Goal: Task Accomplishment & Management: Manage account settings

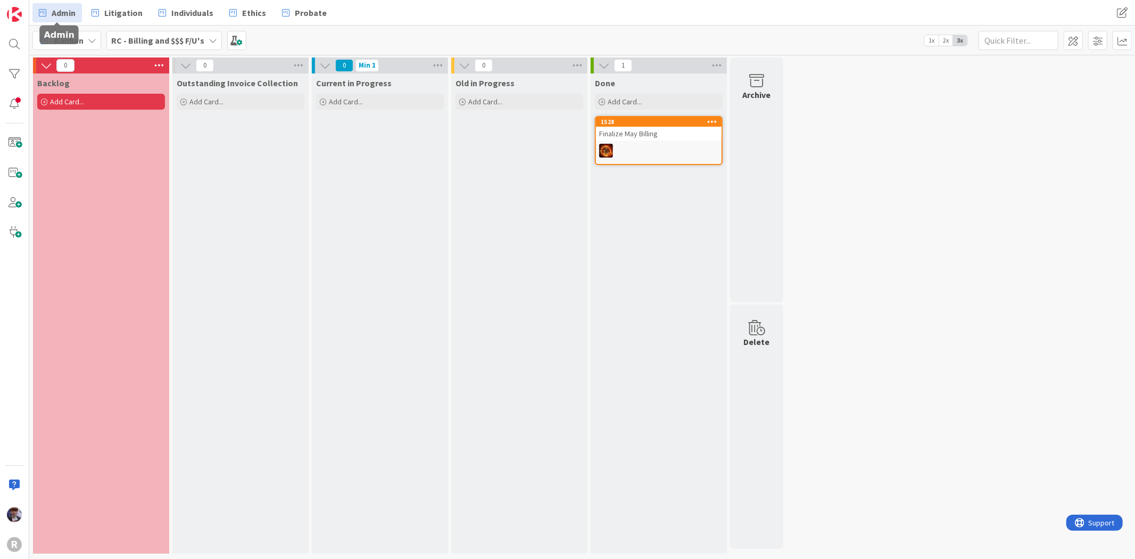
click at [60, 7] on span "Admin" at bounding box center [64, 12] width 24 height 13
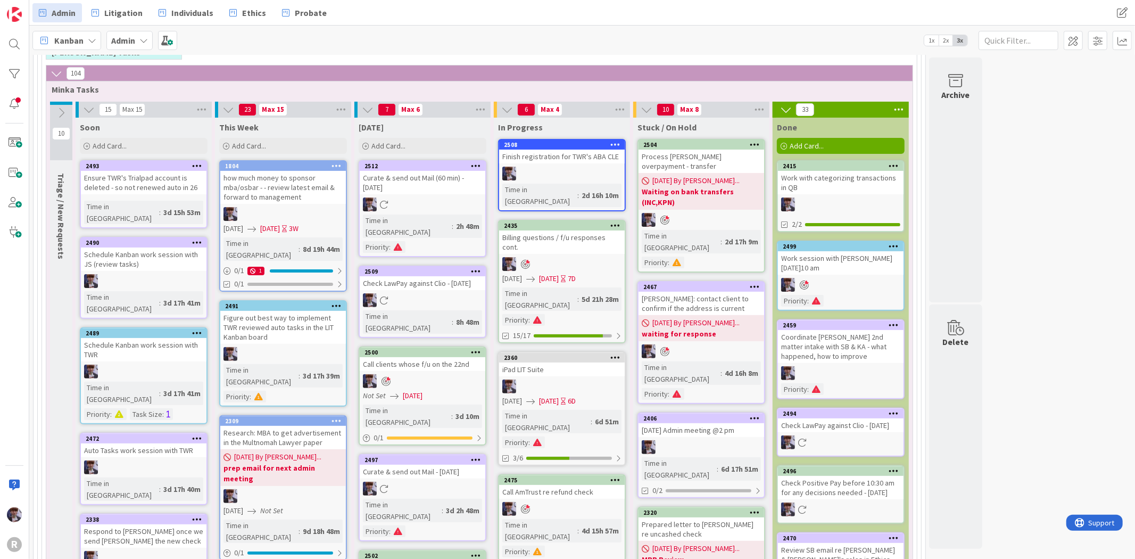
click at [427, 184] on div "Curate & send out Mail (60 min) - [DATE]" at bounding box center [423, 182] width 126 height 23
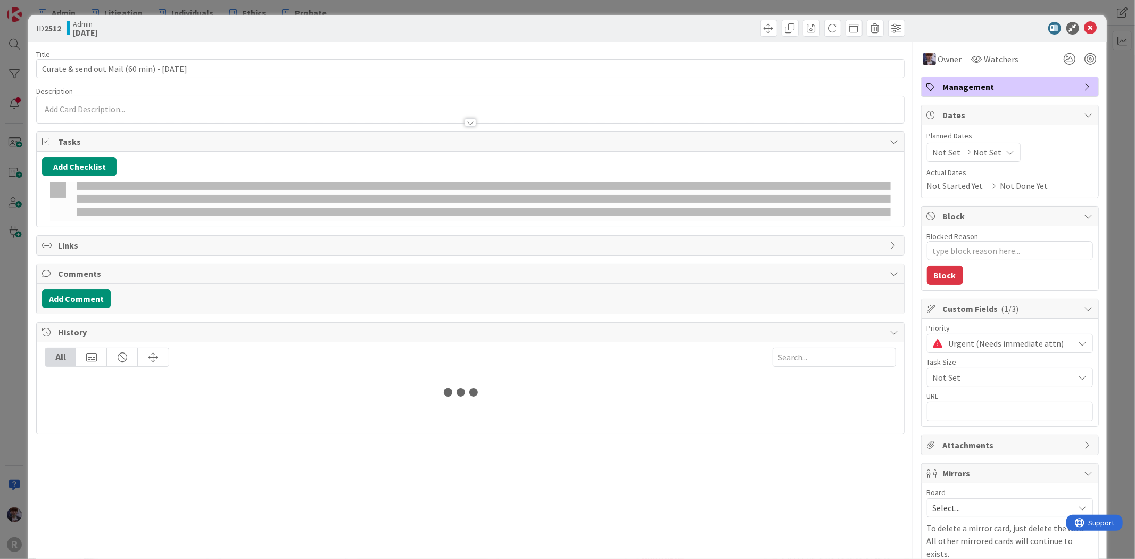
type textarea "x"
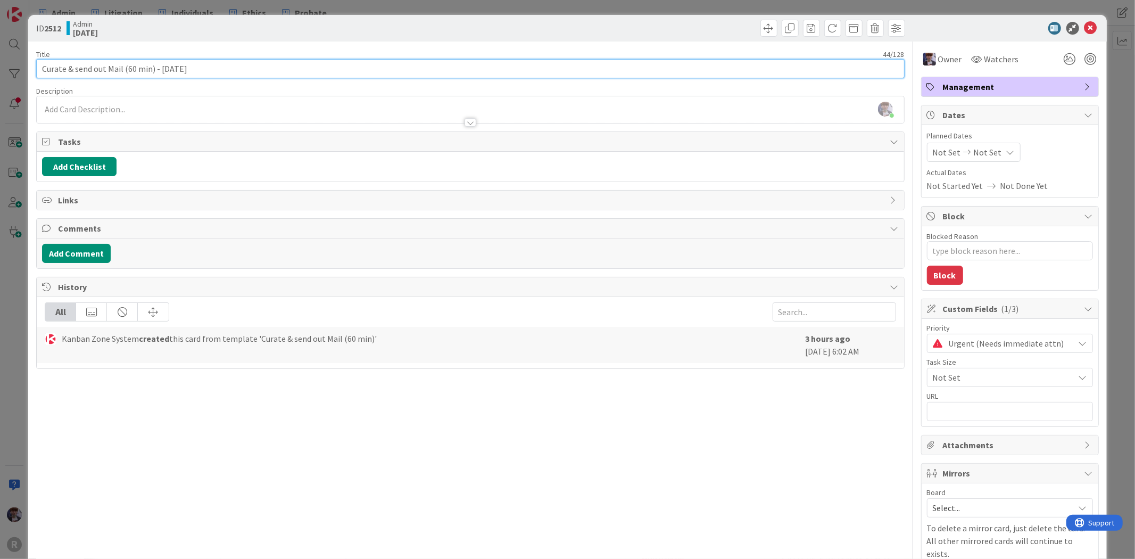
drag, startPoint x: 153, startPoint y: 65, endPoint x: 124, endPoint y: 60, distance: 29.7
click at [124, 60] on input "Curate & send out Mail (60 min) - [DATE]" at bounding box center [470, 68] width 868 height 19
type input "Curate & send out Mail - [DATE]"
type textarea "x"
type input "Curate & send out Mail - [DATE]"
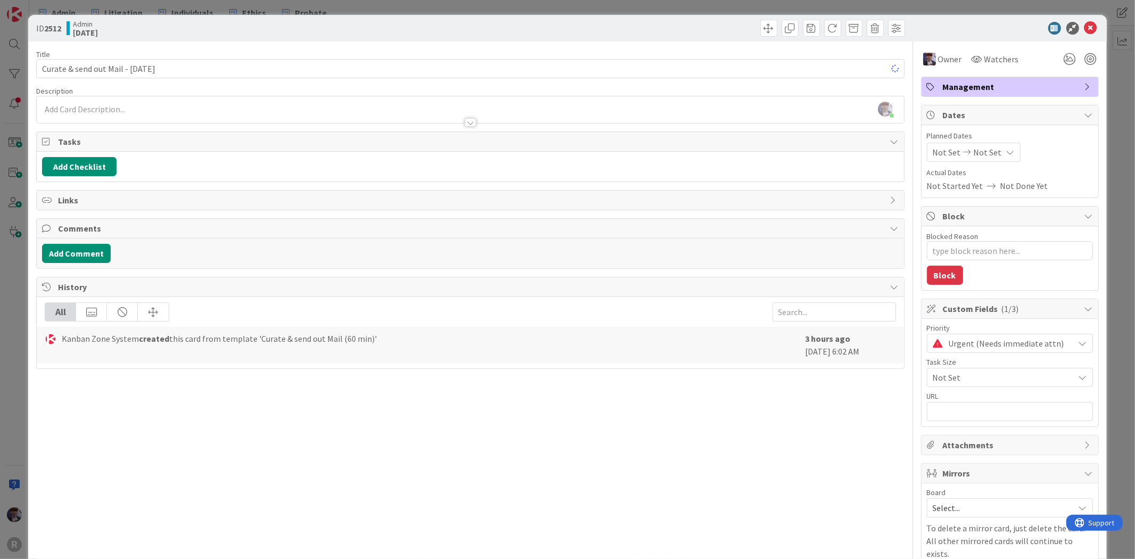
click at [9, 243] on div "ID 2512 Admin [DATE] Title 35 / 128 Curate & send out Mail - [DATE] Description…" at bounding box center [567, 279] width 1135 height 559
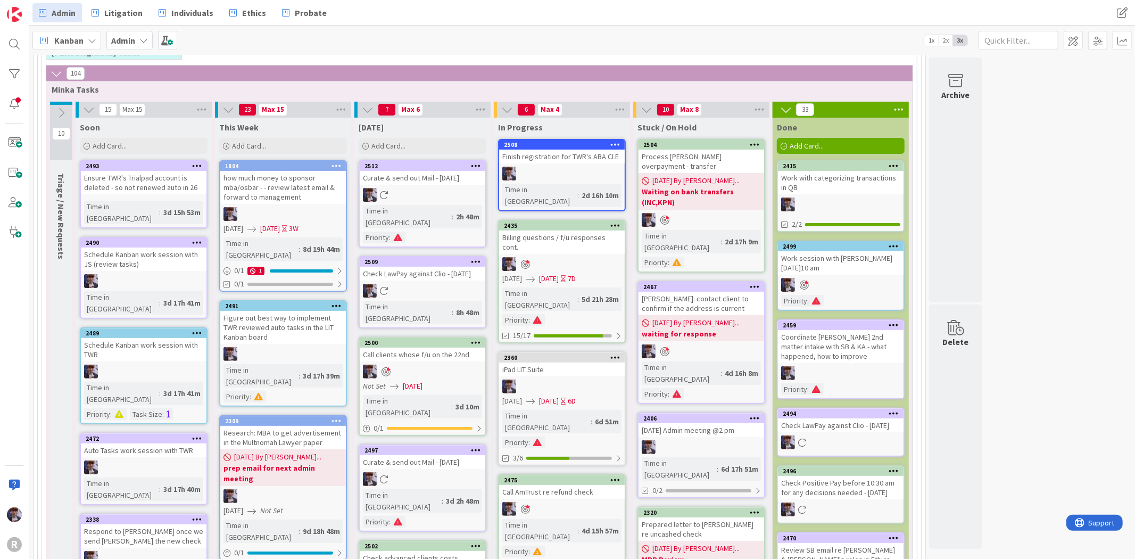
click at [567, 257] on div at bounding box center [562, 264] width 126 height 14
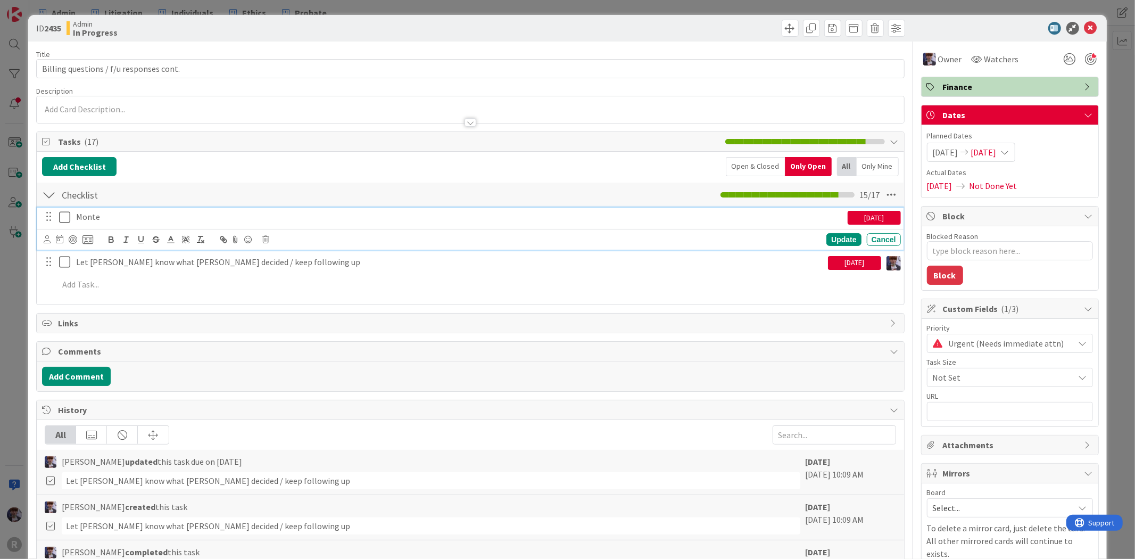
type textarea "x"
click at [108, 226] on div "Monte" at bounding box center [460, 217] width 776 height 19
click at [77, 217] on p "Monte" at bounding box center [460, 217] width 768 height 12
click at [135, 215] on p "Call Monte" at bounding box center [460, 217] width 768 height 12
click at [160, 219] on p "Call Monte back" at bounding box center [460, 217] width 768 height 12
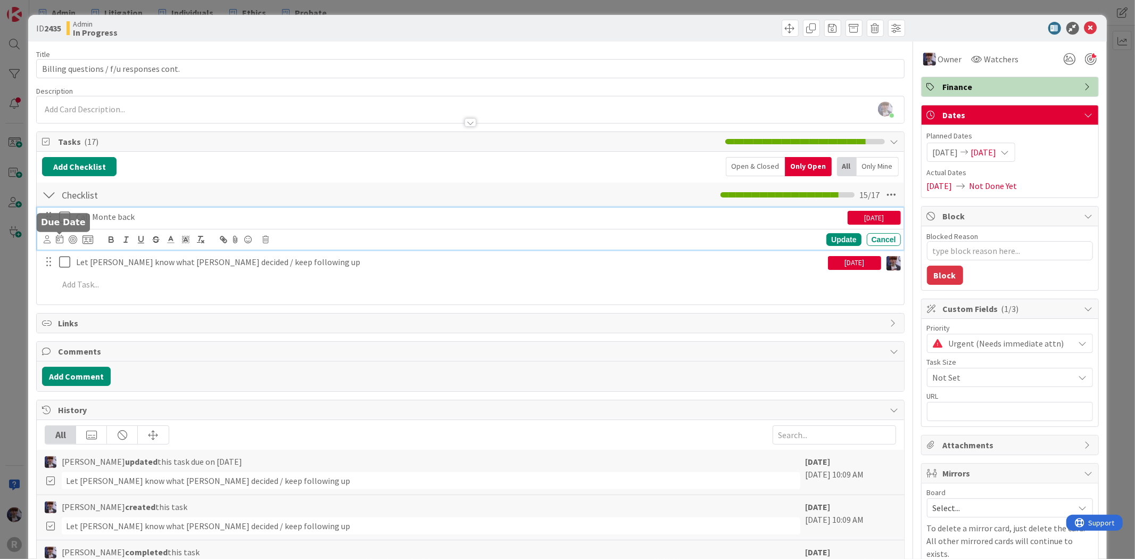
click at [61, 236] on icon at bounding box center [59, 239] width 7 height 9
type textarea "x"
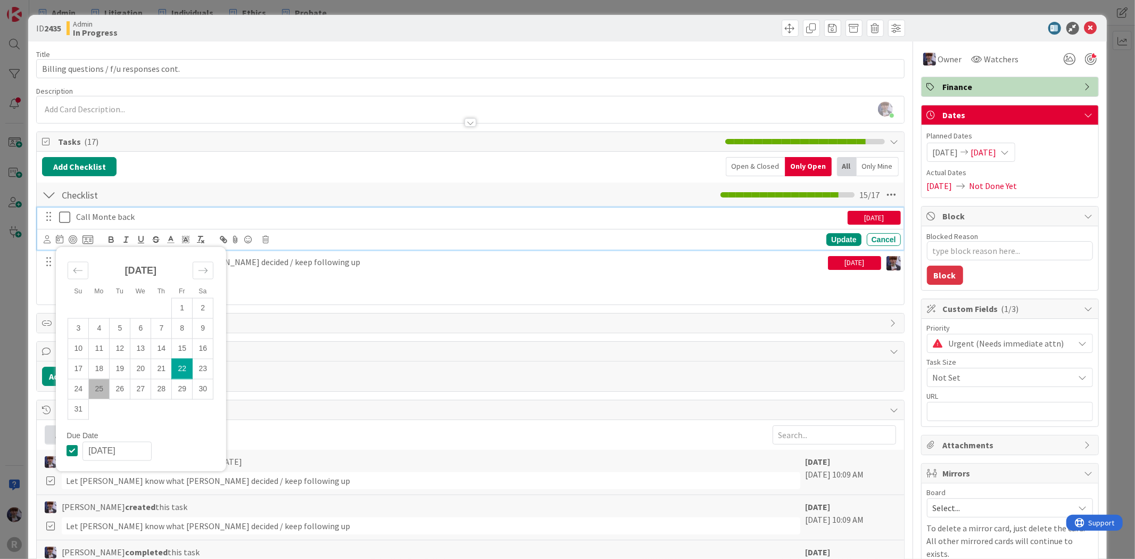
click at [104, 386] on td "25" at bounding box center [99, 389] width 21 height 20
type input "[DATE]"
type textarea "x"
click at [845, 234] on div "Update" at bounding box center [844, 239] width 35 height 13
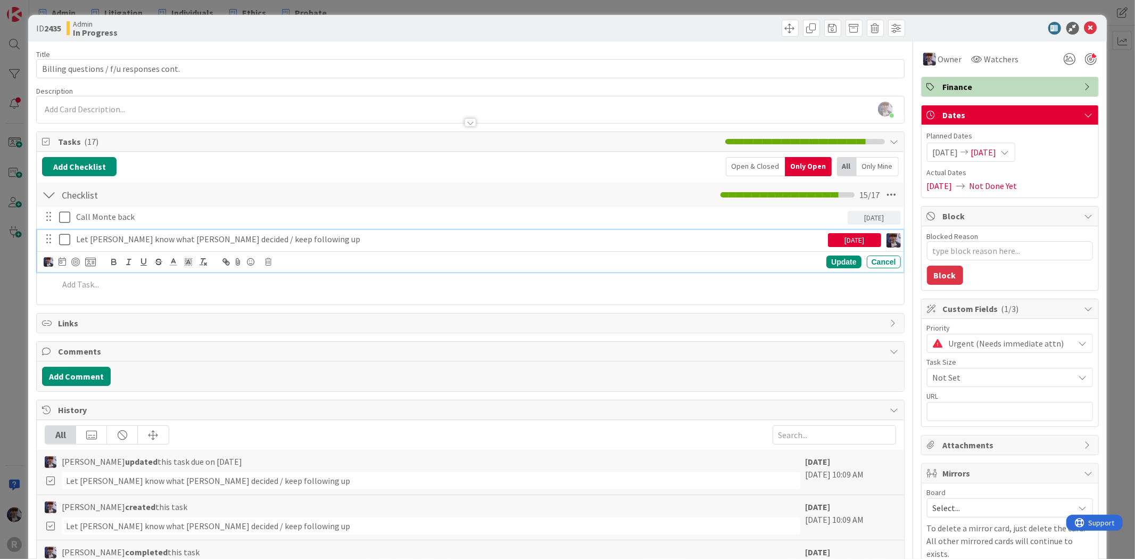
click at [125, 243] on p "Let [PERSON_NAME] know what [PERSON_NAME] decided / keep following up" at bounding box center [450, 239] width 748 height 12
click at [63, 258] on icon at bounding box center [62, 261] width 7 height 9
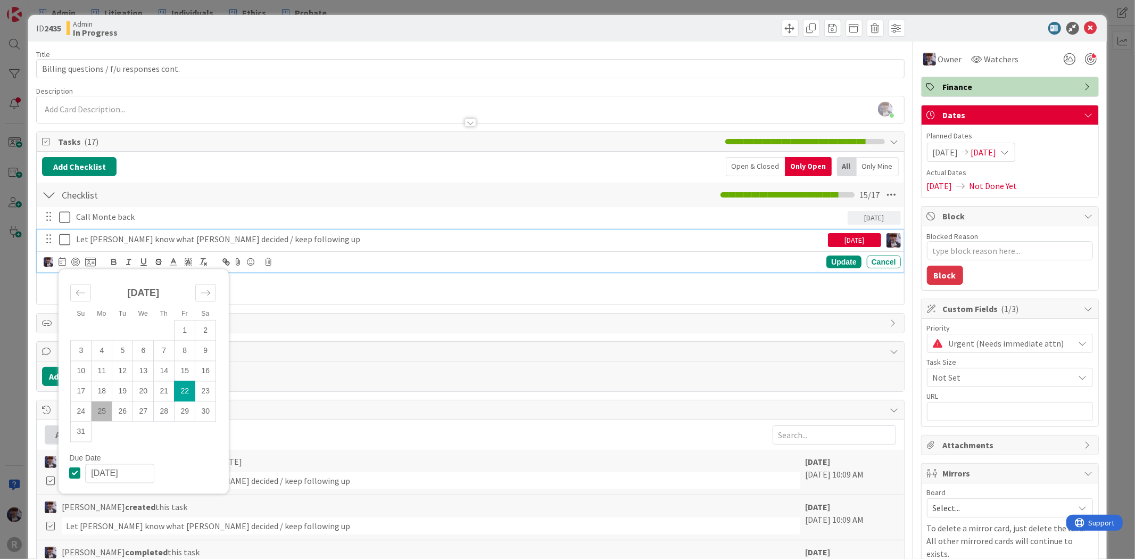
click at [105, 409] on td "25" at bounding box center [102, 411] width 21 height 20
type input "[DATE]"
type textarea "x"
click at [838, 257] on div "Update" at bounding box center [844, 262] width 35 height 13
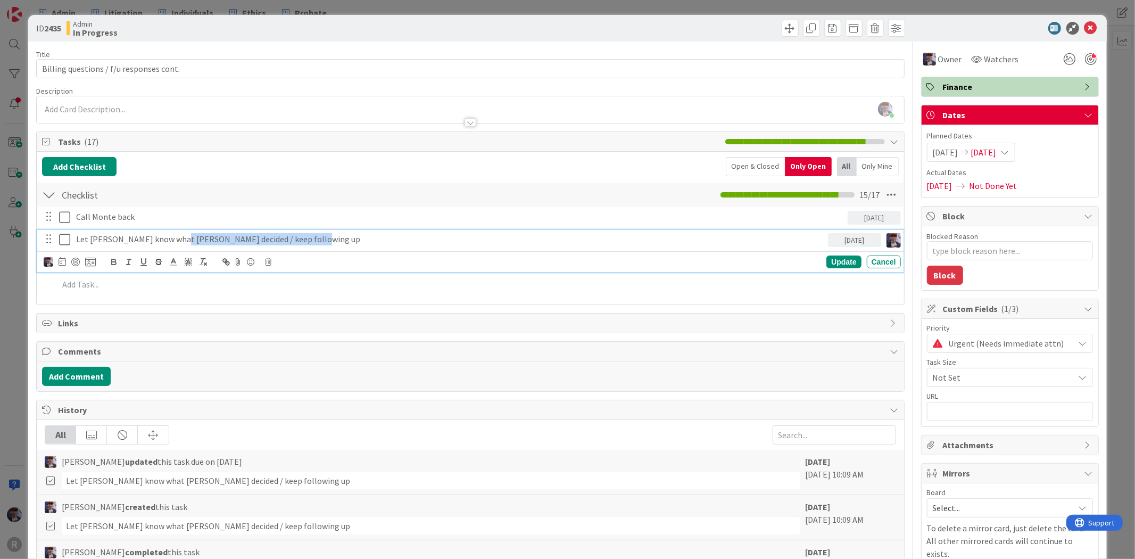
drag, startPoint x: 315, startPoint y: 241, endPoint x: 173, endPoint y: 242, distance: 141.6
click at [173, 242] on p "Let [PERSON_NAME] know what [PERSON_NAME] decided / keep following up" at bounding box center [450, 239] width 748 height 12
click at [227, 238] on p "Let [PERSON_NAME] know [MEDICAL_DATA] not nexessary" at bounding box center [450, 239] width 748 height 12
click at [847, 258] on div "Update" at bounding box center [844, 262] width 35 height 13
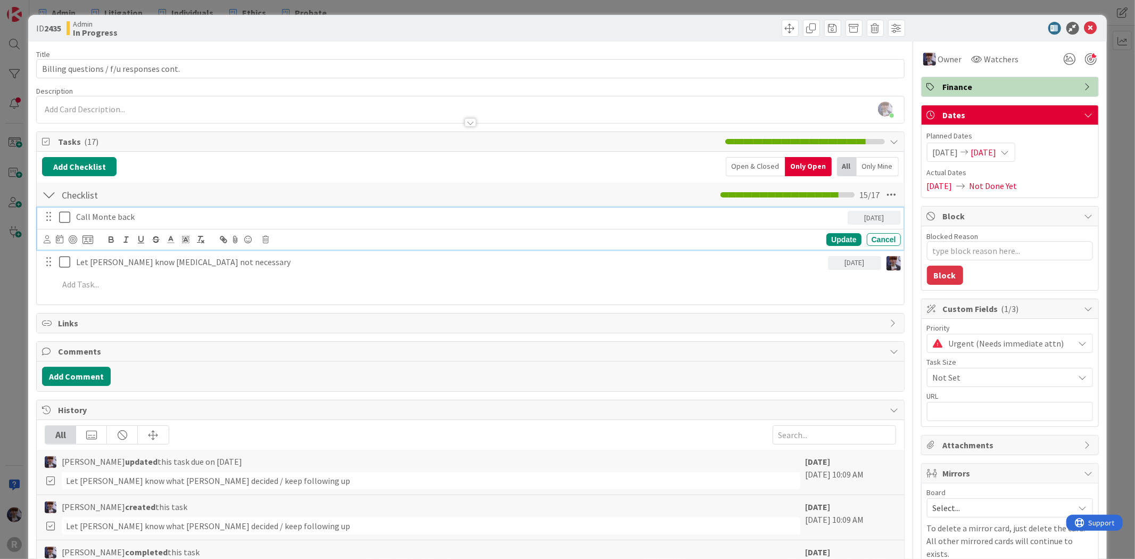
click at [121, 215] on p "Call Monte back" at bounding box center [460, 217] width 768 height 12
click at [72, 240] on div at bounding box center [73, 239] width 9 height 9
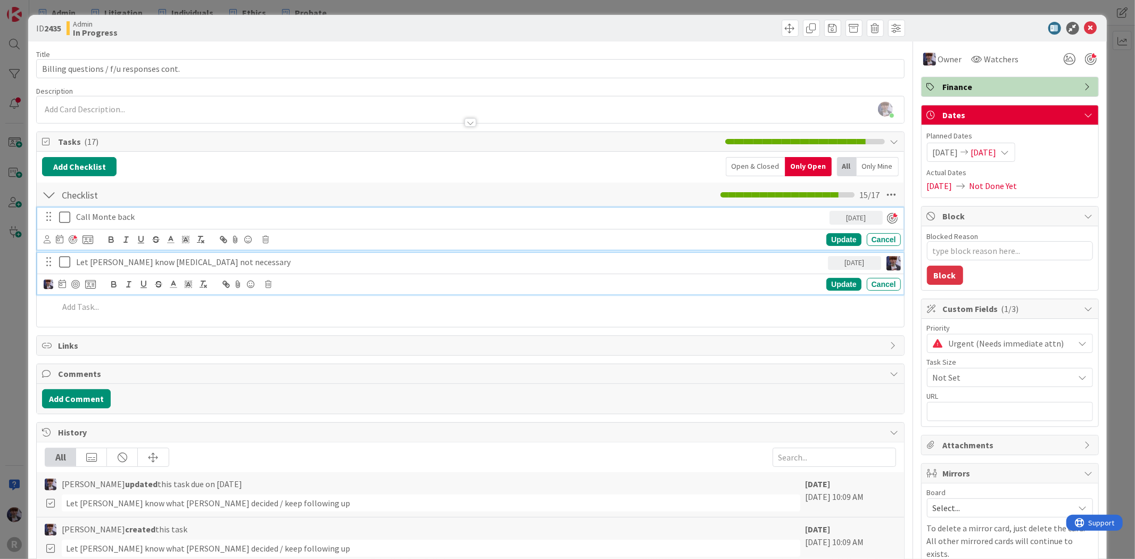
click at [102, 263] on p "Let [PERSON_NAME] know [MEDICAL_DATA] not necessary" at bounding box center [450, 262] width 748 height 12
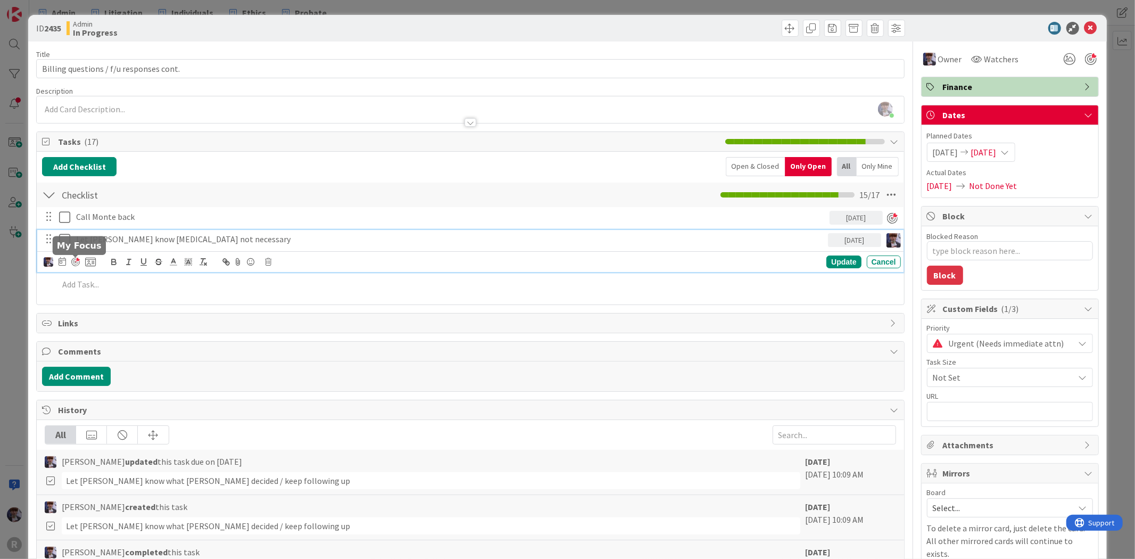
click at [73, 262] on div at bounding box center [75, 262] width 9 height 9
click at [13, 310] on div "ID 2435 Admin In Progress Title 39 / 128 Billing questions / f/u responses cont…" at bounding box center [567, 279] width 1135 height 559
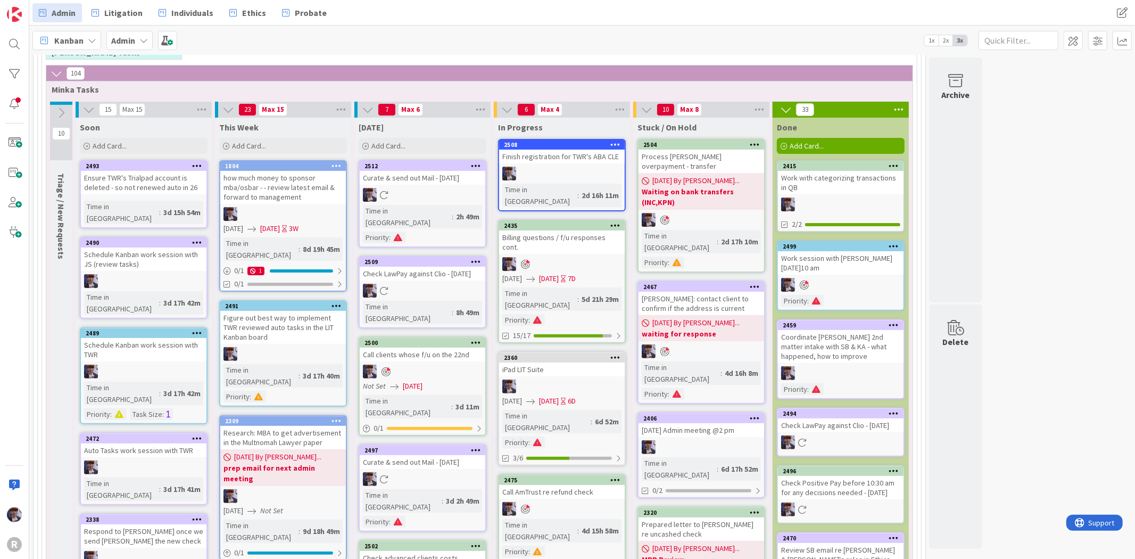
click at [554, 171] on div at bounding box center [562, 174] width 126 height 14
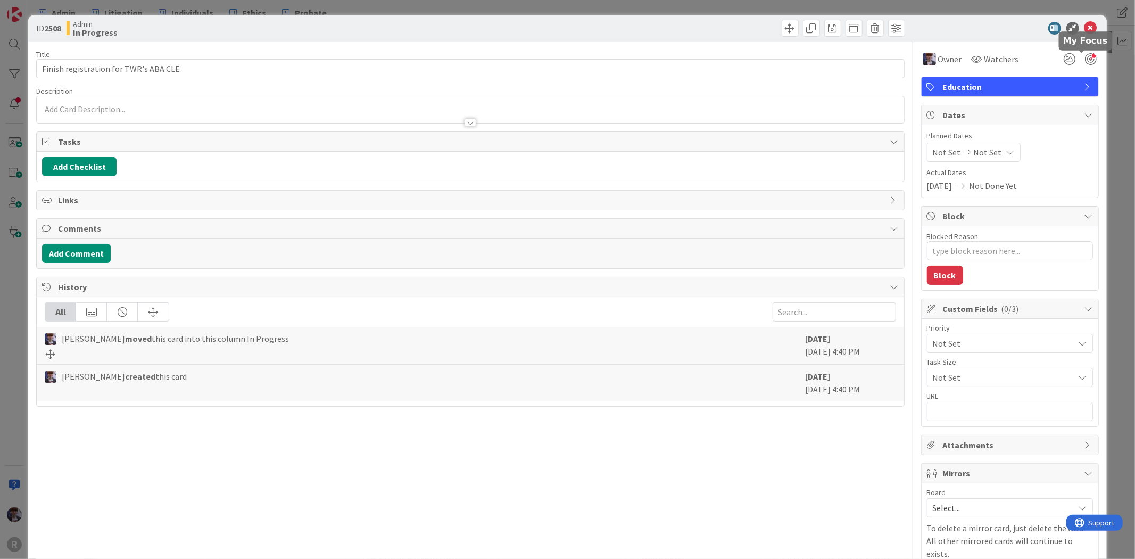
click at [1085, 63] on div at bounding box center [1091, 59] width 12 height 12
type textarea "x"
click at [1108, 91] on div "ID 2508 Admin In Progress Title 37 / 128 Finish registration for TWR's ABA CLE …" at bounding box center [567, 279] width 1135 height 559
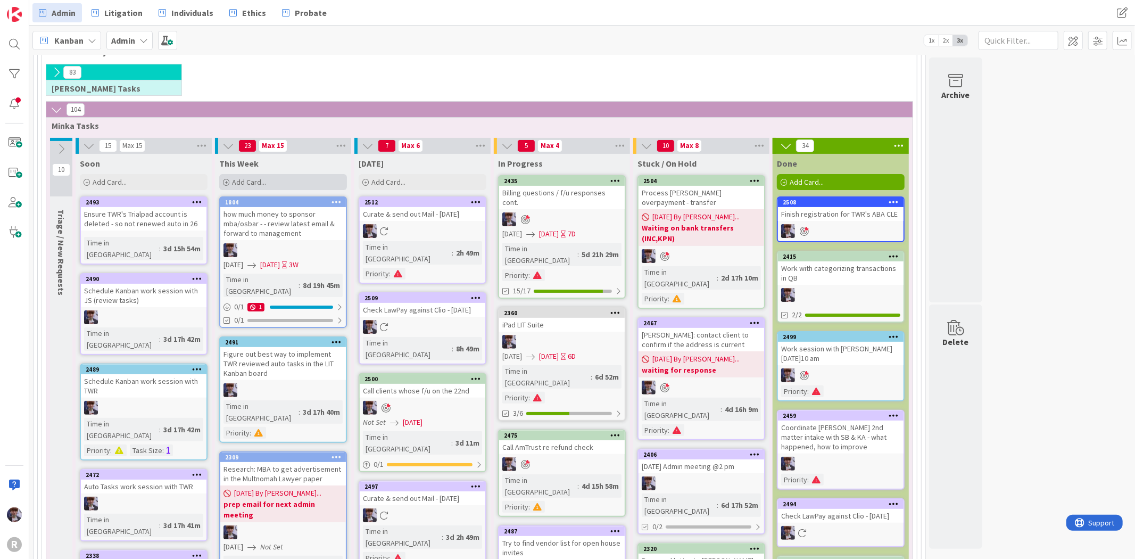
click at [229, 177] on div "Add Card..." at bounding box center [283, 182] width 128 height 16
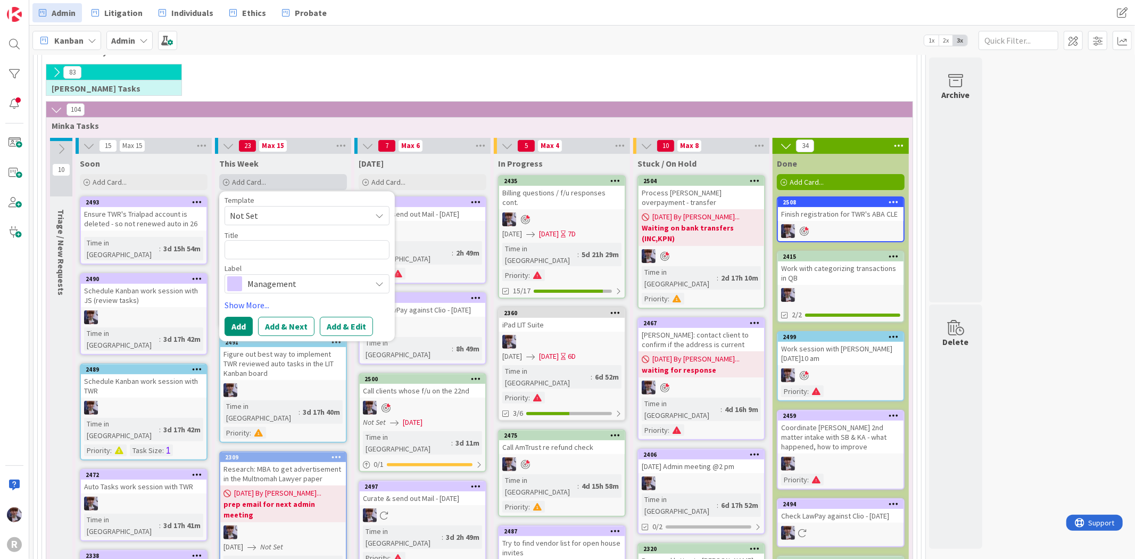
type textarea "R"
type textarea "x"
type textarea "Re"
type textarea "x"
type textarea "Rem"
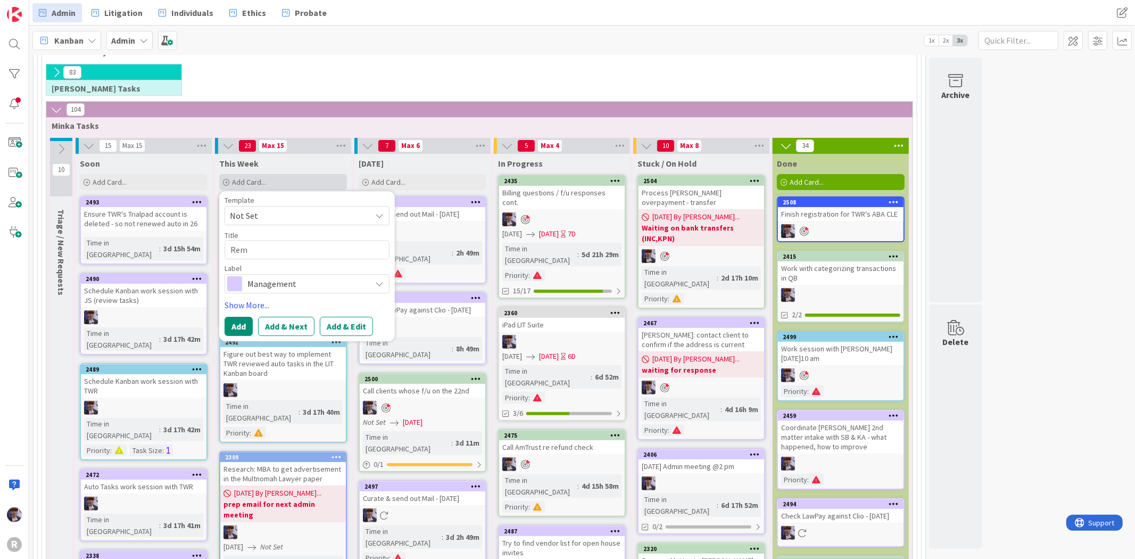
type textarea "x"
type textarea "Remi"
type textarea "x"
type textarea "Remin"
type textarea "x"
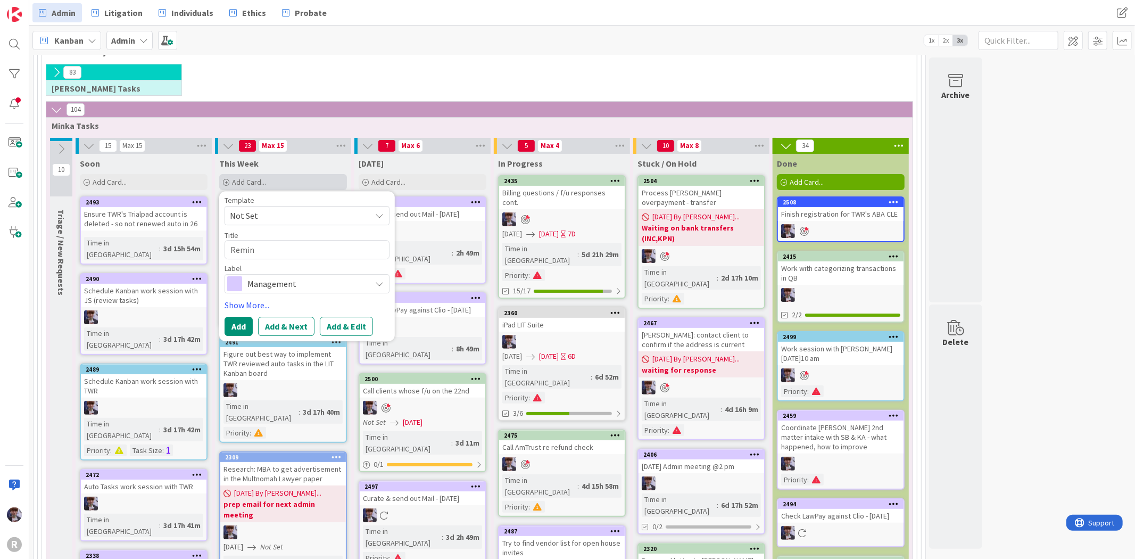
type textarea "Remind"
type textarea "x"
type textarea "Reminde"
type textarea "x"
type textarea "Reminder"
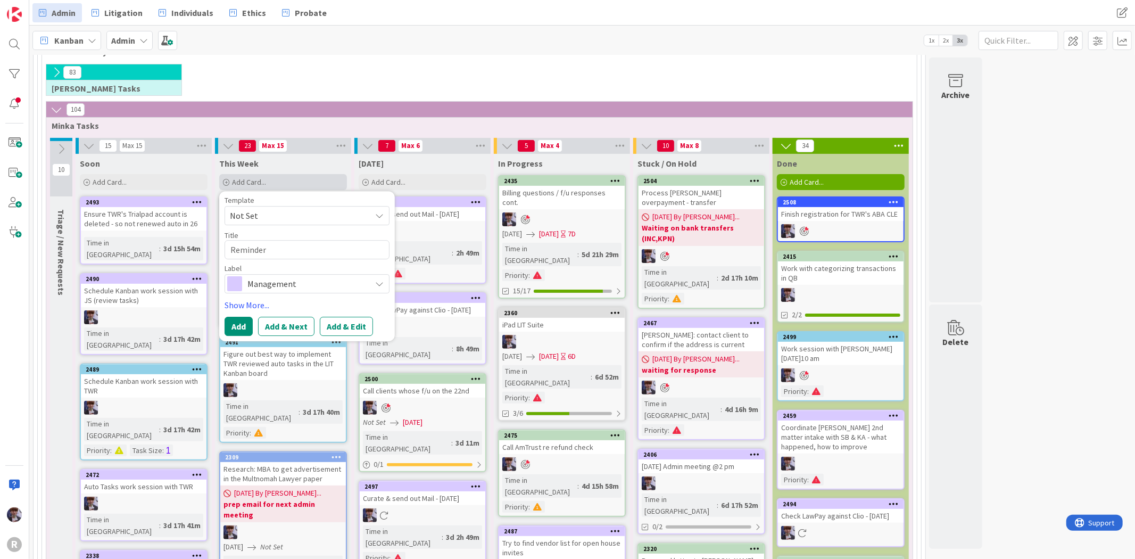
type textarea "x"
type textarea "Reminder"
type textarea "x"
type textarea "Reminder fo"
type textarea "x"
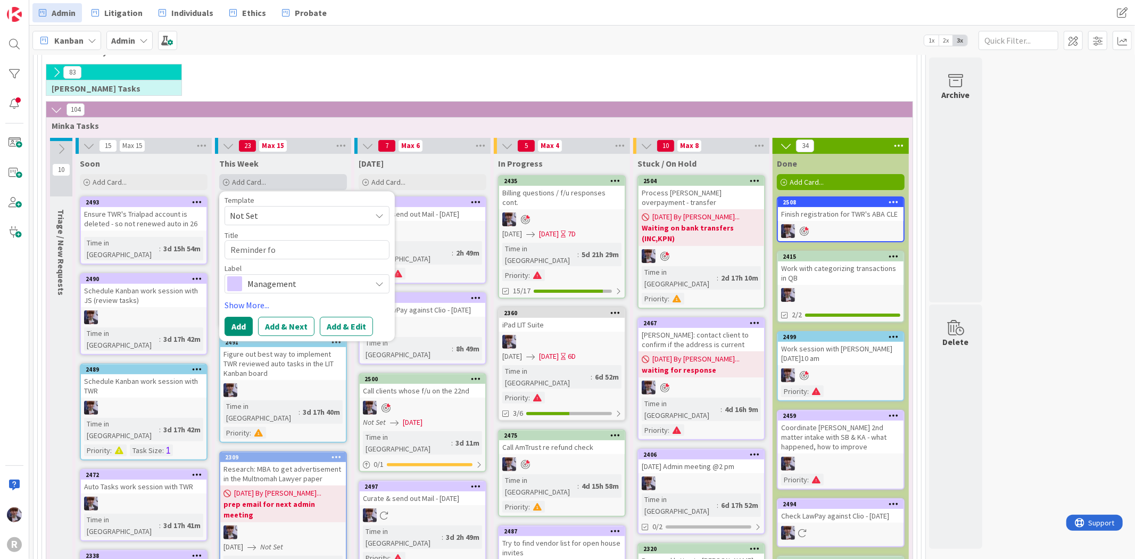
type textarea "Reminder for"
type textarea "x"
type textarea "Reminder for"
type textarea "x"
type textarea "Reminder for F"
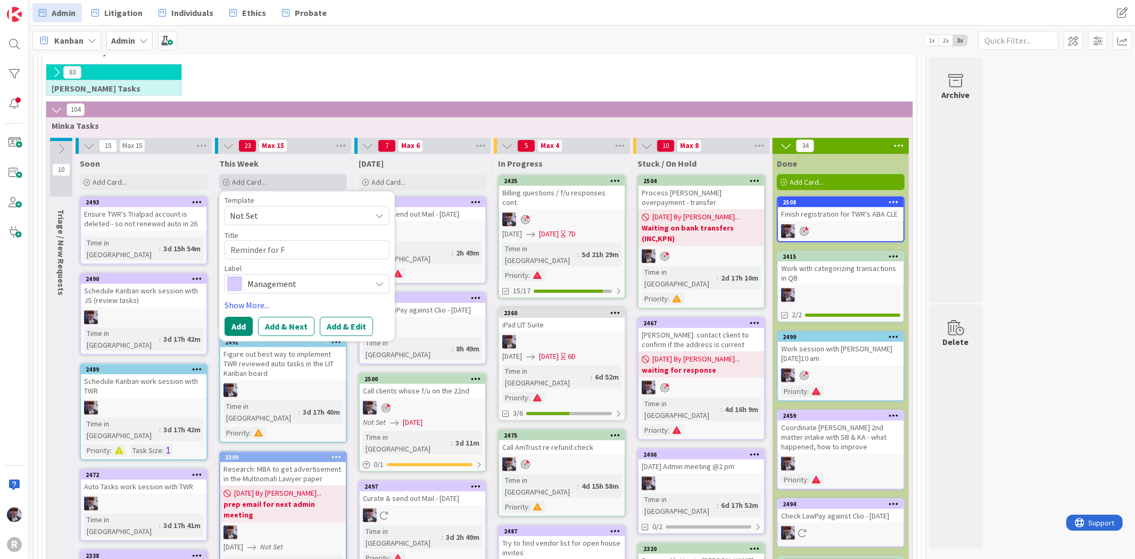
type textarea "x"
type textarea "Reminder for Fa"
type textarea "x"
type textarea "Reminder for Fal"
type textarea "x"
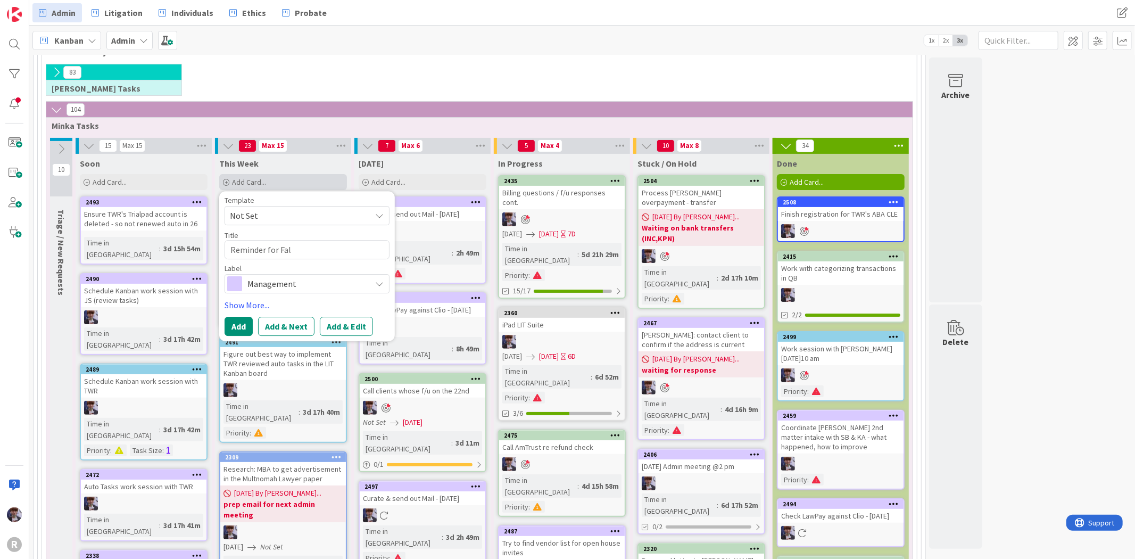
type textarea "Reminder for Fall"
type textarea "x"
type textarea "Reminder for Fall"
type textarea "x"
type textarea "Reminder for Fall M"
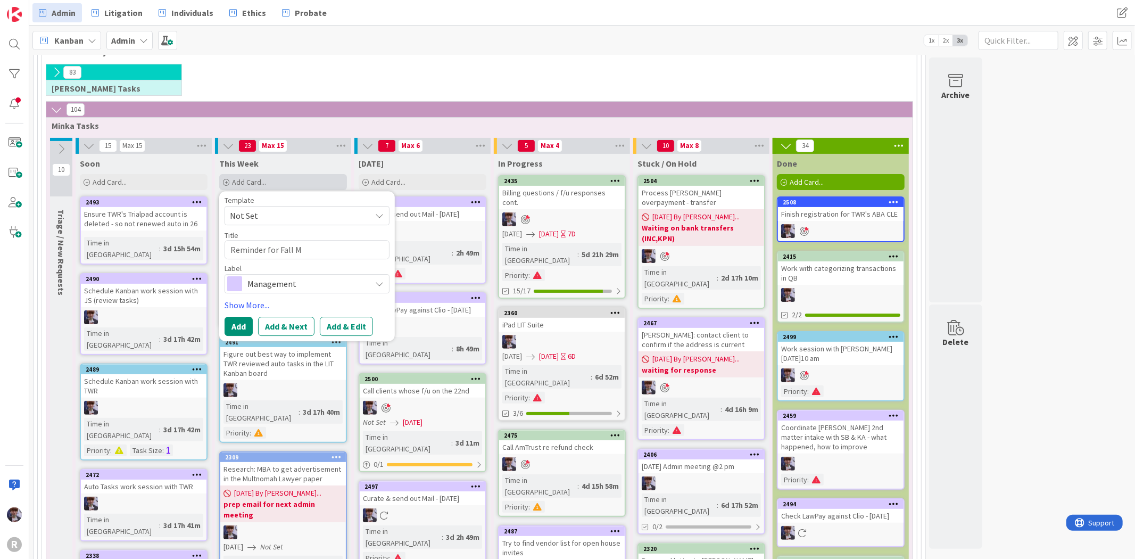
type textarea "x"
type textarea "Reminder for Fall Mix"
type textarea "x"
type textarea "Reminder for Fall Mixe"
type textarea "x"
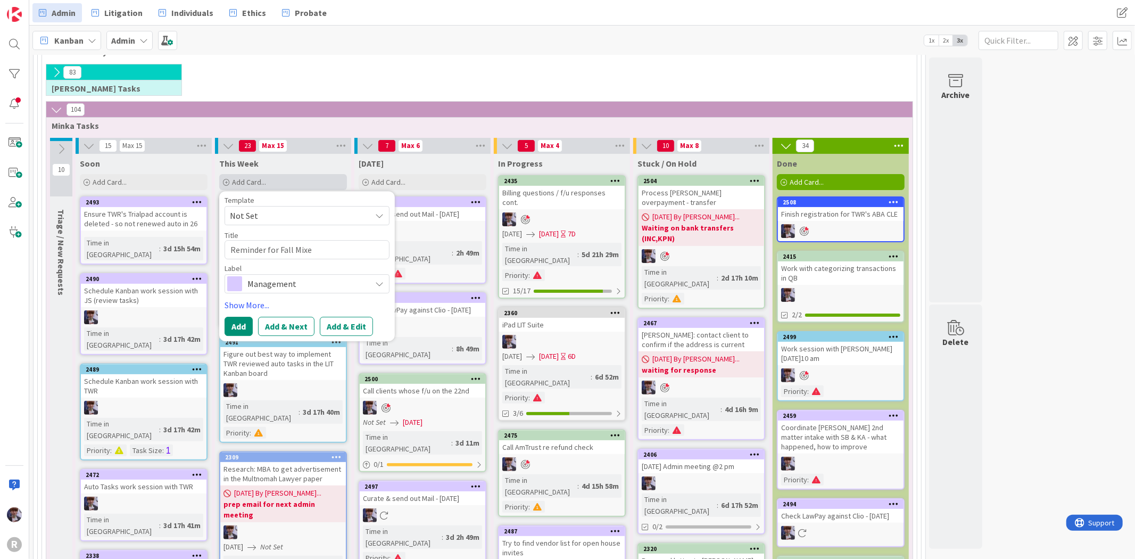
type textarea "Reminder for Fall Mixer"
type textarea "x"
type textarea "Reminder for Fall Mixer"
type textarea "x"
type textarea "Reminder for Fall Mixer S"
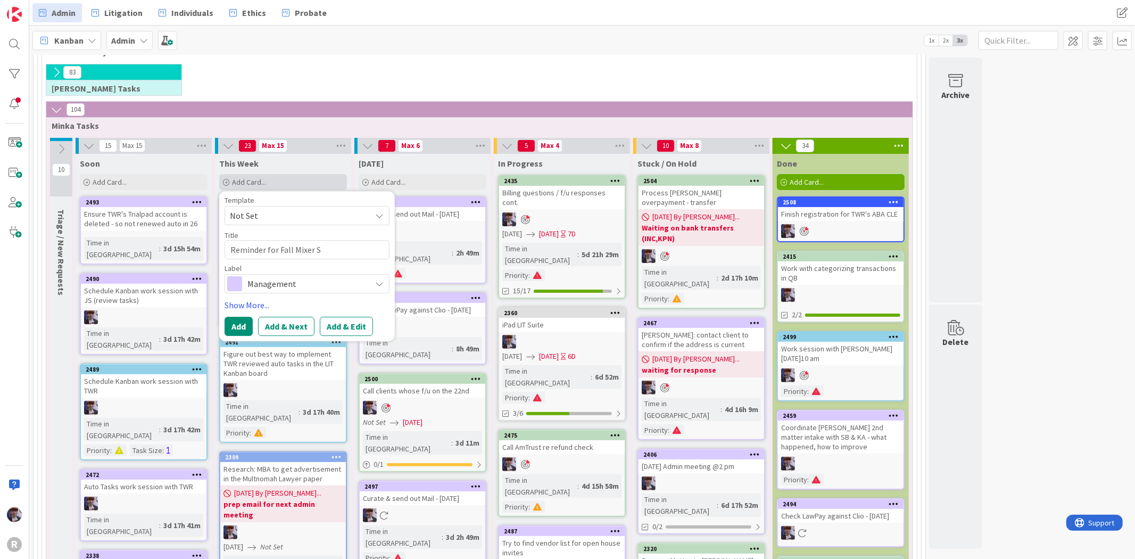
type textarea "x"
type textarea "Reminder for Fall Mixer Se"
type textarea "x"
type textarea "Reminder for Fall Mixer Se"
type textarea "x"
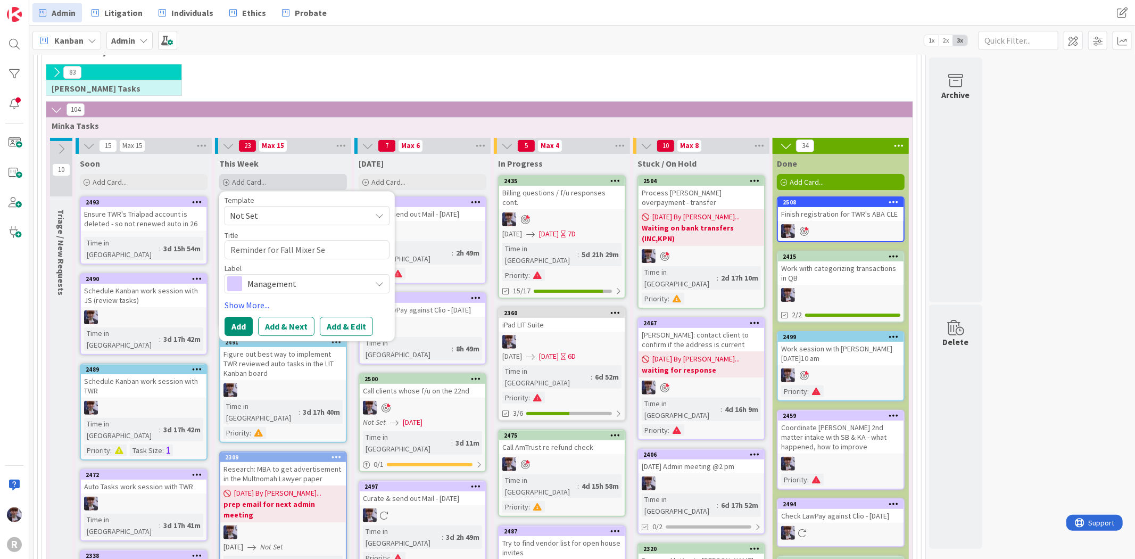
type textarea "Reminder for Fall Mixer Se 2"
click at [242, 322] on button "Add" at bounding box center [239, 326] width 28 height 19
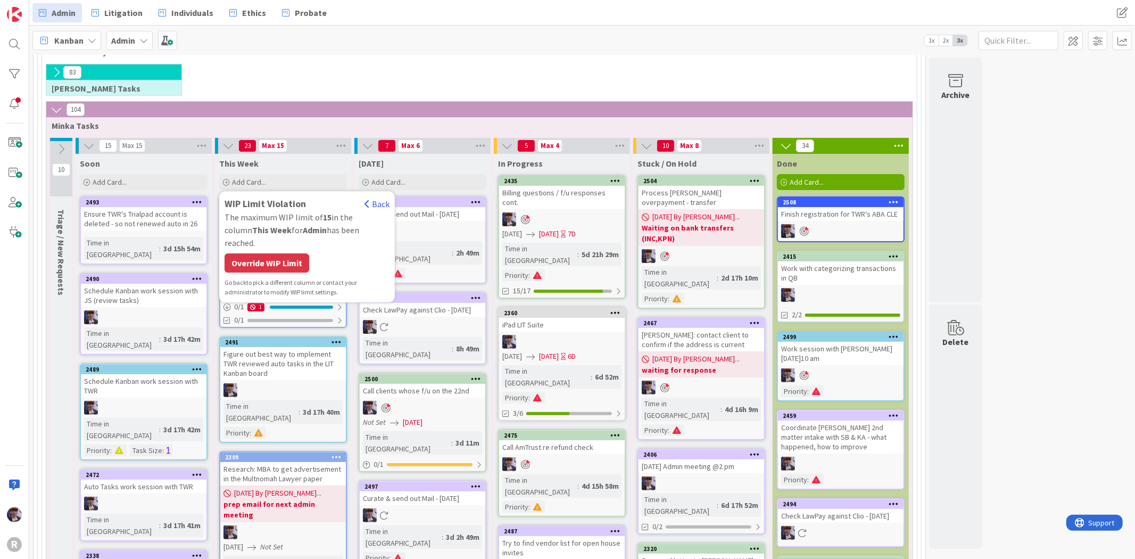
click at [265, 254] on div "Override WIP Limit" at bounding box center [267, 262] width 85 height 19
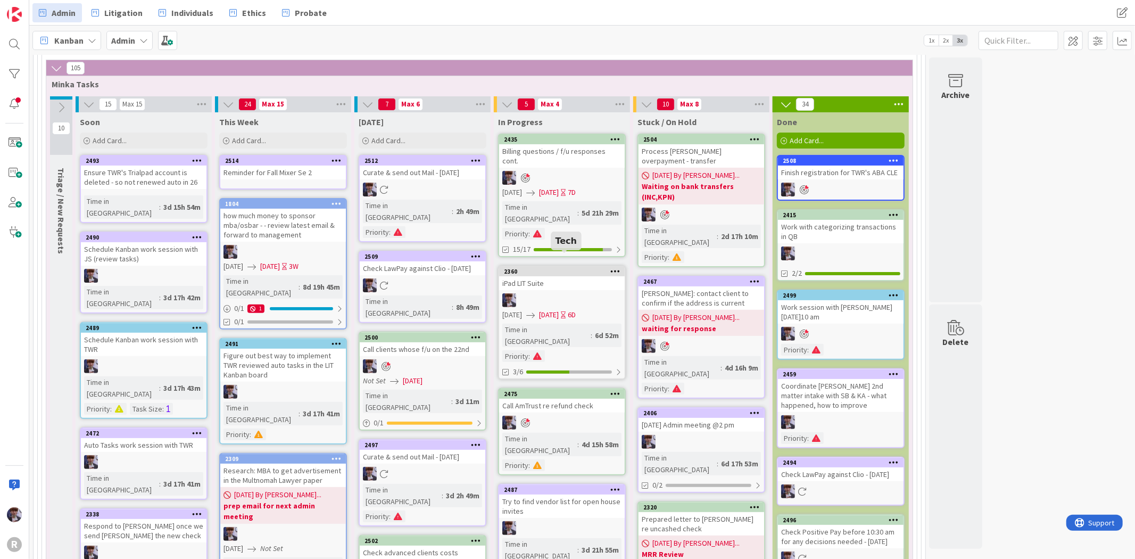
scroll to position [200, 0]
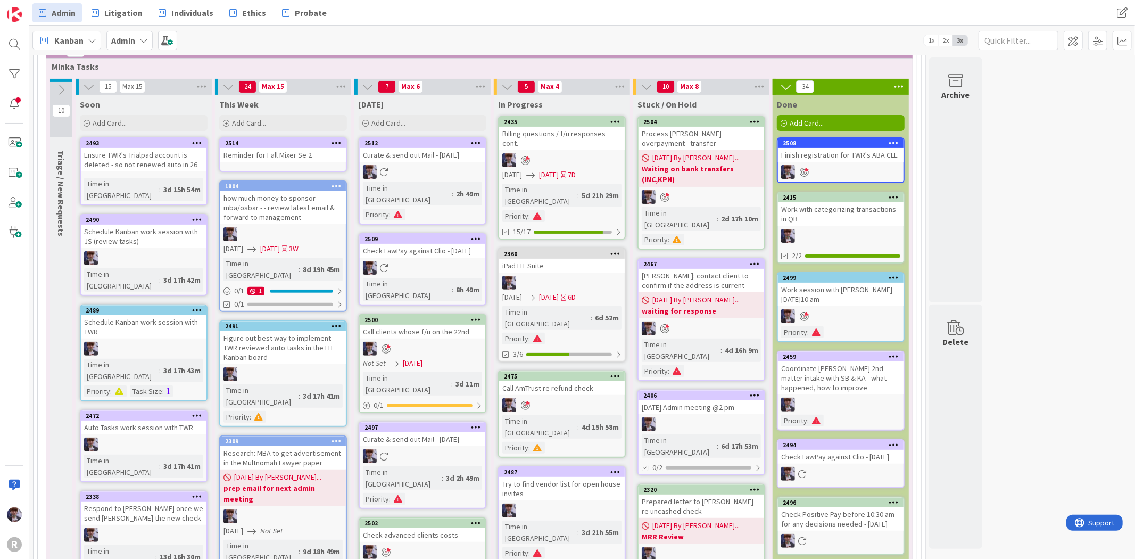
click at [547, 259] on div "iPad LIT Suite" at bounding box center [562, 266] width 126 height 14
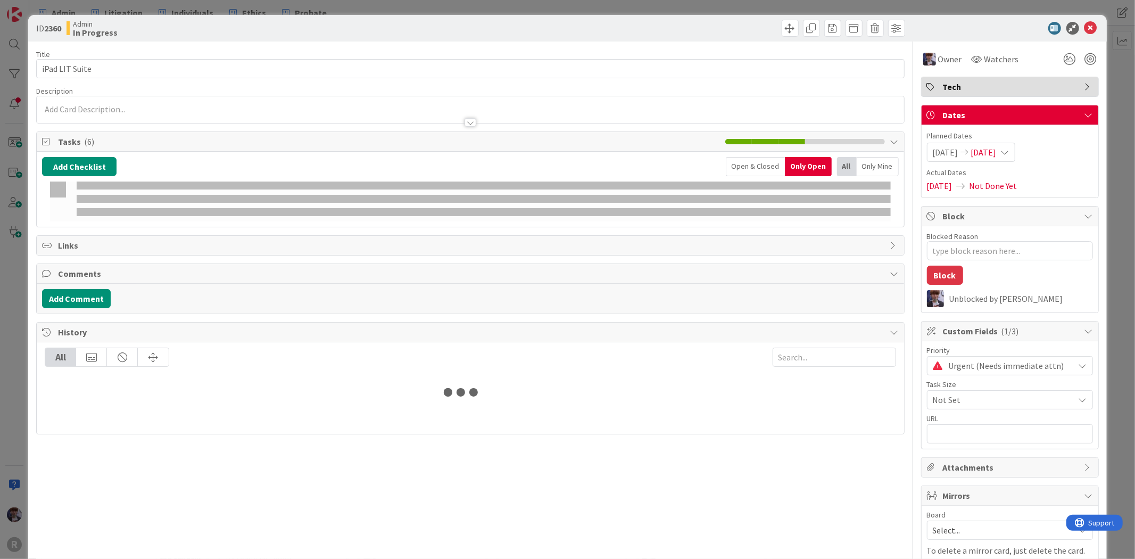
type textarea "x"
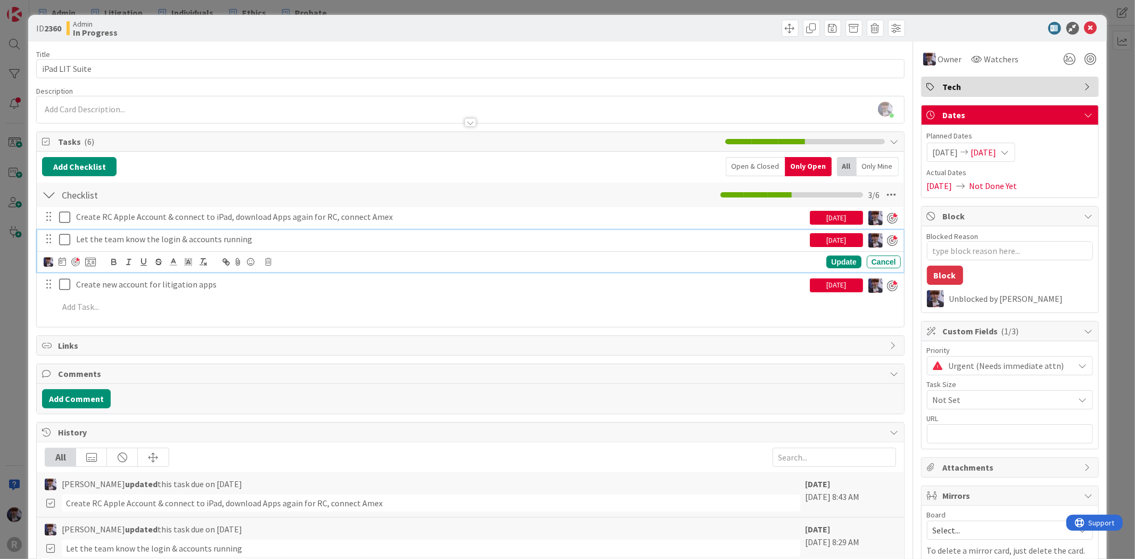
click at [116, 242] on p "Let the team know the login & accounts running" at bounding box center [441, 239] width 730 height 12
click at [65, 262] on icon at bounding box center [62, 261] width 7 height 9
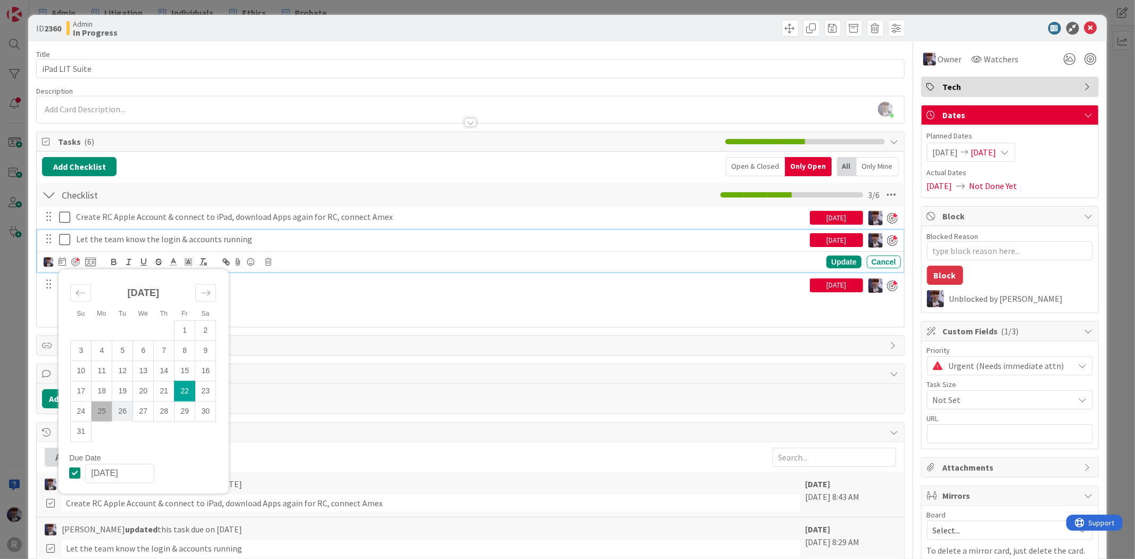
click at [119, 410] on td "26" at bounding box center [122, 411] width 21 height 20
type input "[DATE]"
click at [839, 257] on div "Update" at bounding box center [844, 262] width 35 height 13
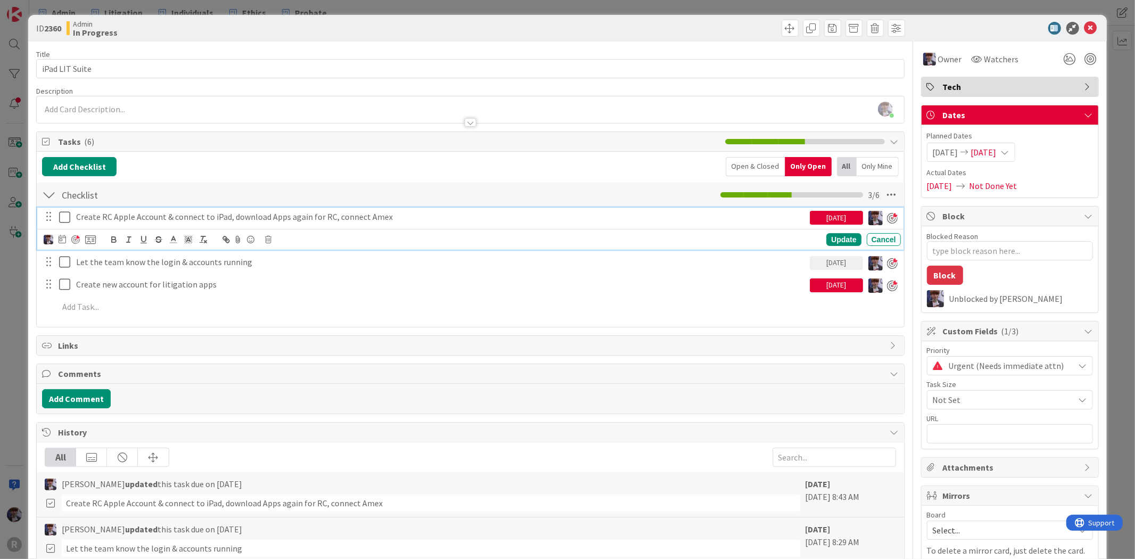
click at [320, 219] on p "Create RC Apple Account & connect to iPad, download Apps again for RC, connect …" at bounding box center [441, 217] width 730 height 12
click at [67, 215] on icon at bounding box center [67, 217] width 16 height 13
type textarea "x"
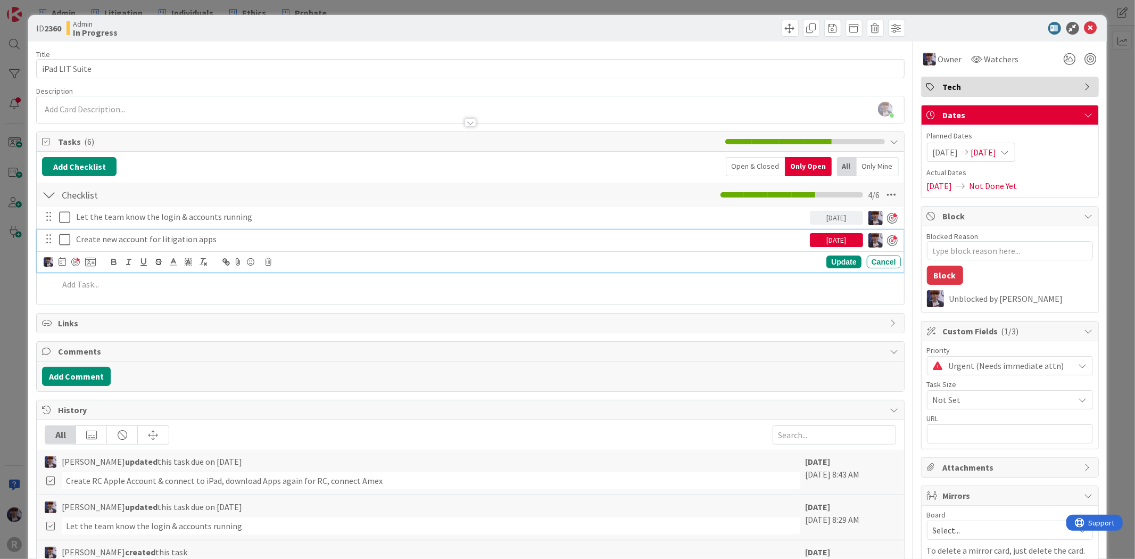
click at [131, 240] on p "Create new account for litigation apps" at bounding box center [441, 239] width 730 height 12
click at [220, 242] on p "Create new account for litigation apps" at bounding box center [441, 239] width 730 height 12
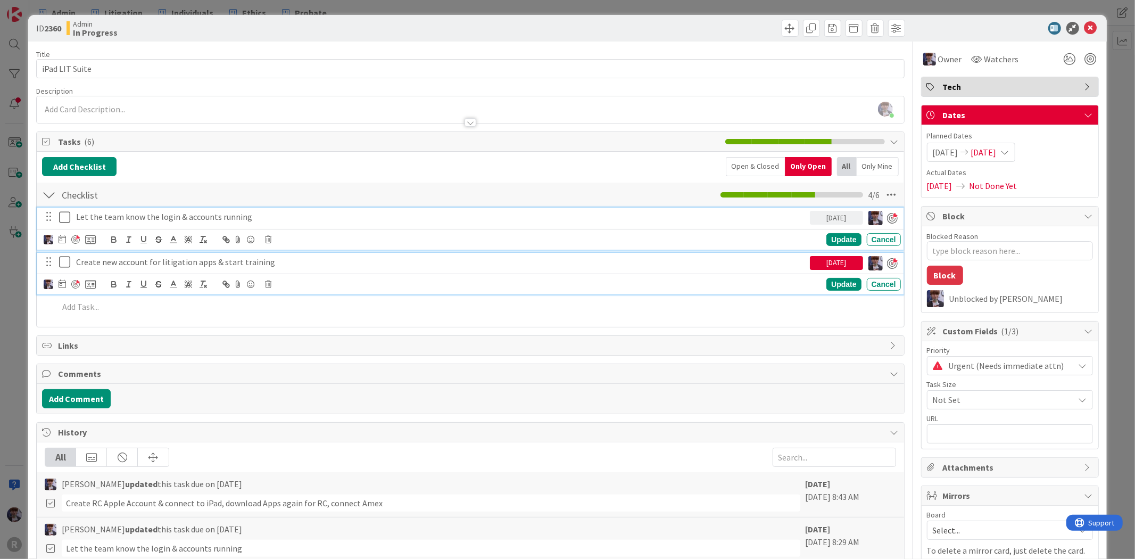
click at [261, 220] on p "Let the team know the login & accounts running" at bounding box center [441, 217] width 730 height 12
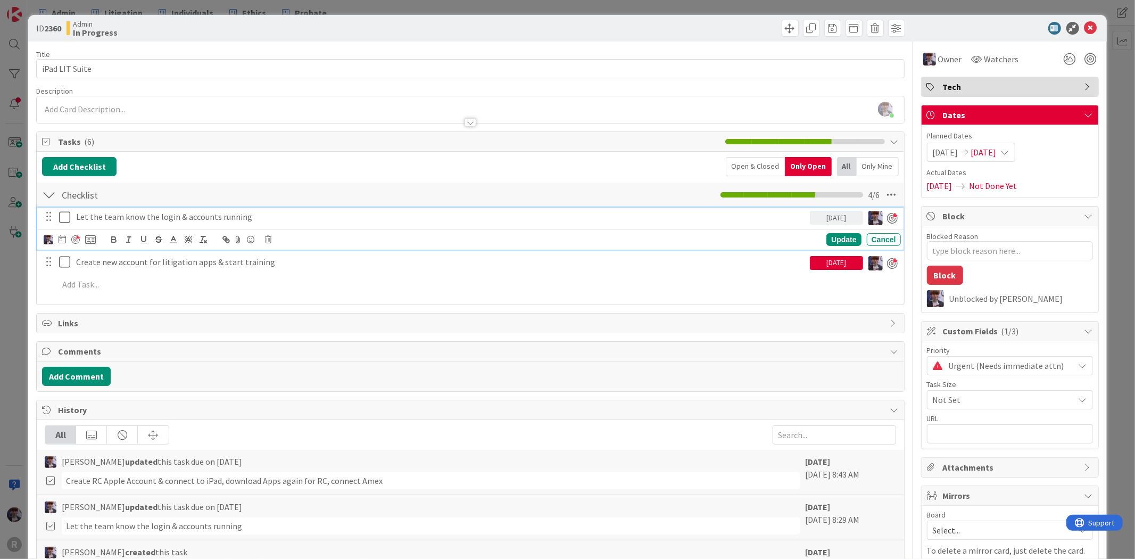
type textarea "x"
click at [296, 220] on p "Let the team know the login & accounts running - team training?" at bounding box center [441, 217] width 730 height 12
click at [827, 242] on div "Update" at bounding box center [844, 239] width 35 height 13
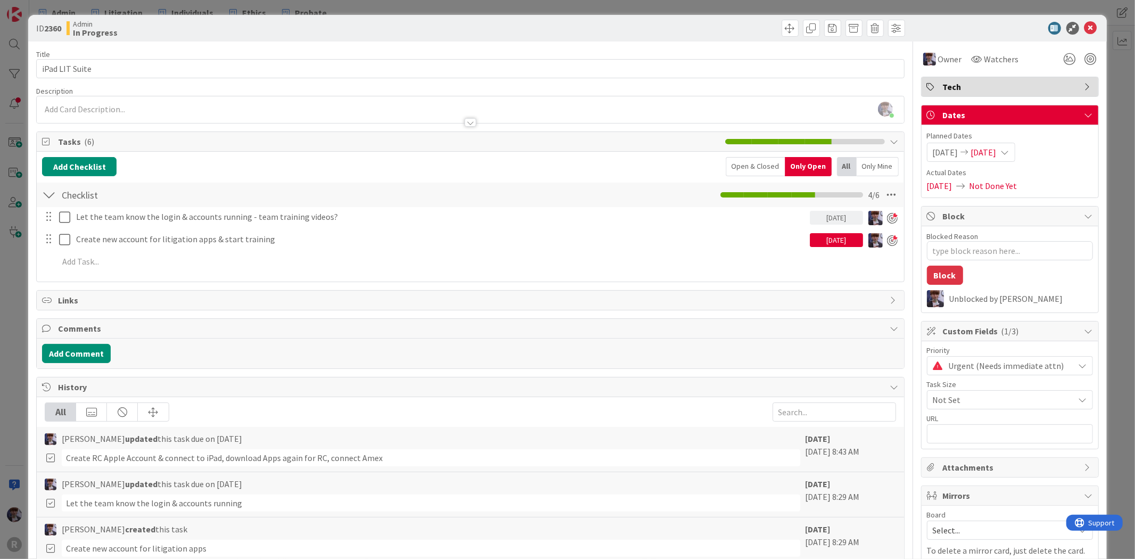
click at [1120, 117] on div "ID 2360 Admin In Progress Title 14 / 128 iPad LIT Suite Description [PERSON_NAM…" at bounding box center [567, 279] width 1135 height 559
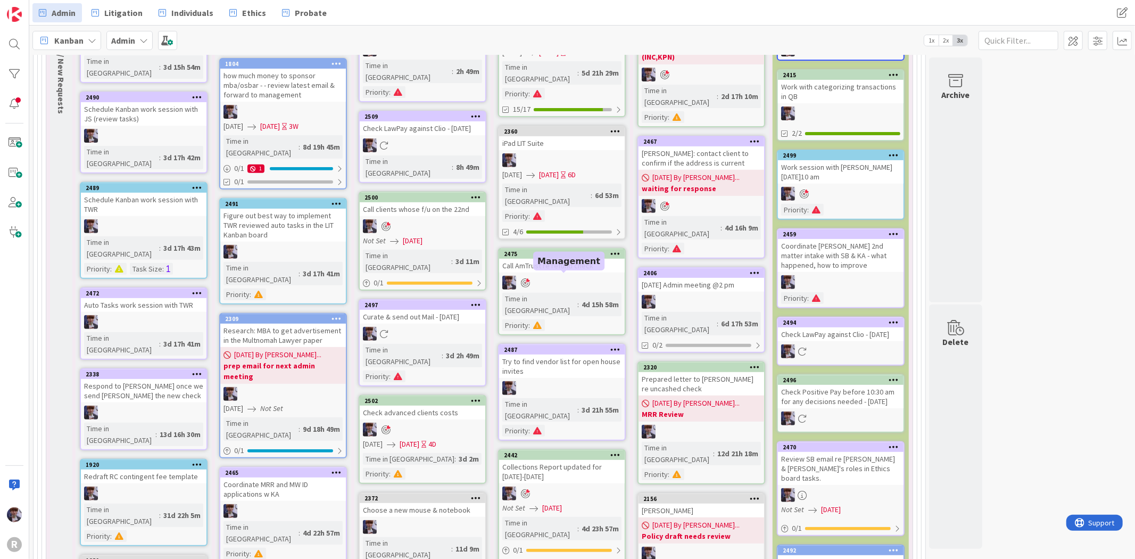
scroll to position [378, 0]
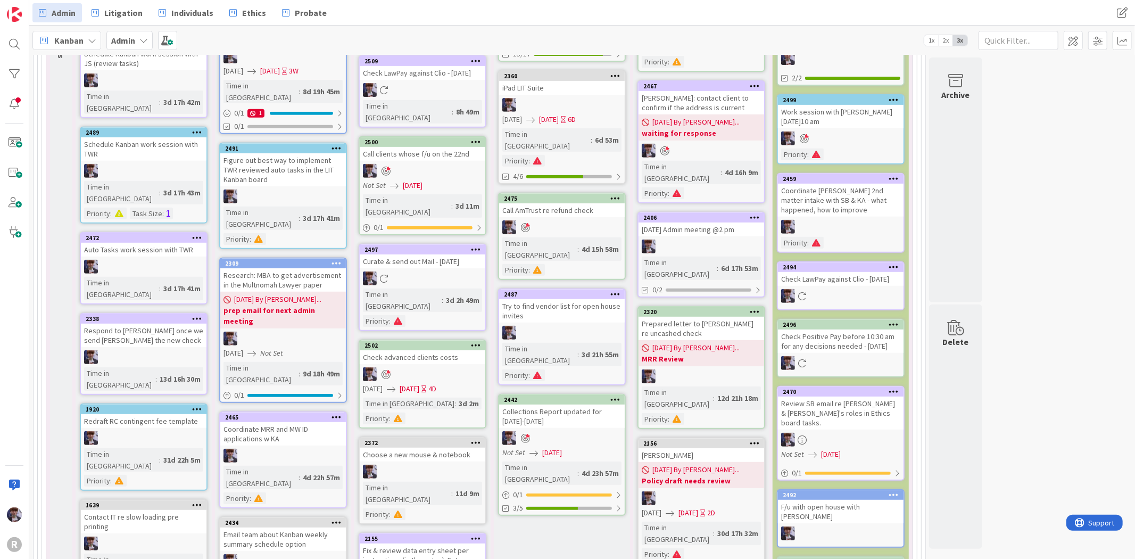
click at [545, 220] on div at bounding box center [562, 227] width 126 height 14
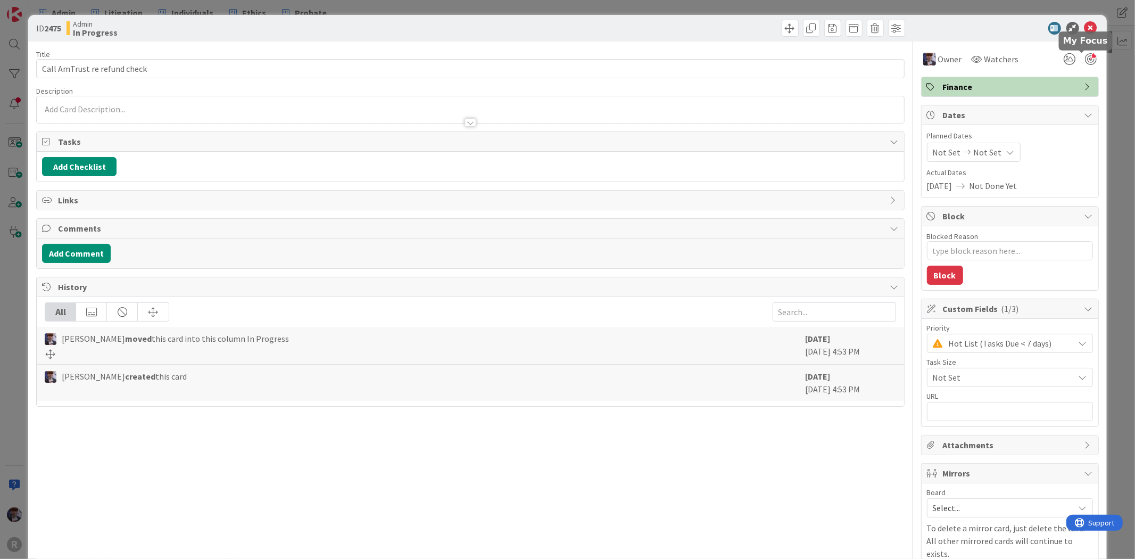
click at [1085, 61] on div at bounding box center [1091, 59] width 12 height 12
click at [1124, 144] on div "ID 2475 Admin In Progress Title 29 / 128 Call AmTrust re refund check Descripti…" at bounding box center [567, 279] width 1135 height 559
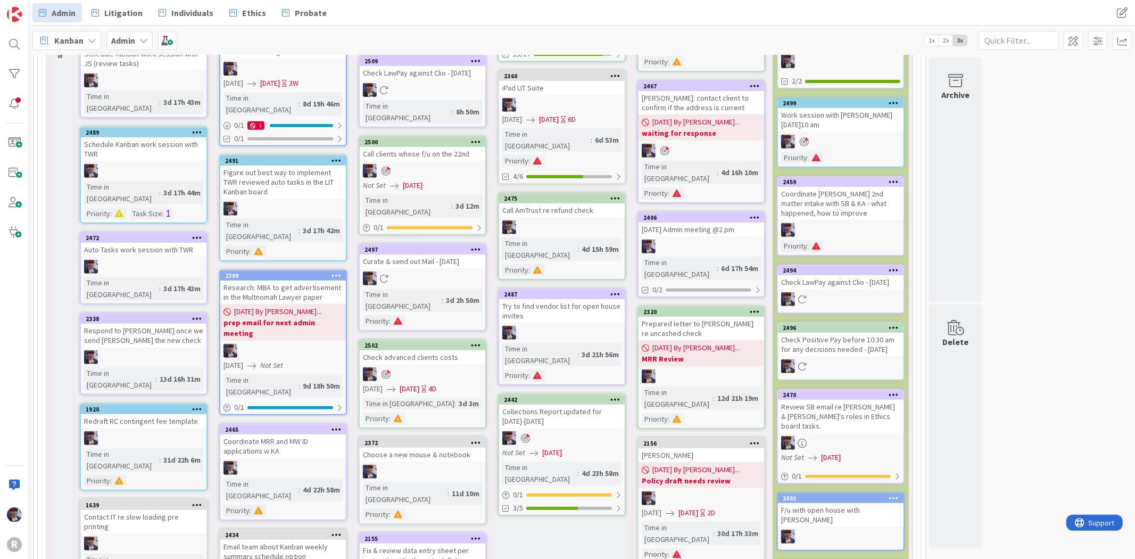
click at [538, 405] on div "Collections Report updated for [DATE]-[DATE]" at bounding box center [562, 416] width 126 height 23
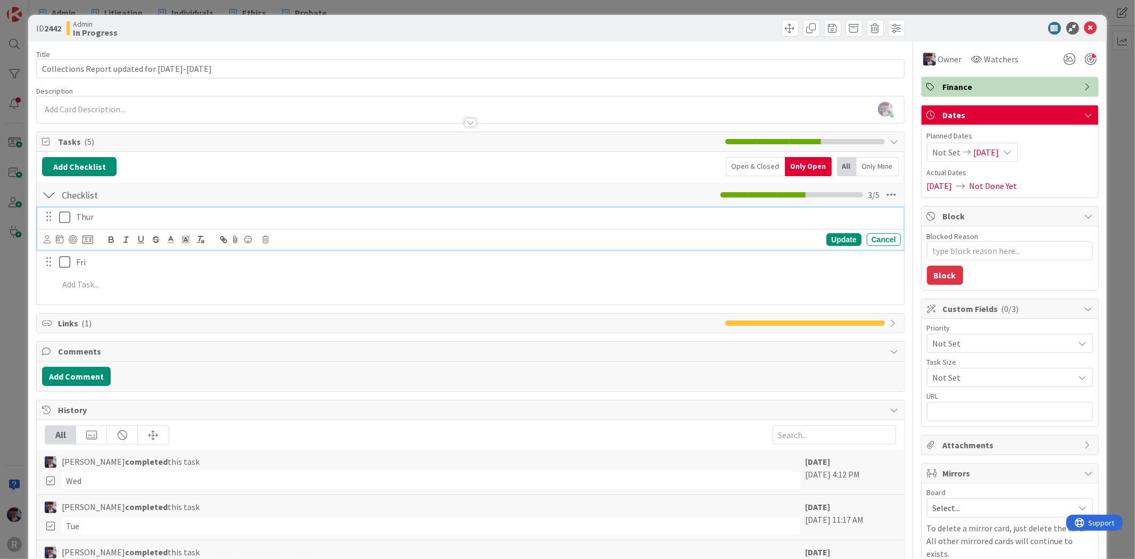
click at [65, 221] on icon at bounding box center [67, 217] width 16 height 13
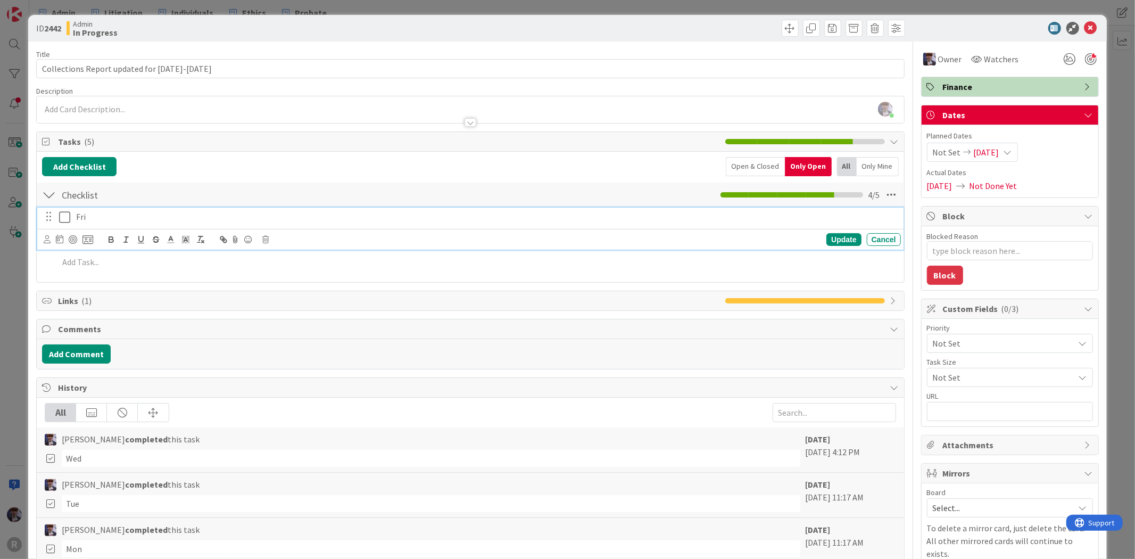
click at [65, 220] on icon at bounding box center [67, 217] width 16 height 13
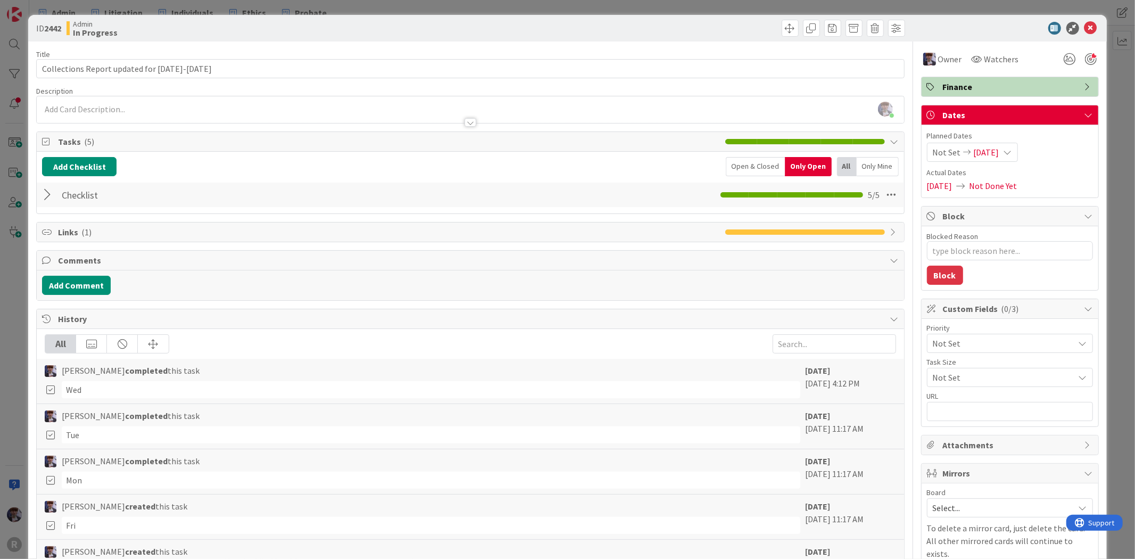
click at [21, 309] on div "ID 2442 Admin In Progress Title 44 / 128 Collections Report updated for [DATE]-…" at bounding box center [567, 279] width 1135 height 559
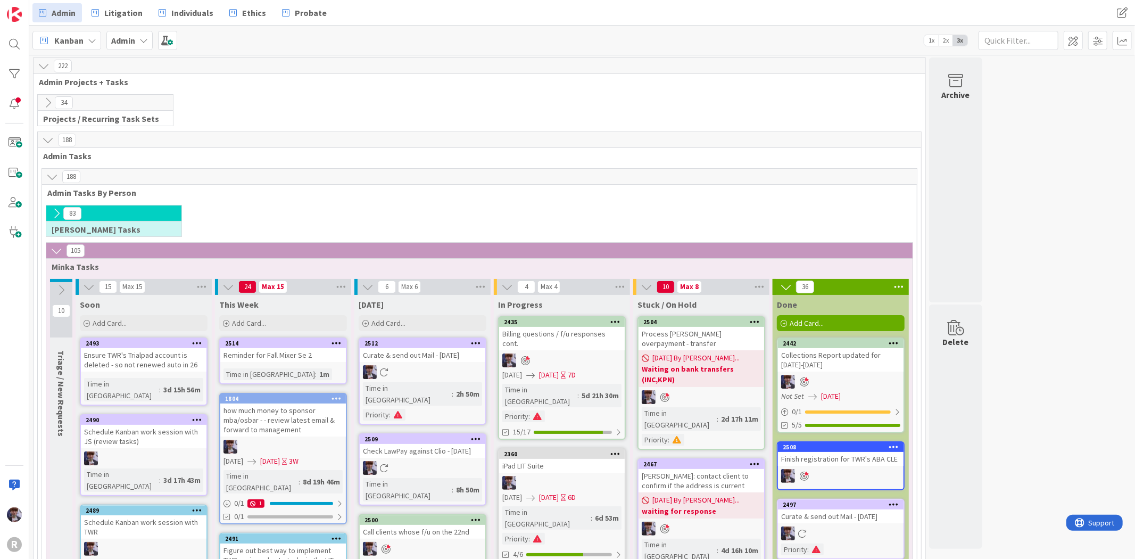
click at [55, 211] on icon at bounding box center [57, 214] width 12 height 12
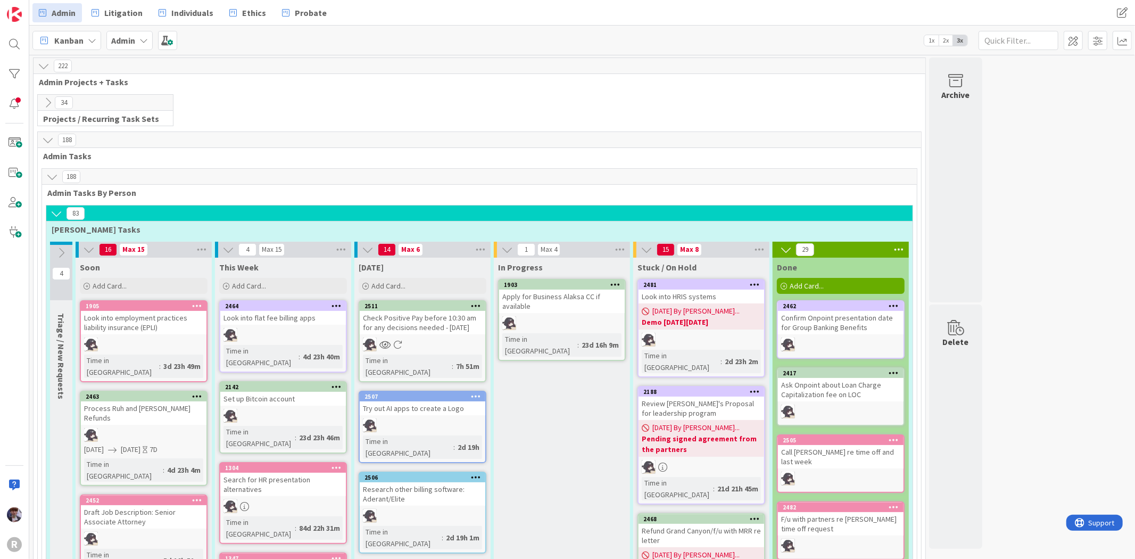
click at [55, 211] on icon at bounding box center [57, 214] width 12 height 12
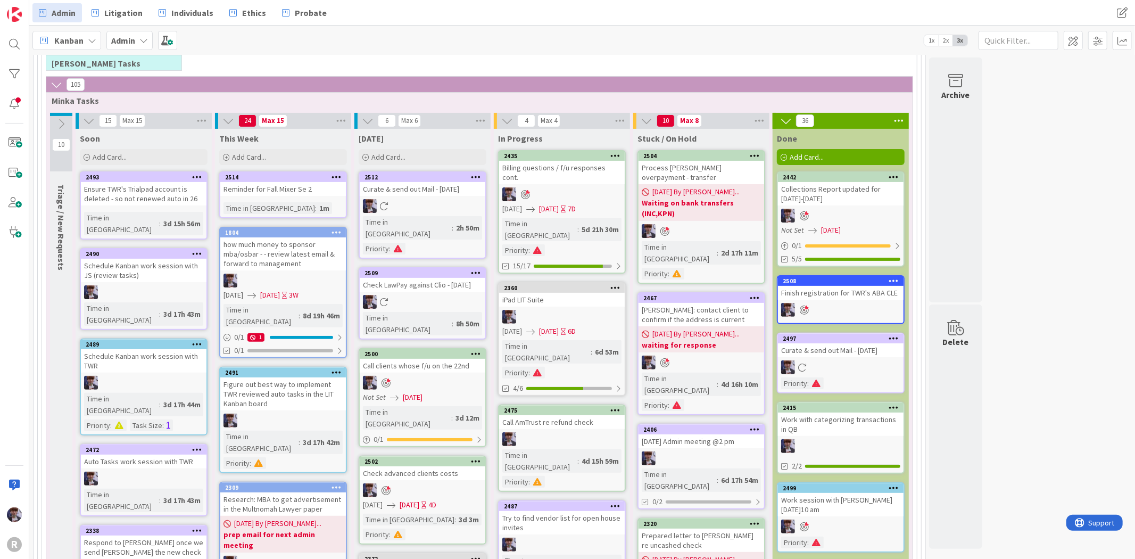
scroll to position [118, 0]
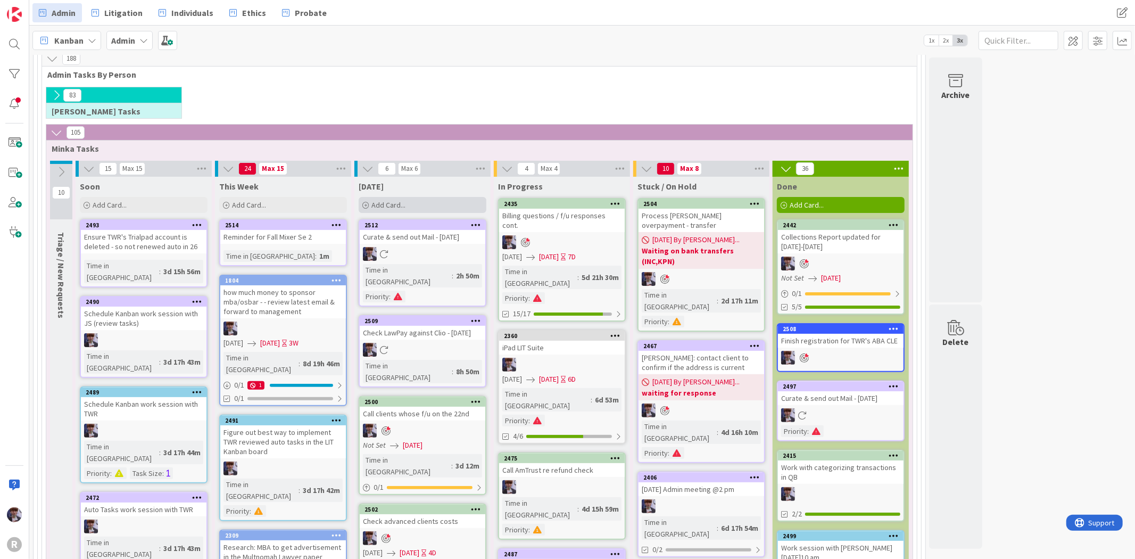
click at [385, 200] on span "Add Card..." at bounding box center [389, 205] width 34 height 10
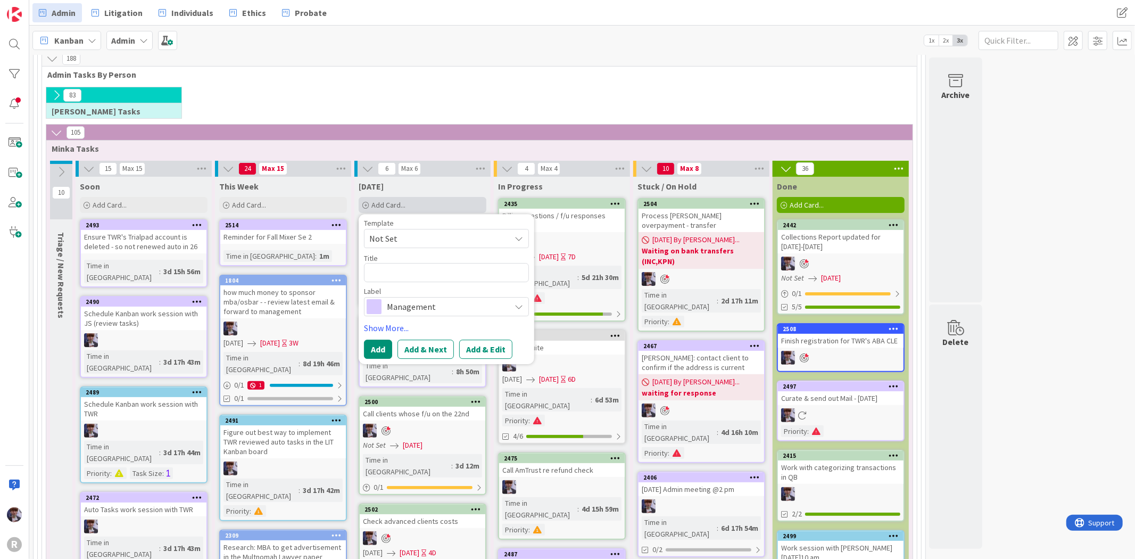
type textarea "x"
type textarea "R"
type textarea "x"
type textarea "Re"
type textarea "x"
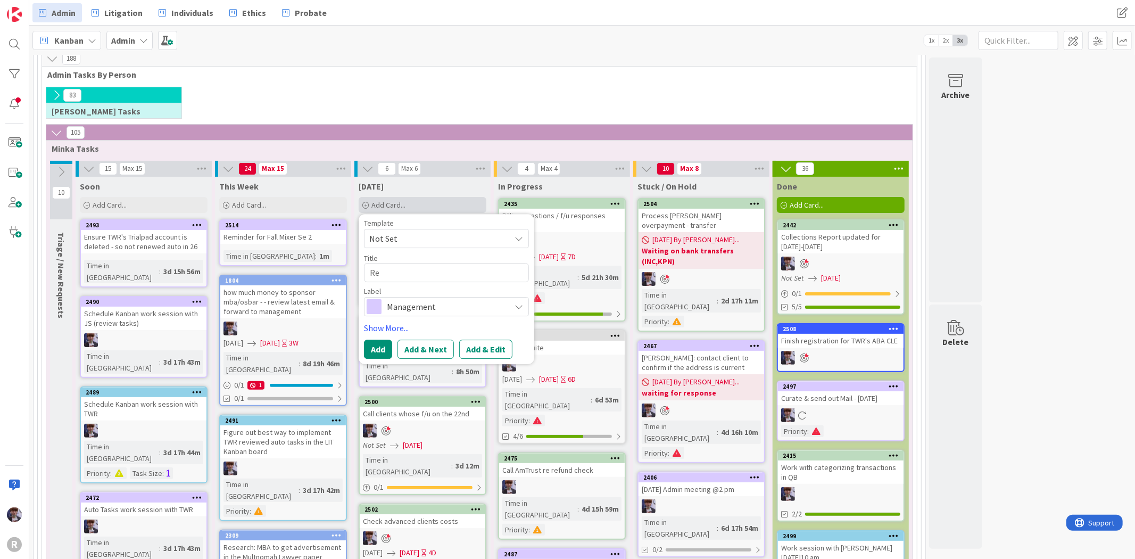
type textarea "Rev"
type textarea "x"
type textarea "Revi"
type textarea "x"
type textarea "Revie"
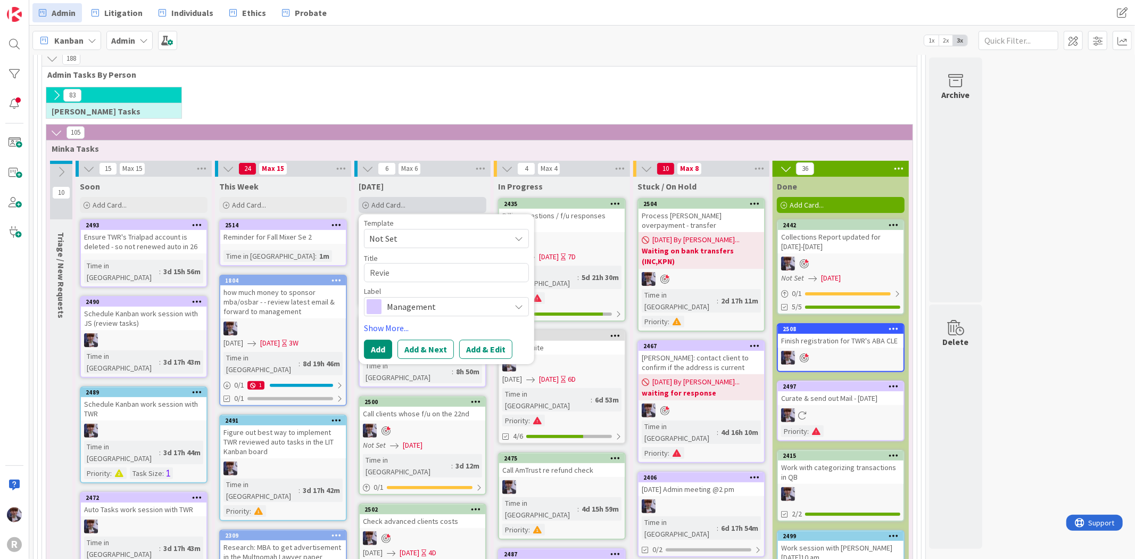
type textarea "x"
type textarea "Review"
type textarea "x"
type textarea "Review"
type textarea "x"
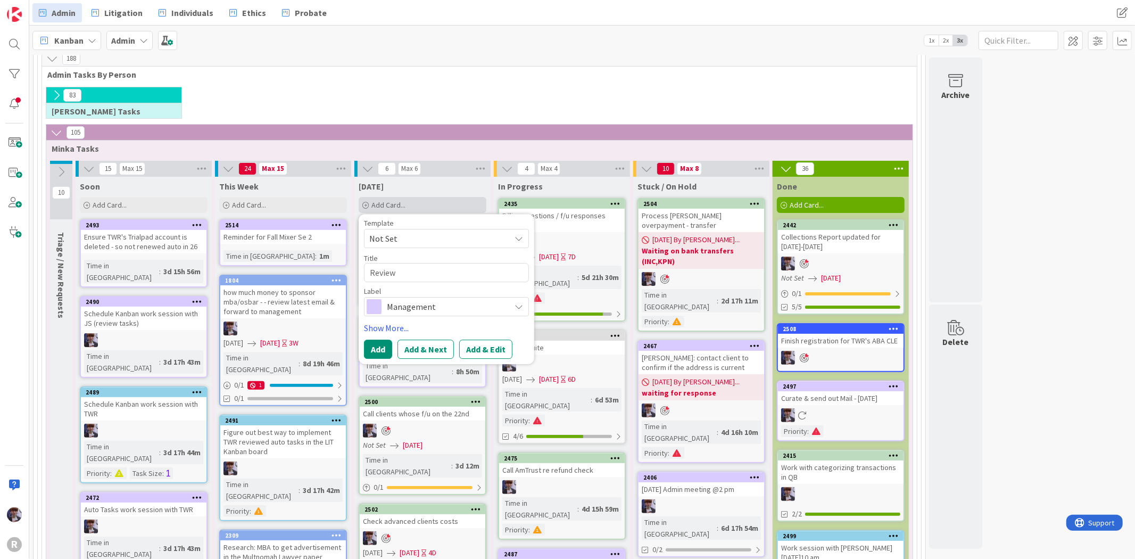
type textarea "Review I"
type textarea "x"
type textarea "Review In"
type textarea "x"
type textarea "Review Int"
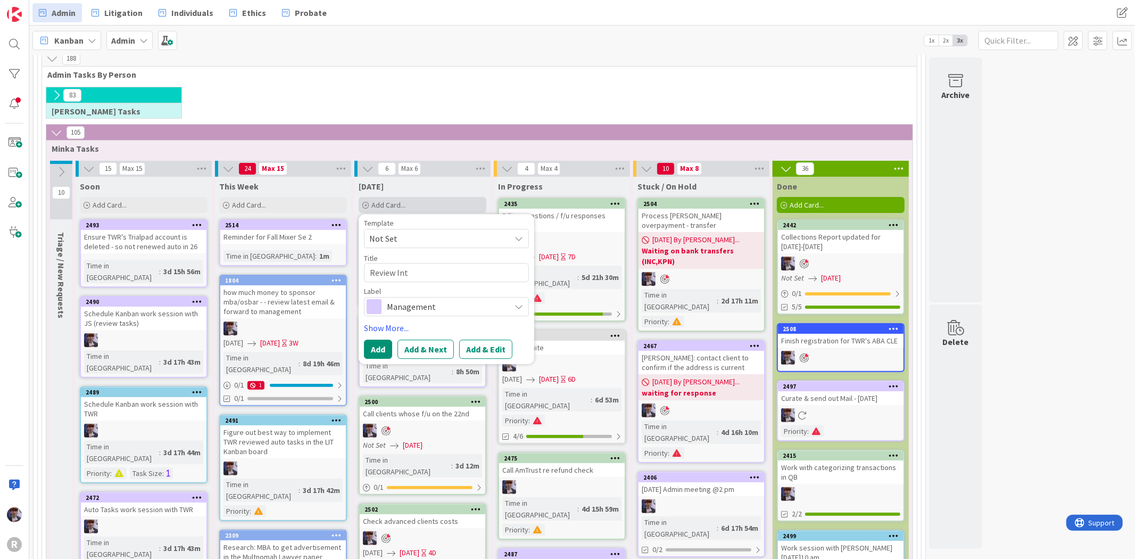
type textarea "x"
type textarea "Review Inta"
type textarea "x"
type textarea "Review Intak"
type textarea "x"
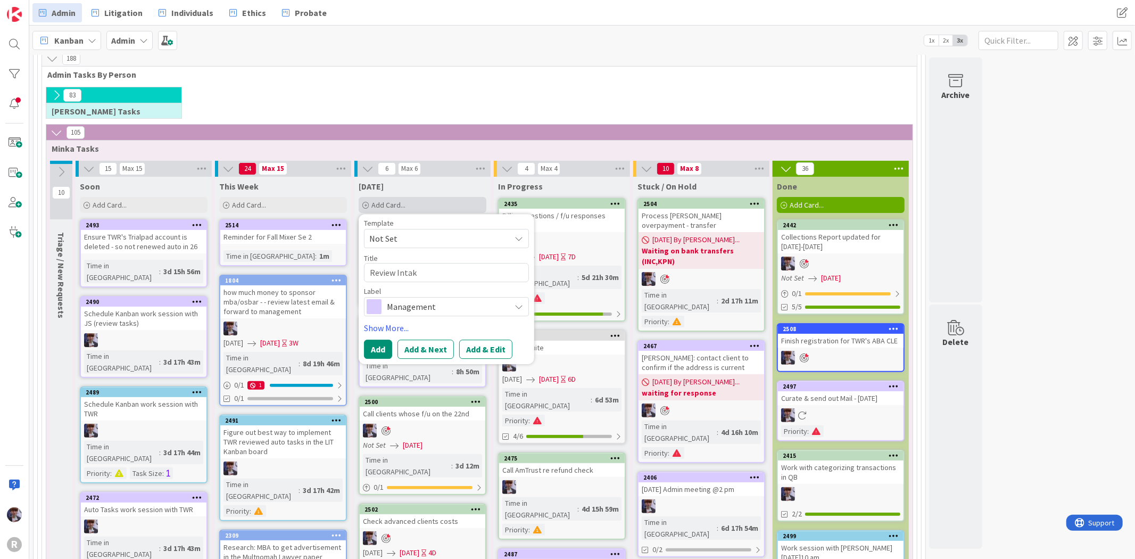
type textarea "Review Intake"
type textarea "x"
type textarea "Review Intake"
type textarea "x"
type textarea "Review Intake m"
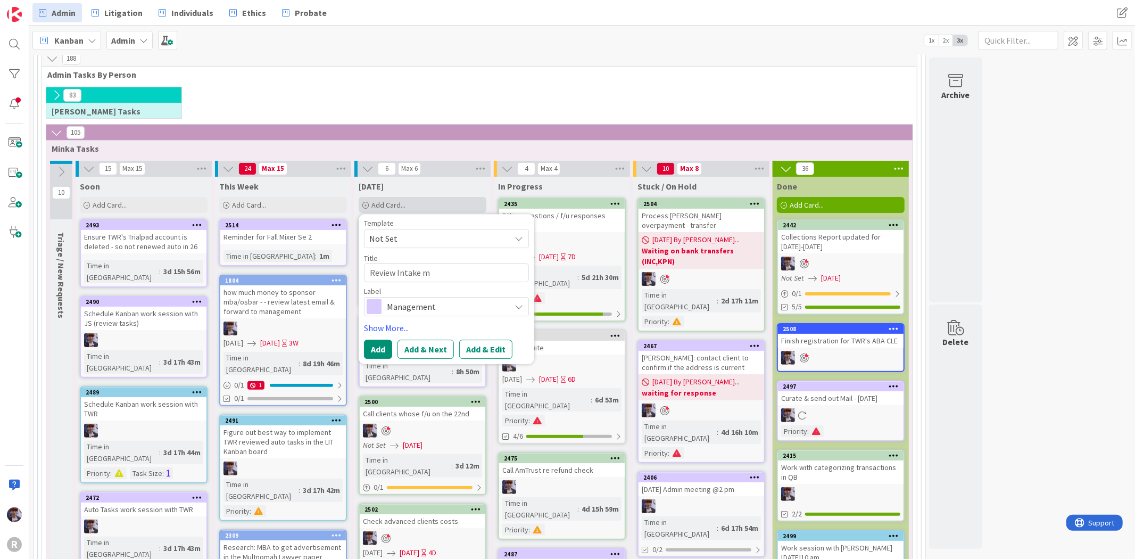
type textarea "x"
type textarea "Review Intake me"
type textarea "x"
type textarea "Review Intake mee"
type textarea "x"
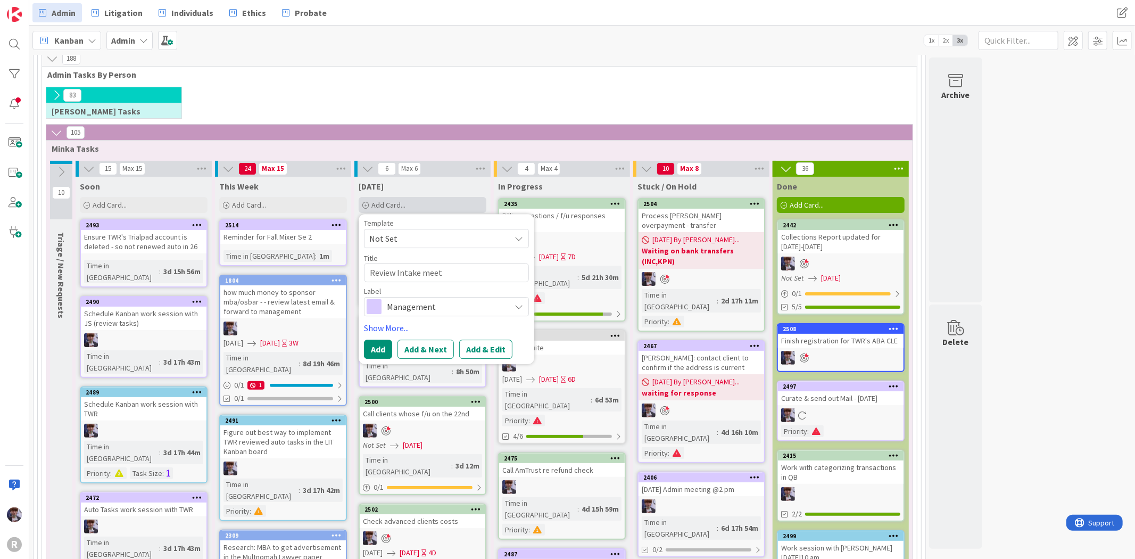
type textarea "Review Intake meeti"
type textarea "x"
type textarea "Review Intake meetin"
type textarea "x"
type textarea "Review Intake meeting"
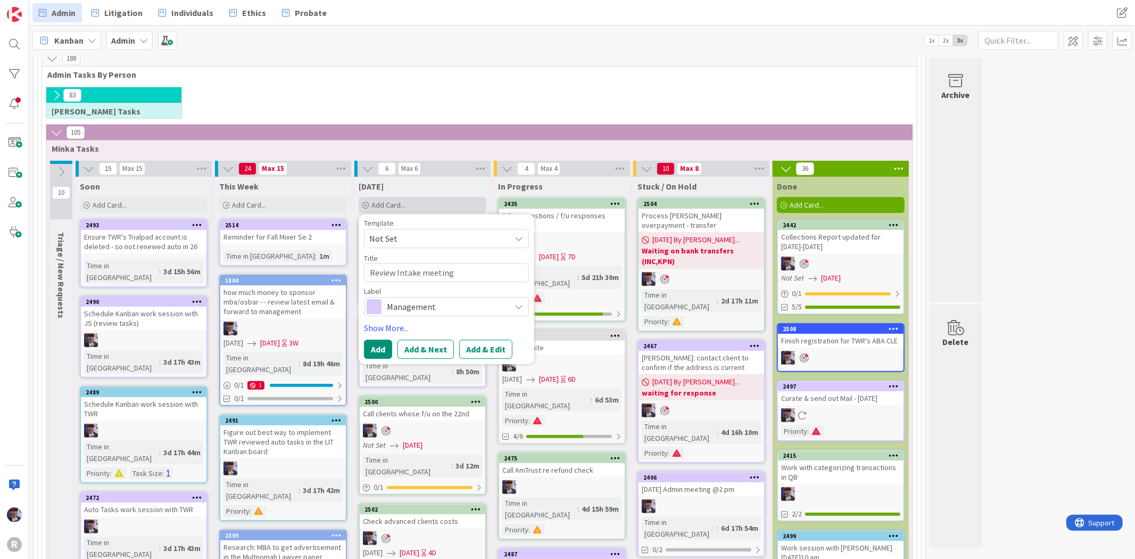
type textarea "x"
type textarea "Review Intake meetin"
type textarea "x"
type textarea "Review Intake meeti"
type textarea "x"
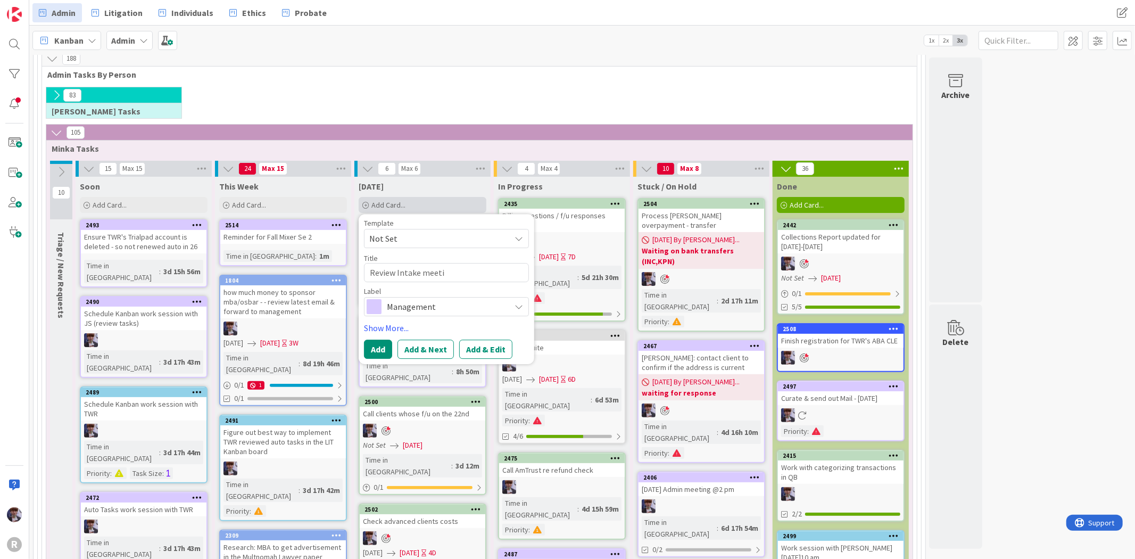
type textarea "Review Intake meet"
type textarea "x"
type textarea "Review Intake mee"
type textarea "x"
type textarea "Review Intake me"
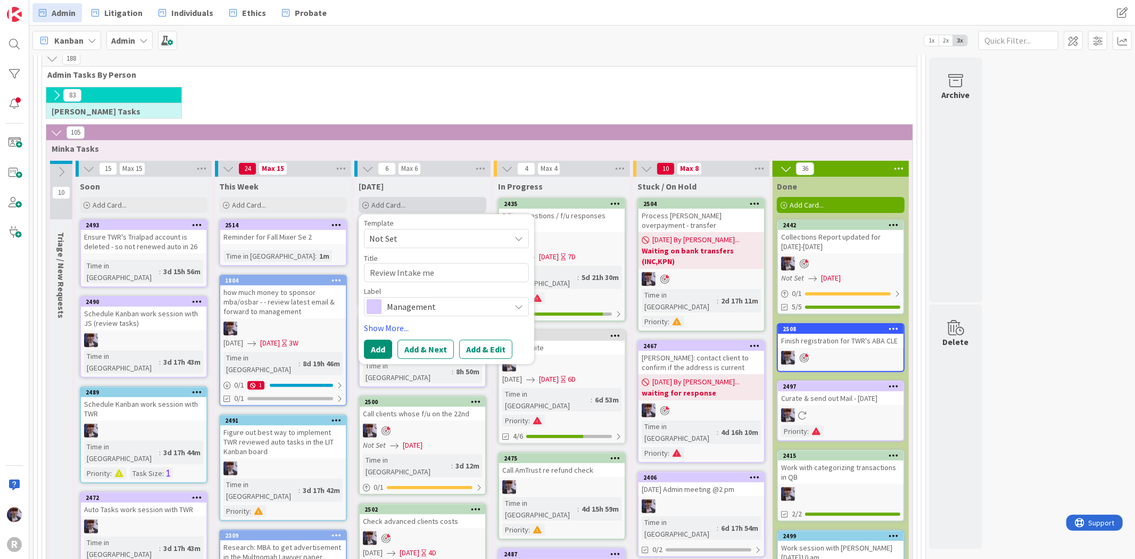
type textarea "x"
type textarea "Review Intake m"
type textarea "x"
type textarea "Review Intake"
type textarea "x"
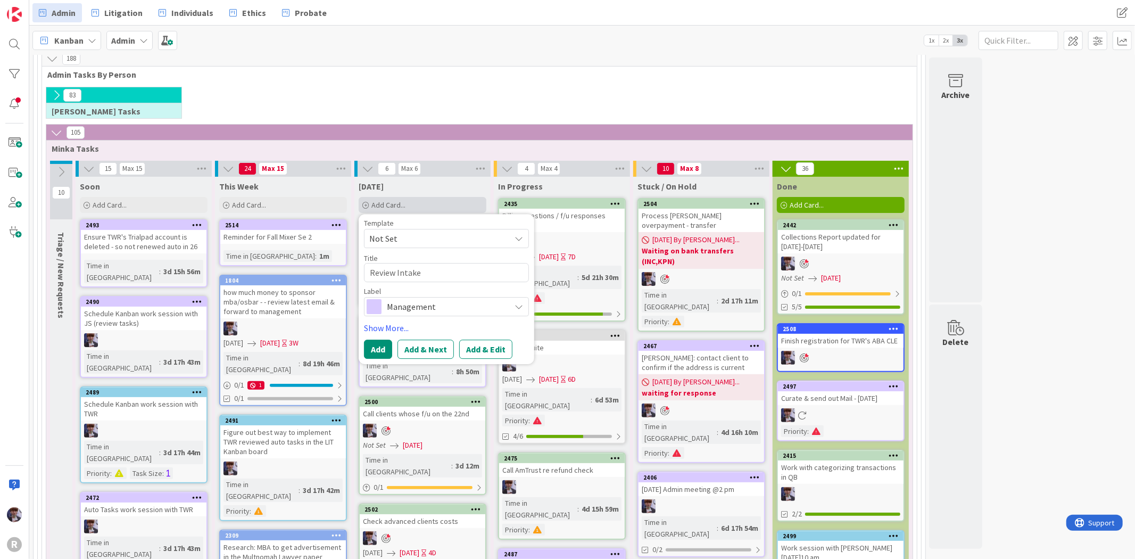
type textarea "Review Intake w"
type textarea "x"
type textarea "Review Intake wo"
type textarea "x"
type textarea "Review Intake wor"
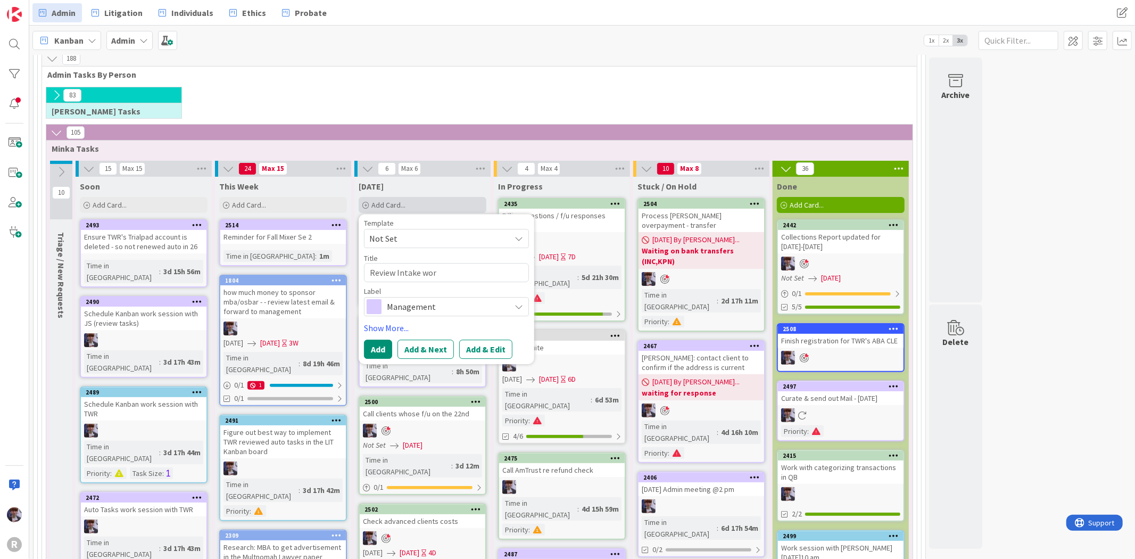
type textarea "x"
type textarea "Review Intake work"
type textarea "x"
type textarea "Review Intake work s"
type textarea "x"
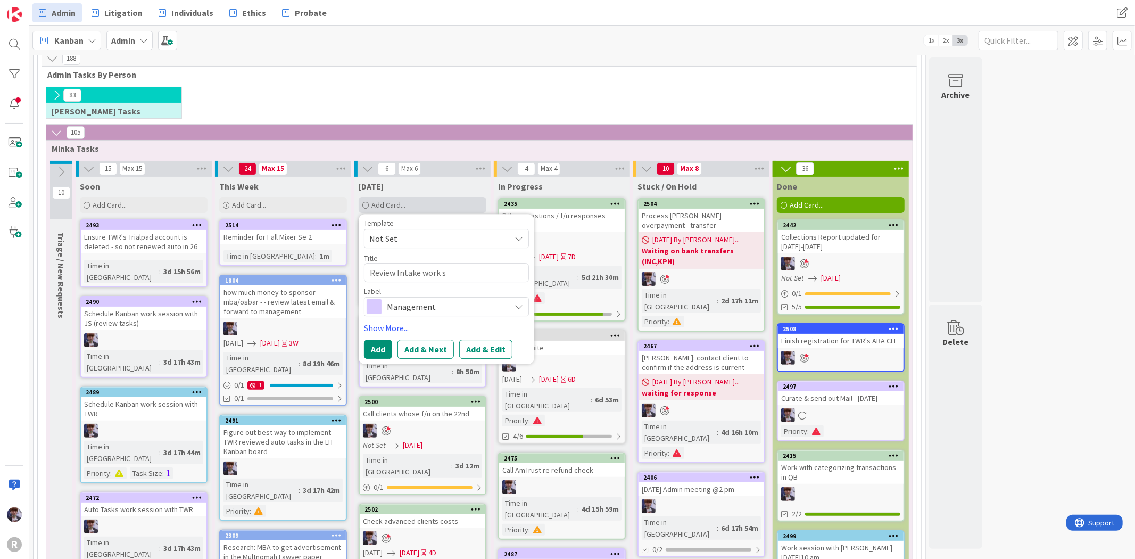
type textarea "Review Intake work se"
type textarea "x"
type textarea "Review Intake work ses"
type textarea "x"
type textarea "Review Intake work sess"
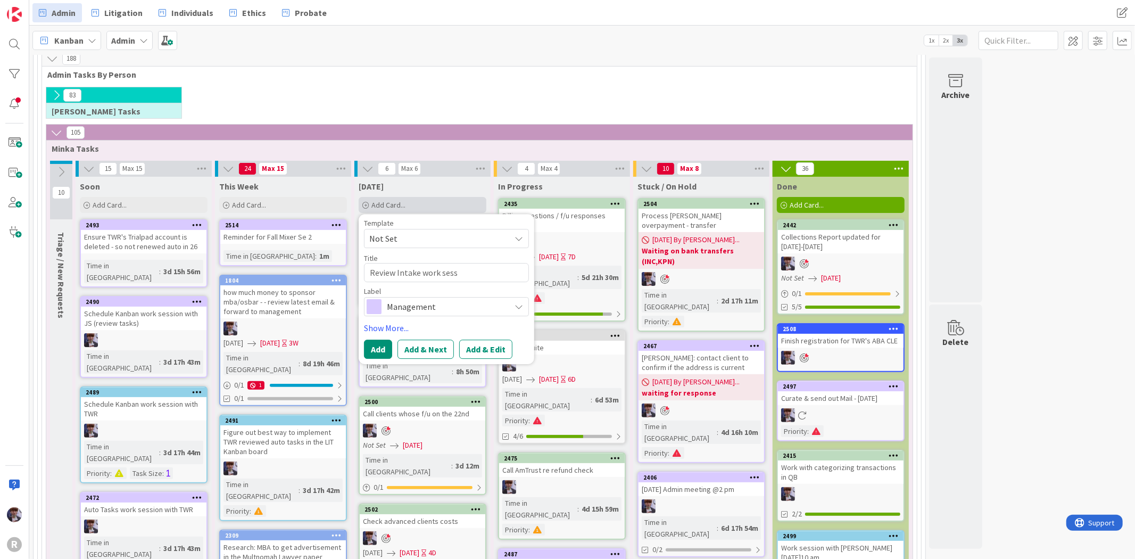
type textarea "x"
type textarea "Review Intake work sessi"
type textarea "x"
type textarea "Review Intake work sessio"
type textarea "x"
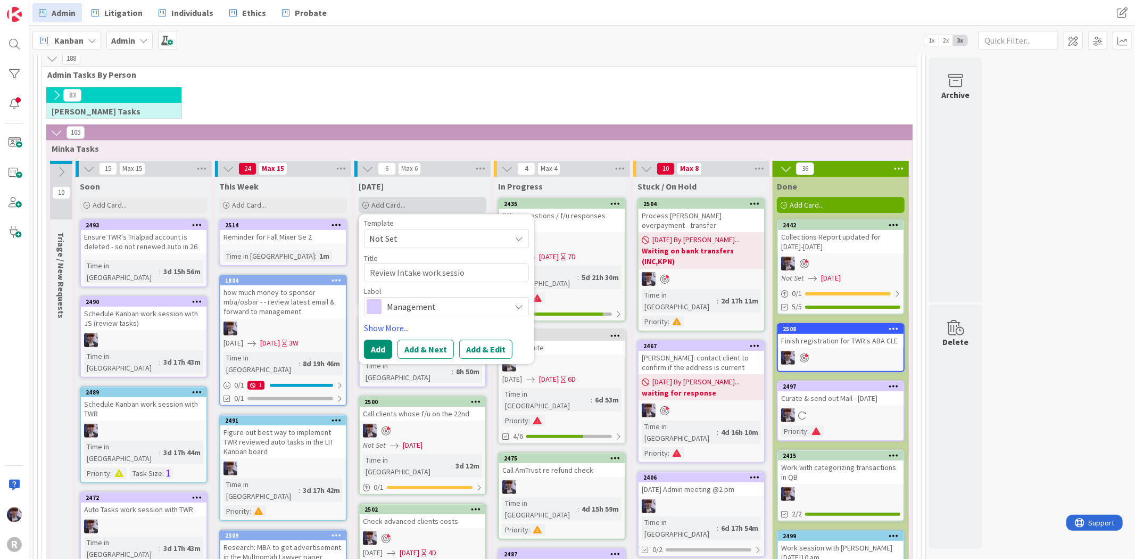
type textarea "Review Intake work session"
type textarea "x"
type textarea "Review Intake work session"
type textarea "x"
type textarea "Review Intake work session n"
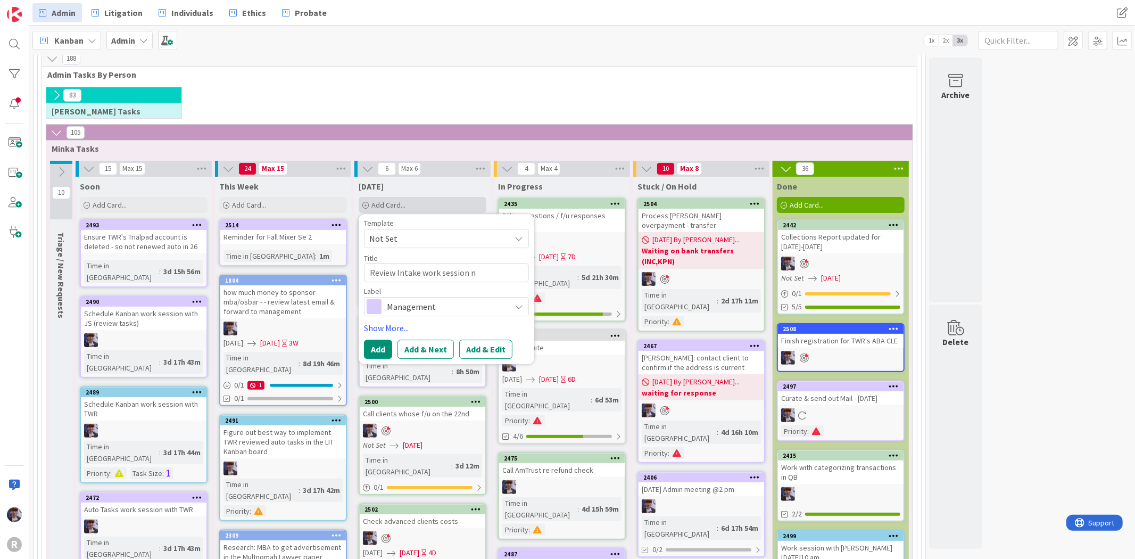
type textarea "x"
type textarea "Review Intake work session no"
type textarea "x"
type textarea "Review Intake work session not"
type textarea "x"
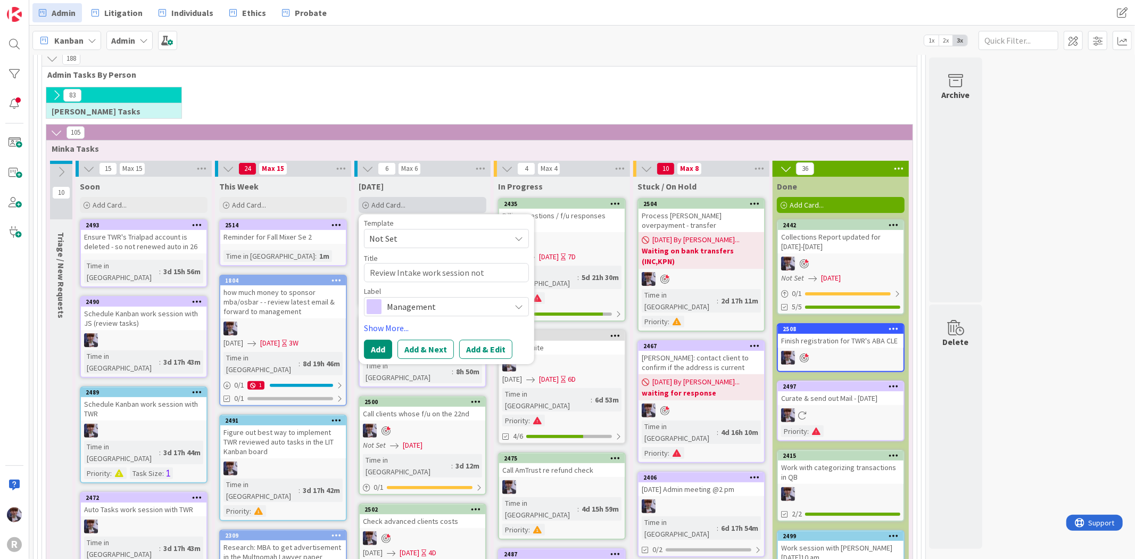
type textarea "Review Intake work session note"
type textarea "x"
type textarea "Review Intake work session notes"
type textarea "x"
type textarea "Review Intake work session notes"
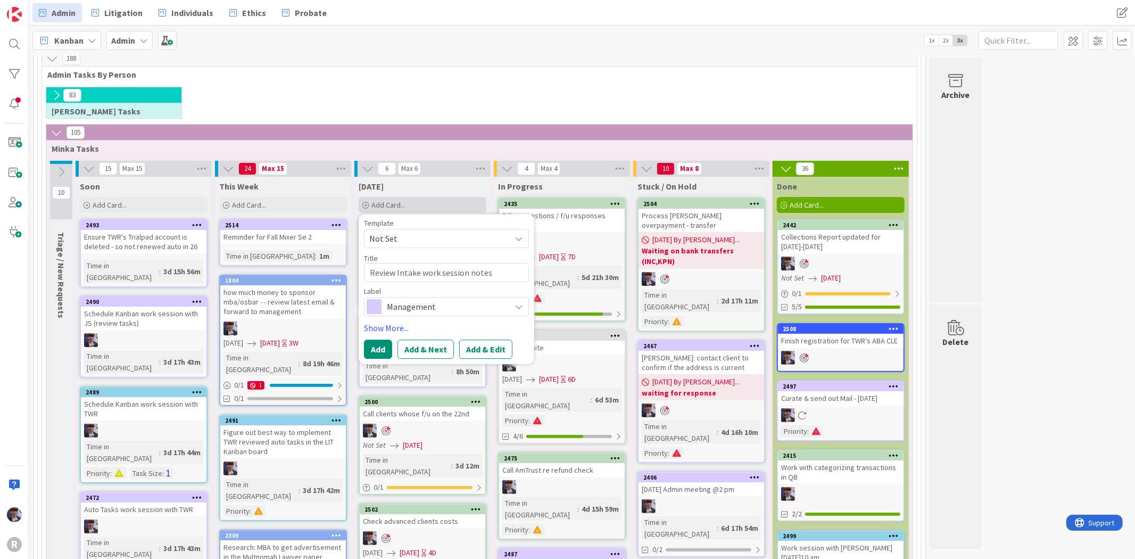
type textarea "x"
type textarea "Review Intake work session notes"
type textarea "x"
type textarea "Review Intake work session notes"
type textarea "x"
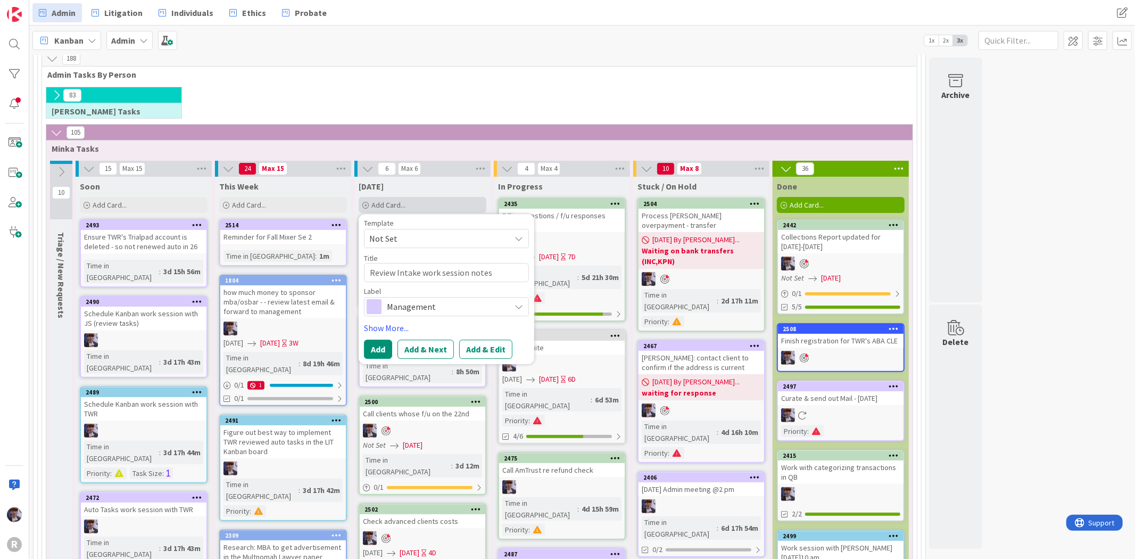
type textarea "Review Intake work session notes &"
type textarea "x"
type textarea "Review Intake work session notes &"
type textarea "x"
type textarea "Review Intake work session notes & cu"
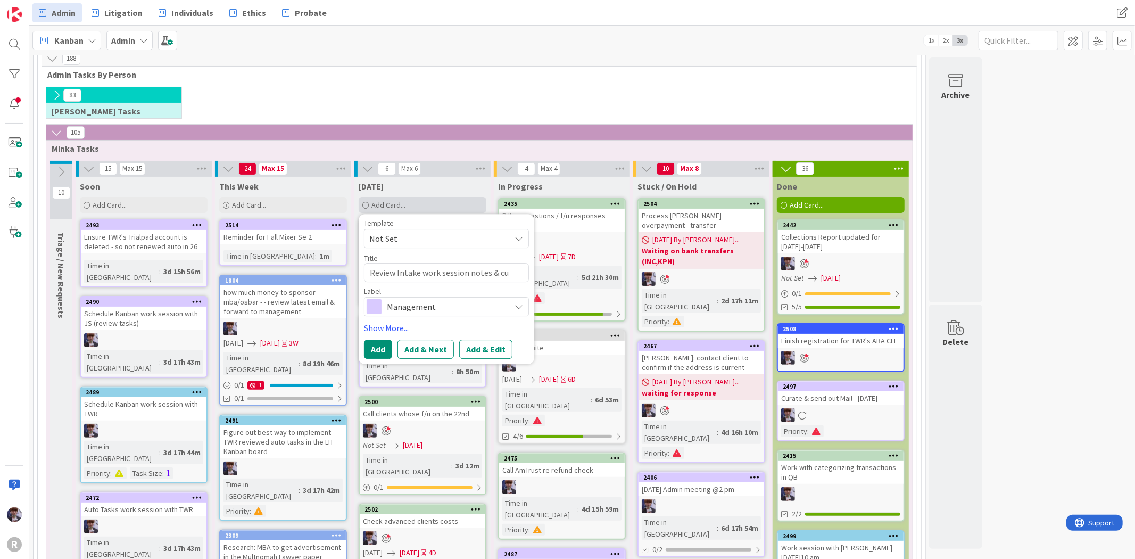
type textarea "x"
type textarea "Review Intake work session notes & cur"
type textarea "x"
type textarea "Review Intake work session notes & curat"
type textarea "x"
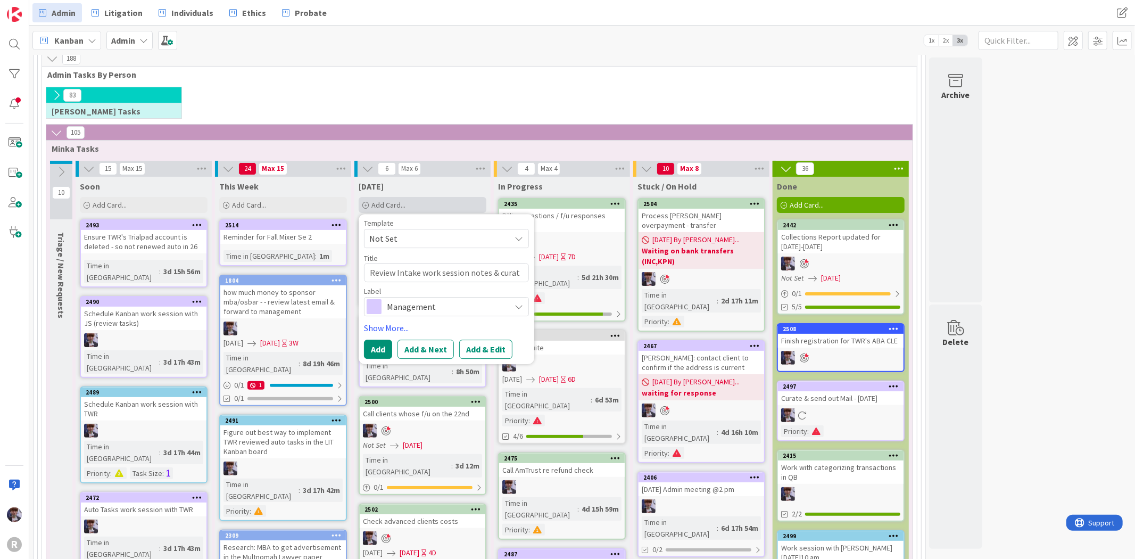
type textarea "Review Intake work session notes & curate"
type textarea "x"
type textarea "Review Intake work session notes & curate"
type textarea "x"
type textarea "Review Intake work session notes & curate"
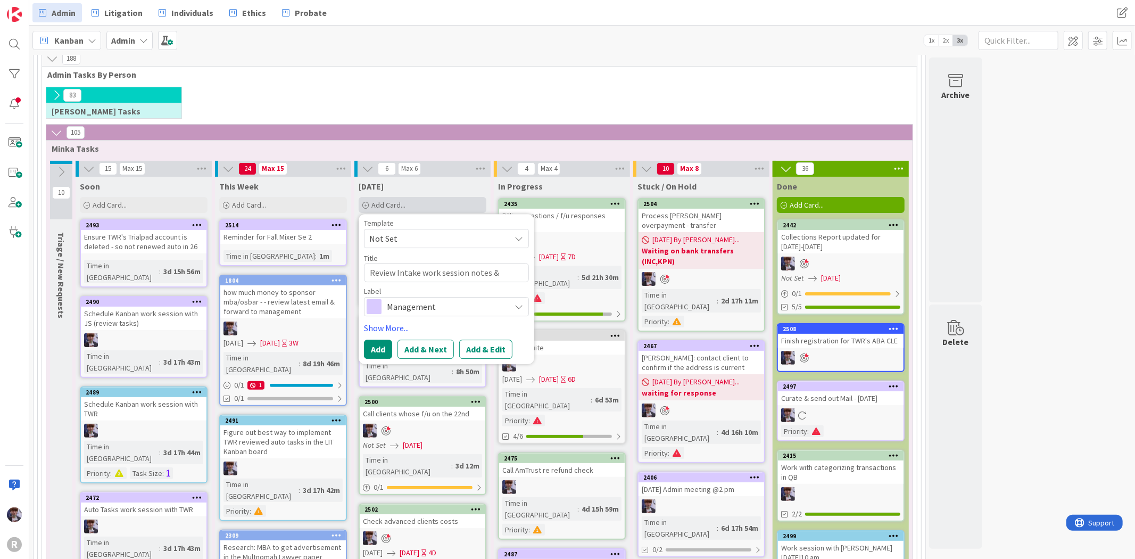
type textarea "x"
type textarea "Review Intake work session notes & curat"
type textarea "x"
type textarea "Review Intake work session notes & cura"
type textarea "x"
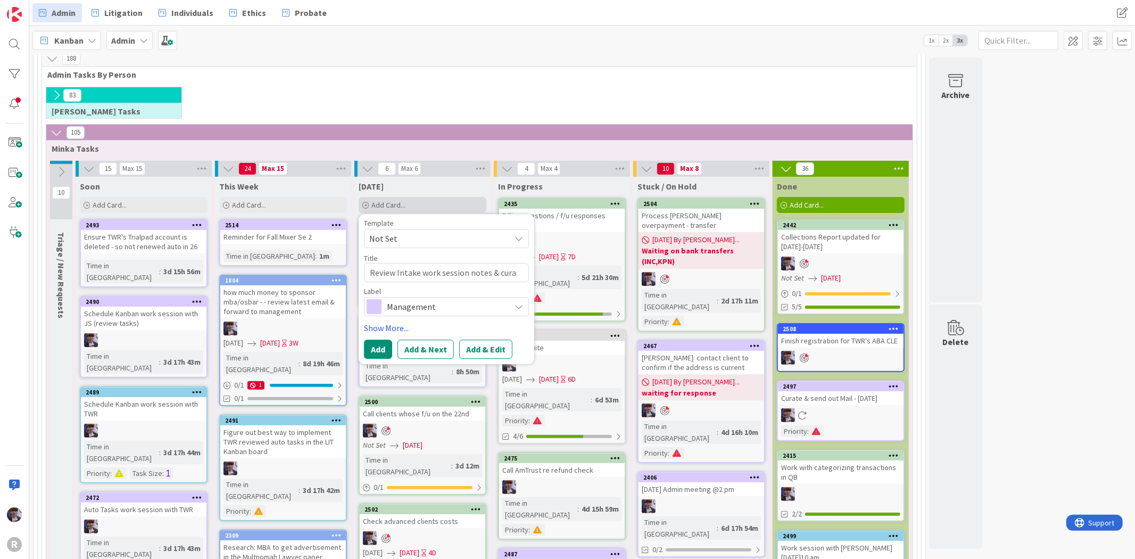
type textarea "Review Intake work session notes & cur"
type textarea "x"
type textarea "Review Intake work session notes & cu"
type textarea "x"
type textarea "Review Intake work session notes & c"
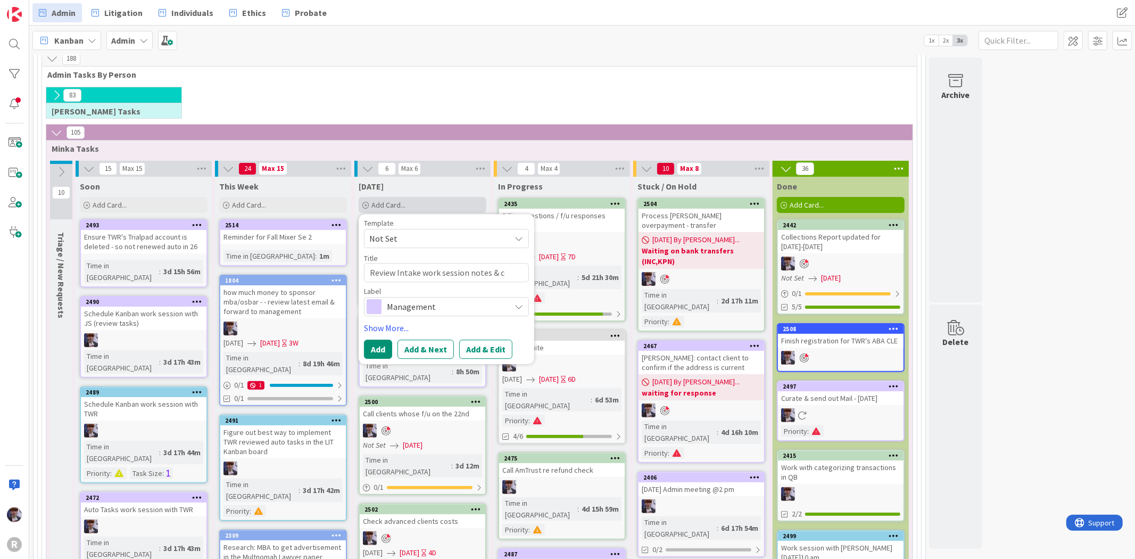
type textarea "x"
type textarea "Review Intake work session notes &"
type textarea "x"
type textarea "Review Intake work session notes &"
type textarea "x"
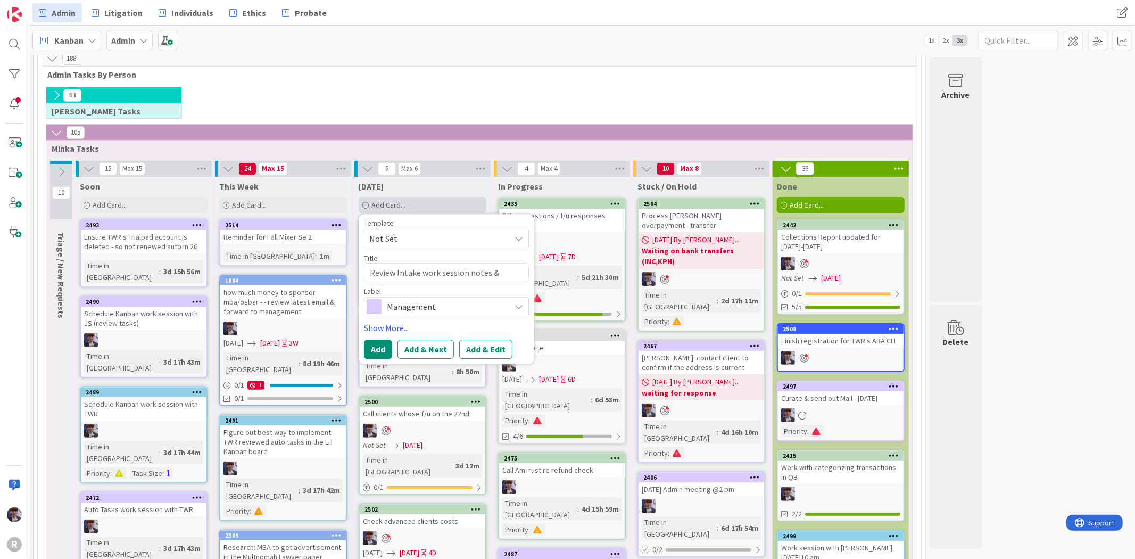
type textarea "Review Intake work session notes & f"
type textarea "x"
type textarea "Review Intake work session notes & f/"
type textarea "x"
type textarea "Review Intake work session notes & f/u"
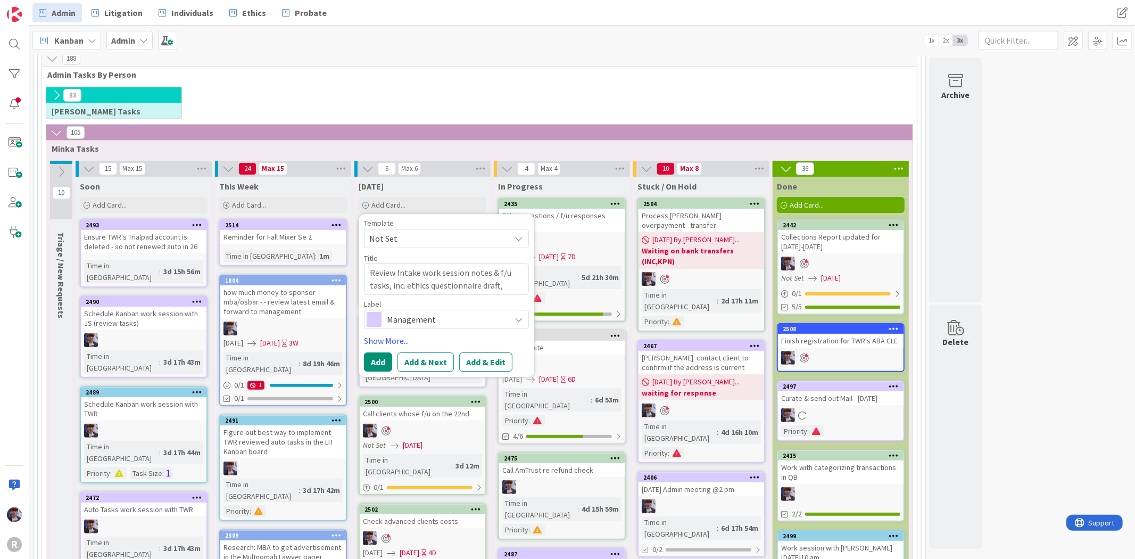
drag, startPoint x: 505, startPoint y: 283, endPoint x: 479, endPoint y: 284, distance: 25.6
click at [479, 284] on textarea "Review Intake work session notes & f/u tasks, inc. ethics questionnaire draft," at bounding box center [446, 279] width 165 height 32
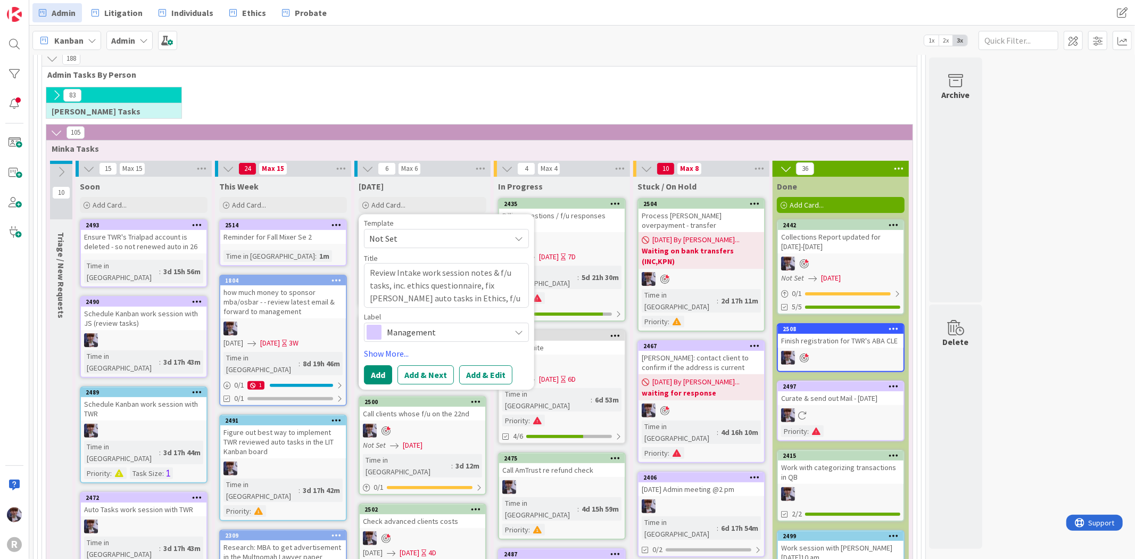
click at [416, 334] on span "Management" at bounding box center [446, 332] width 118 height 15
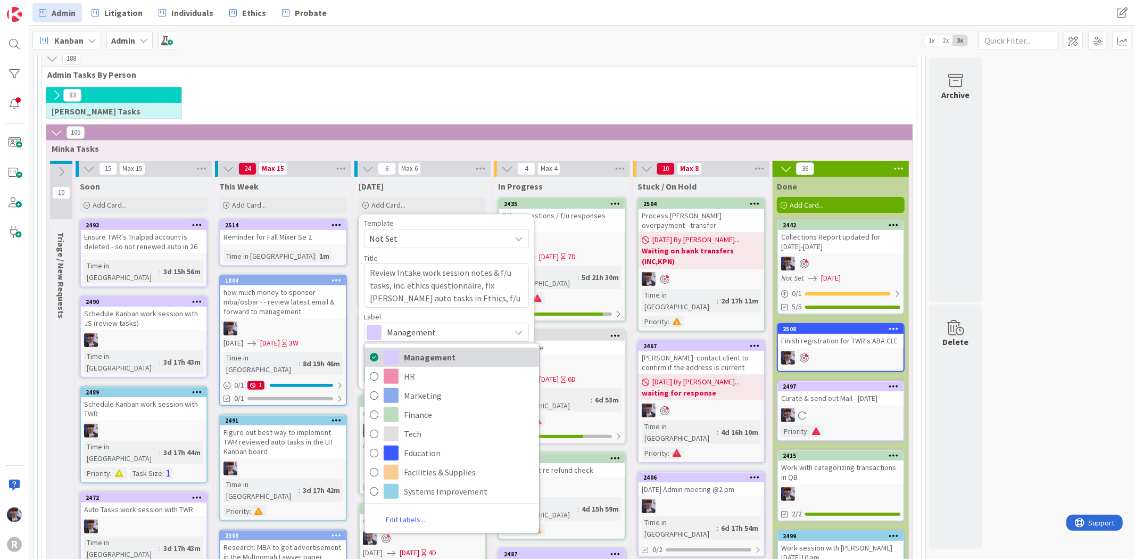
click at [429, 362] on span "Management" at bounding box center [469, 357] width 130 height 16
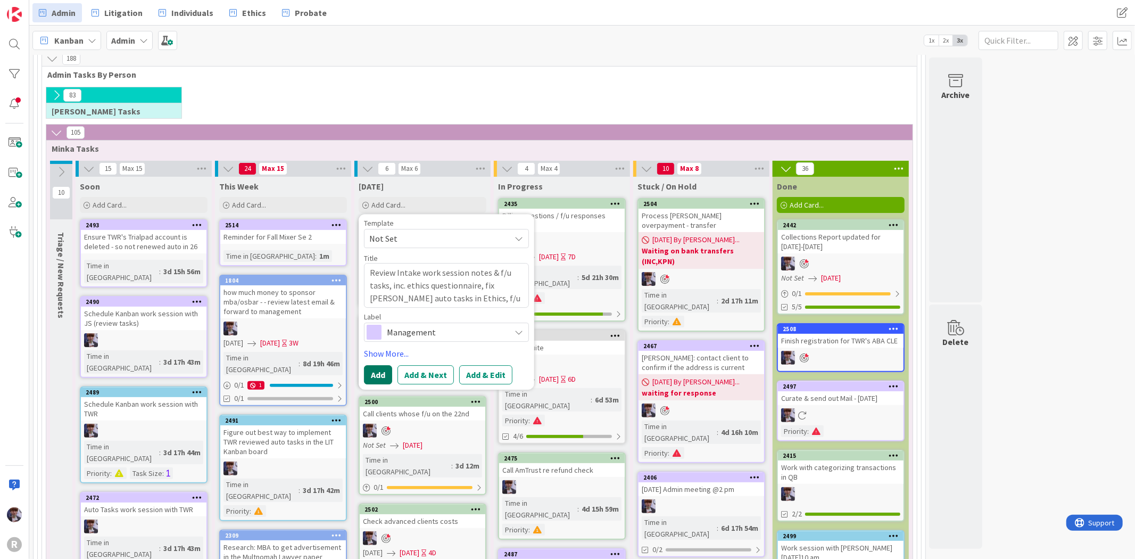
click at [390, 380] on button "Add" at bounding box center [378, 374] width 28 height 19
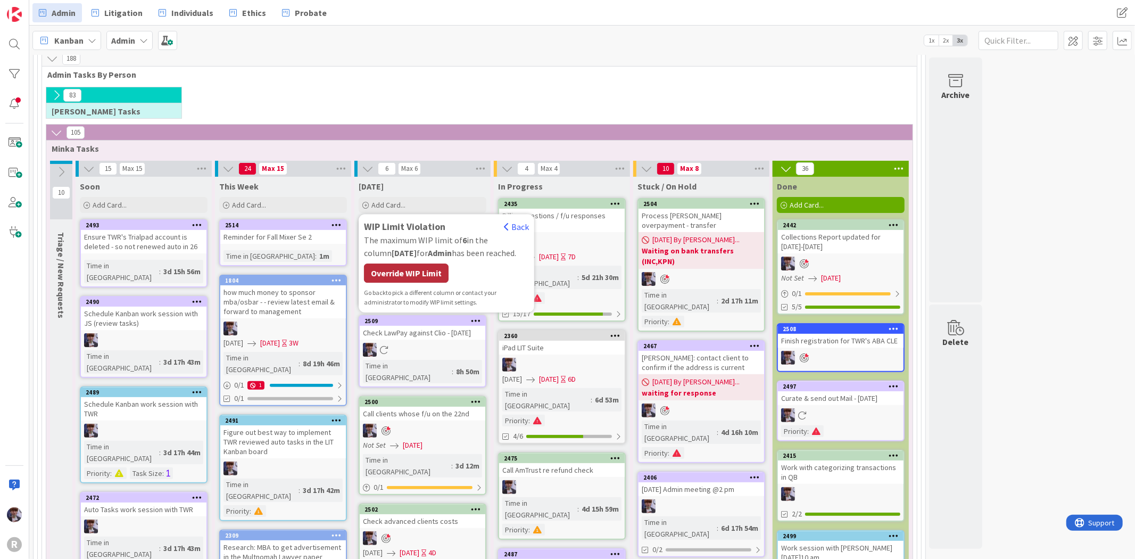
click at [430, 276] on div "Override WIP Limit" at bounding box center [406, 272] width 85 height 19
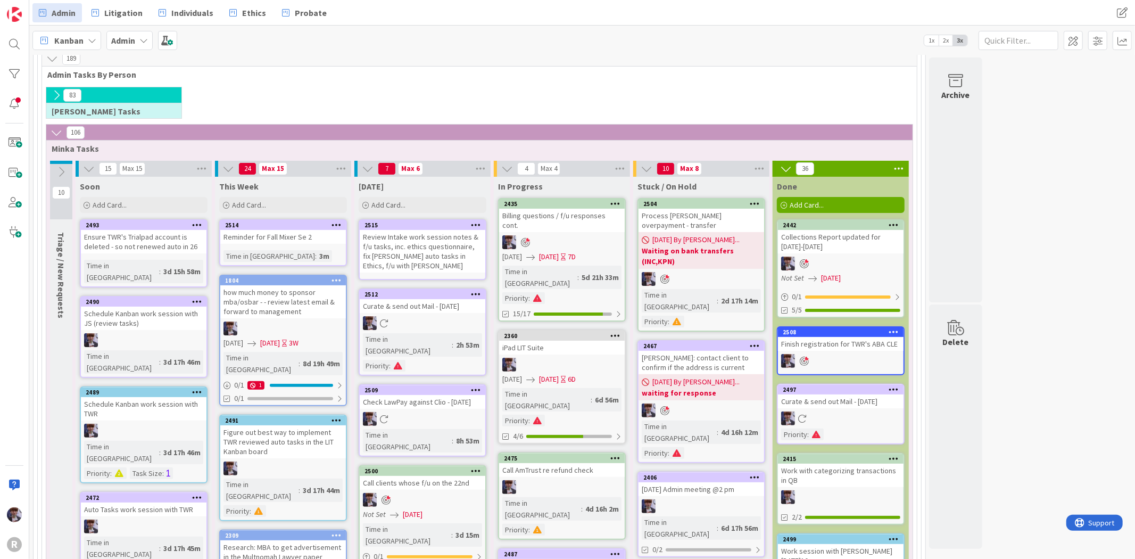
click at [421, 249] on div "Review Intake work session notes & f/u tasks, inc. ethics questionnaire, fix [P…" at bounding box center [423, 251] width 126 height 43
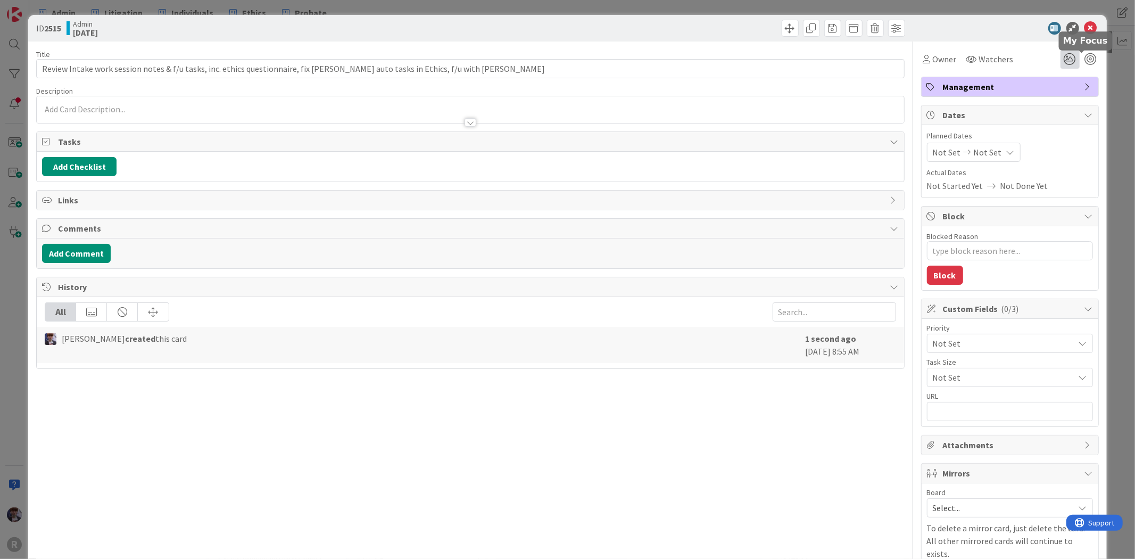
drag, startPoint x: 1078, startPoint y: 59, endPoint x: 1060, endPoint y: 55, distance: 17.9
click at [1085, 57] on div at bounding box center [1091, 59] width 12 height 12
click at [937, 57] on span "Owner" at bounding box center [945, 59] width 24 height 13
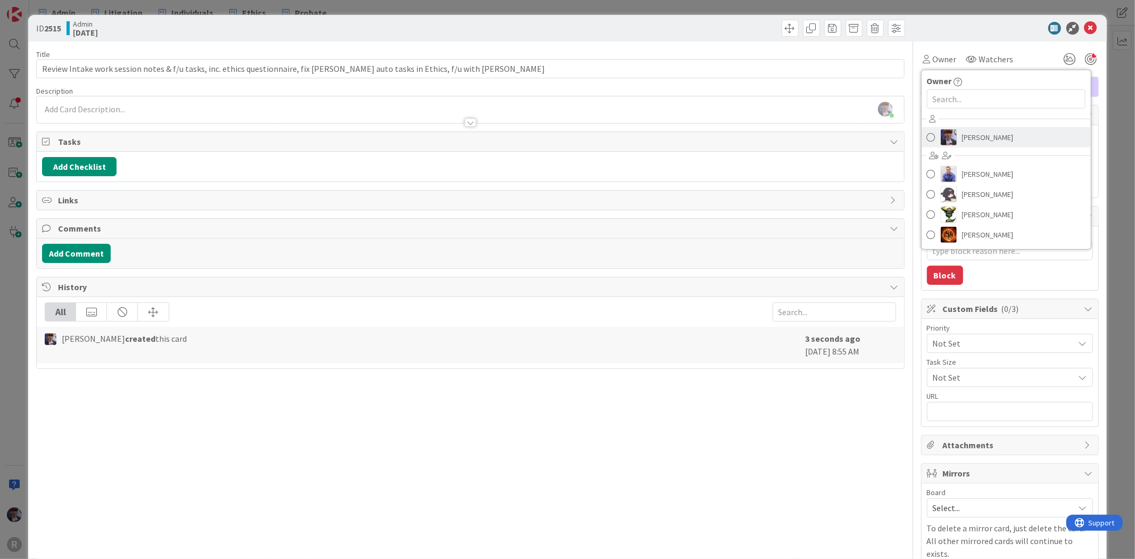
click at [962, 136] on span "[PERSON_NAME]" at bounding box center [988, 137] width 52 height 16
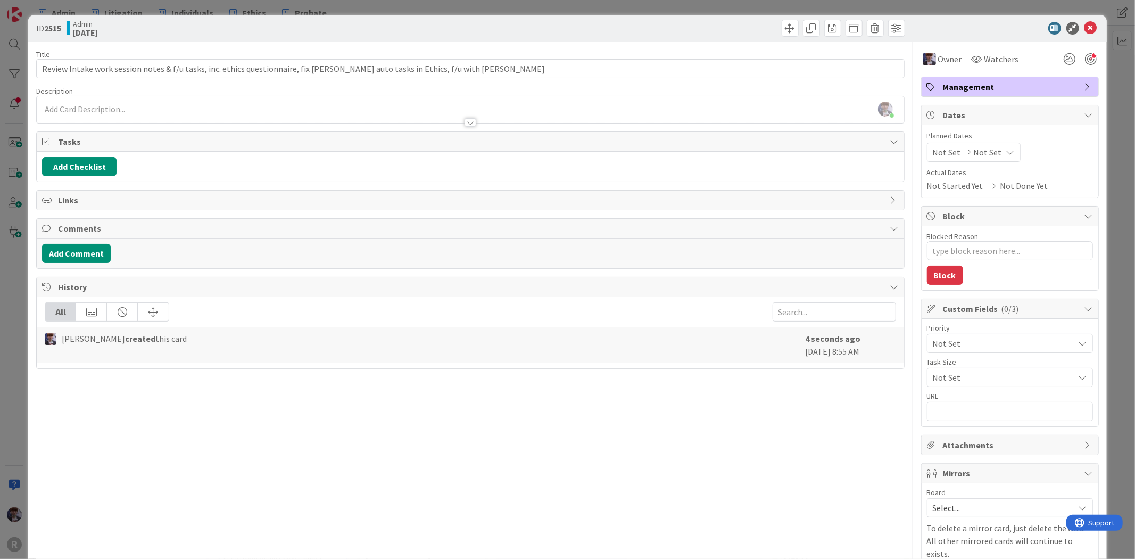
click at [1110, 108] on div "ID 2515 Admin [DATE] Title 121 / 128 Review Intake work session notes & f/u tas…" at bounding box center [567, 279] width 1135 height 559
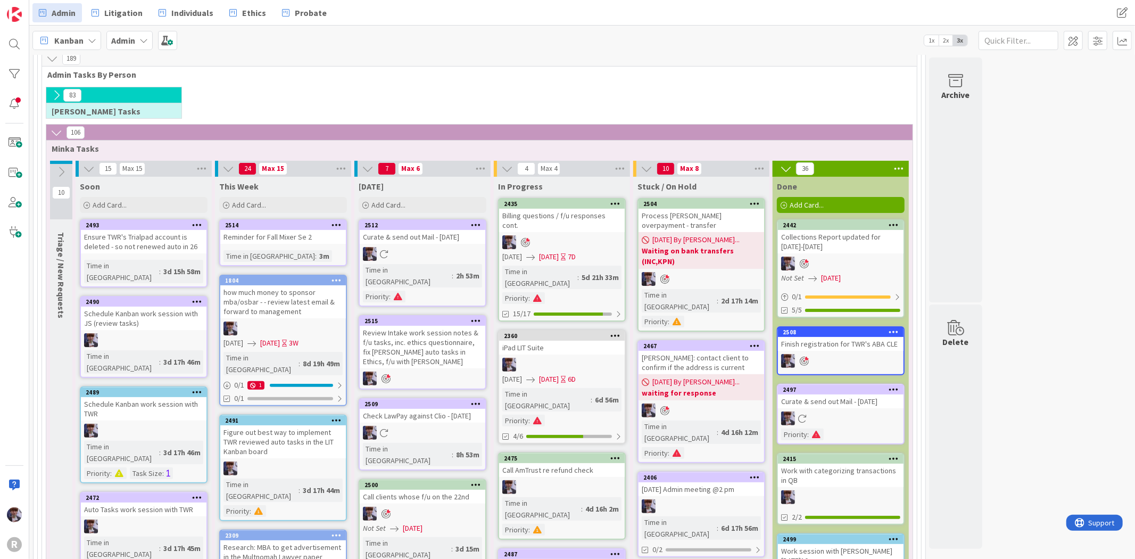
click at [434, 339] on div "Review Intake work session notes & f/u tasks, inc. ethics questionnaire, fix [P…" at bounding box center [423, 347] width 126 height 43
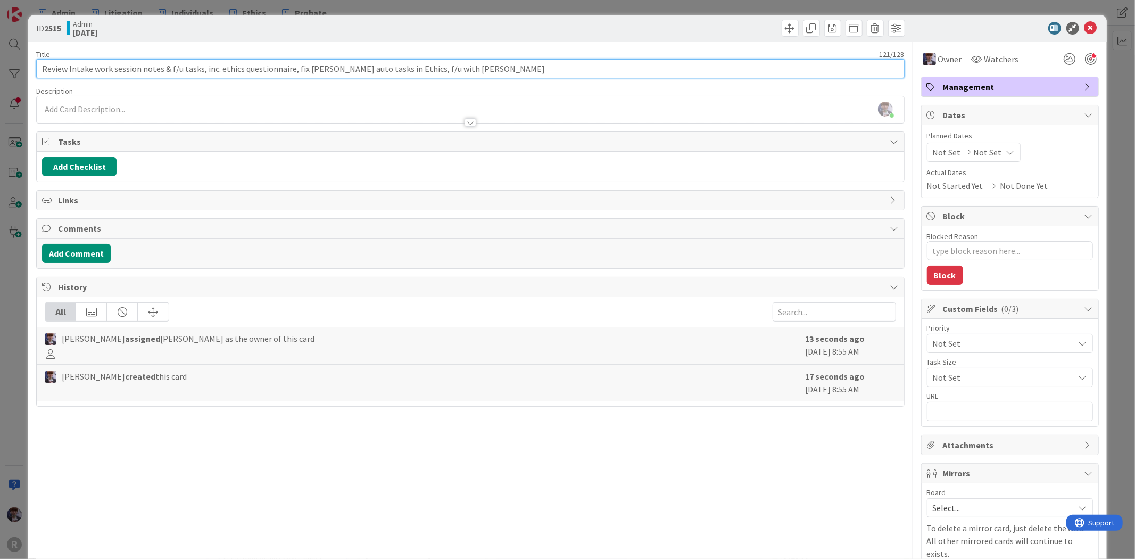
click at [200, 70] on input "Review Intake work session notes & f/u tasks, inc. ethics questionnaire, fix [P…" at bounding box center [470, 68] width 868 height 19
drag, startPoint x: 242, startPoint y: 66, endPoint x: 221, endPoint y: 67, distance: 21.3
click at [221, 67] on input "Review Intake work session notes & f/u tasks: proje, inc. ethics questionnaire,…" at bounding box center [470, 68] width 868 height 19
click at [430, 66] on input "Review Intake work session notes & f/u tasks: project card:thics questionnaire,…" at bounding box center [470, 68] width 868 height 19
click at [249, 68] on input "Review Intake work session notes & f/u tasks: project card:thics questionnaire,…" at bounding box center [470, 68] width 868 height 19
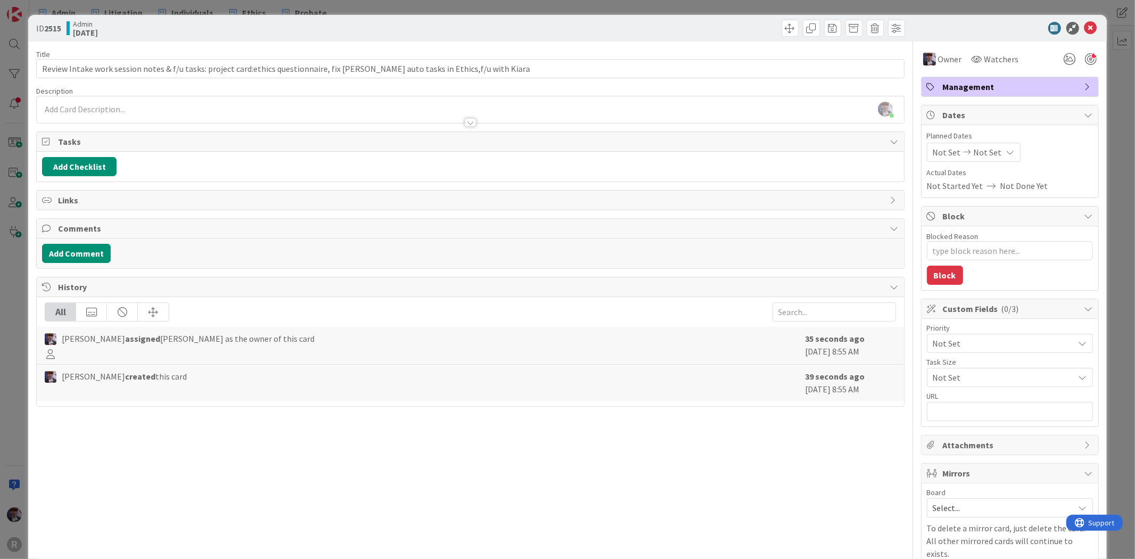
click at [18, 301] on div "ID 2515 Admin [DATE] Title 128 / 128 Review Intake work session notes & f/u tas…" at bounding box center [567, 279] width 1135 height 559
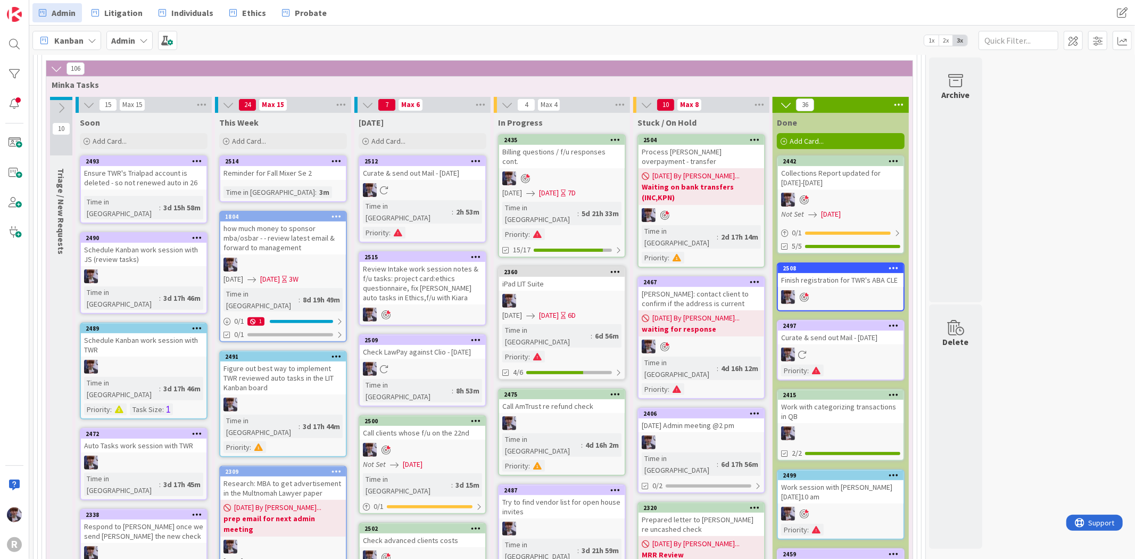
scroll to position [295, 0]
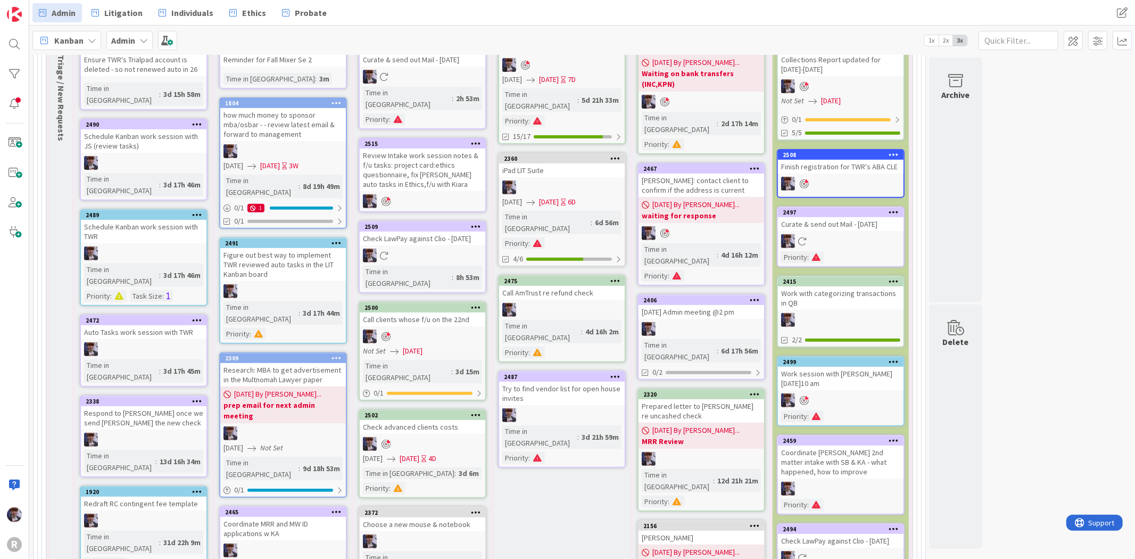
click at [429, 329] on div at bounding box center [423, 336] width 126 height 14
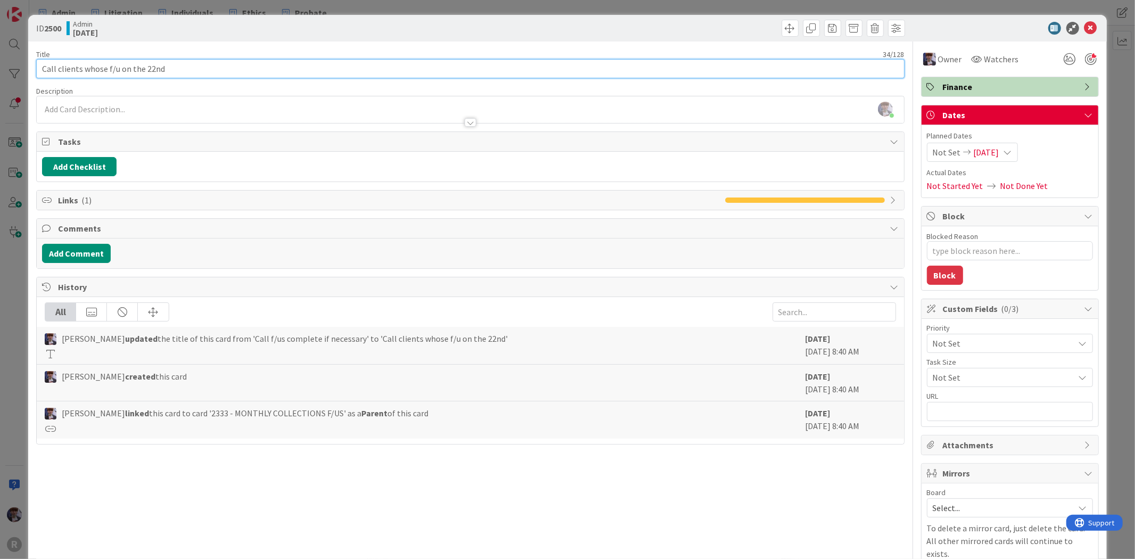
click at [153, 69] on input "Call clients whose f/u on the 22nd" at bounding box center [470, 68] width 868 height 19
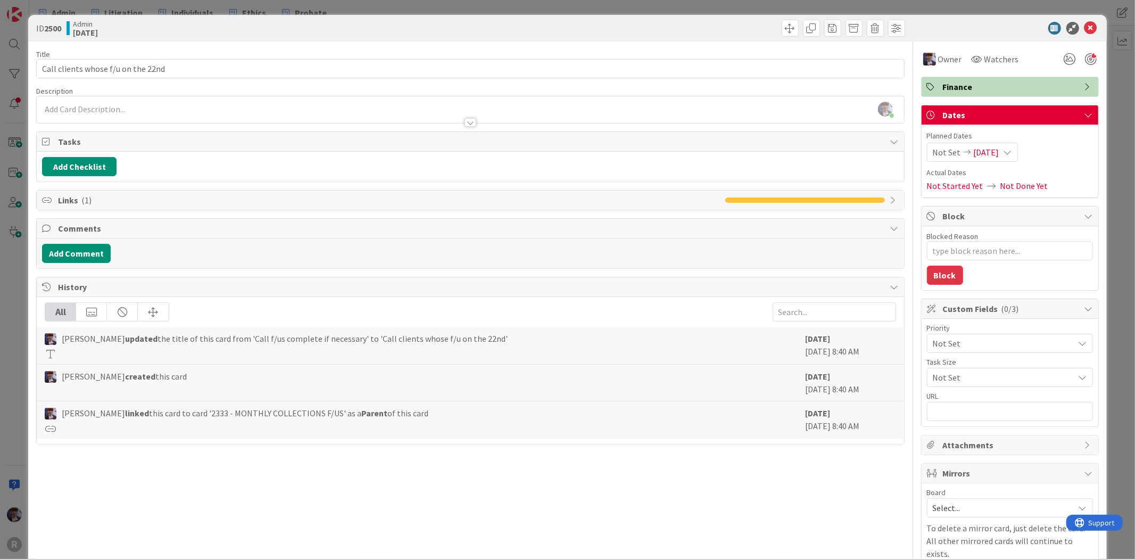
click at [1102, 78] on div "ID 2500 Admin [DATE] Title 34 / 128 Call clients whose f/u on the 22nd Descript…" at bounding box center [567, 279] width 1135 height 559
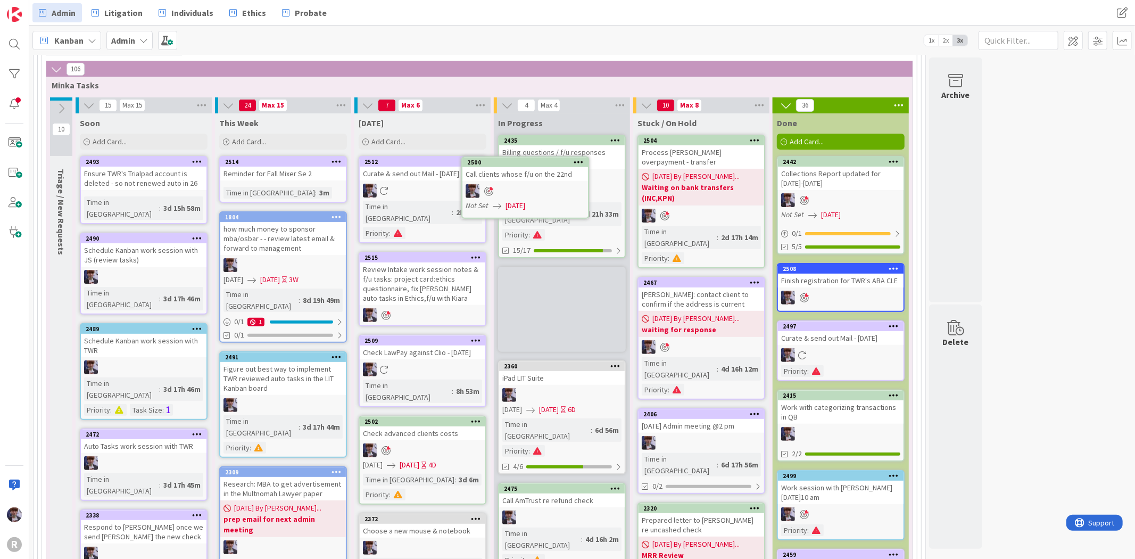
scroll to position [179, 0]
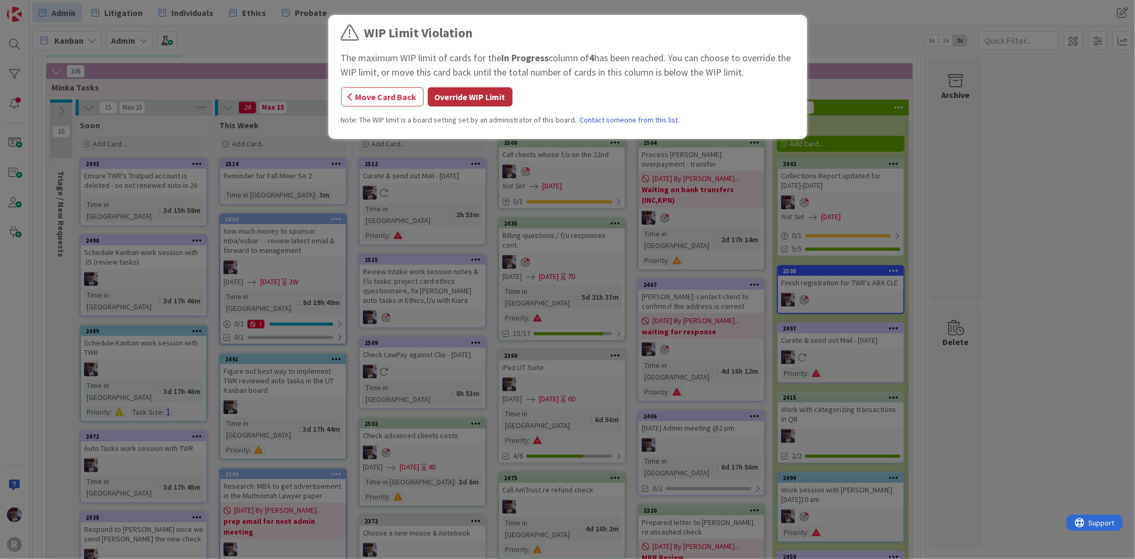
click at [464, 99] on button "Override WIP Limit" at bounding box center [470, 96] width 85 height 19
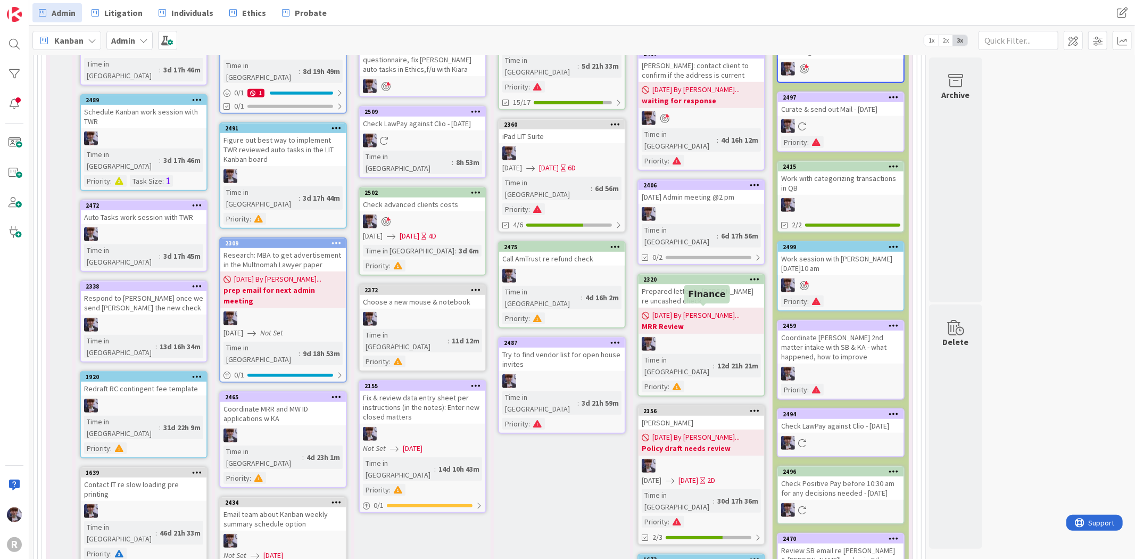
scroll to position [416, 0]
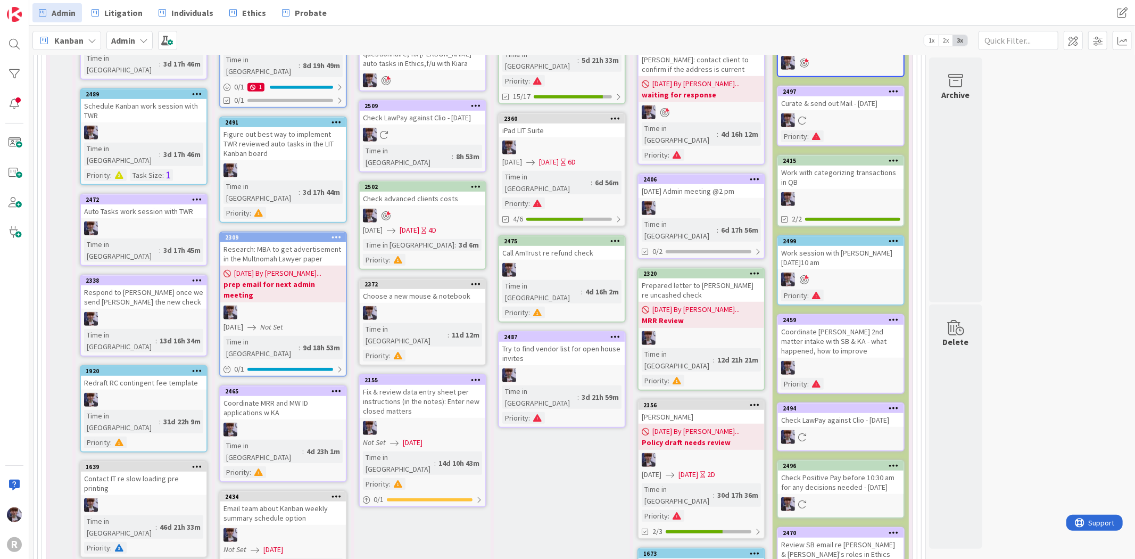
drag, startPoint x: 836, startPoint y: 346, endPoint x: 1004, endPoint y: 264, distance: 187.1
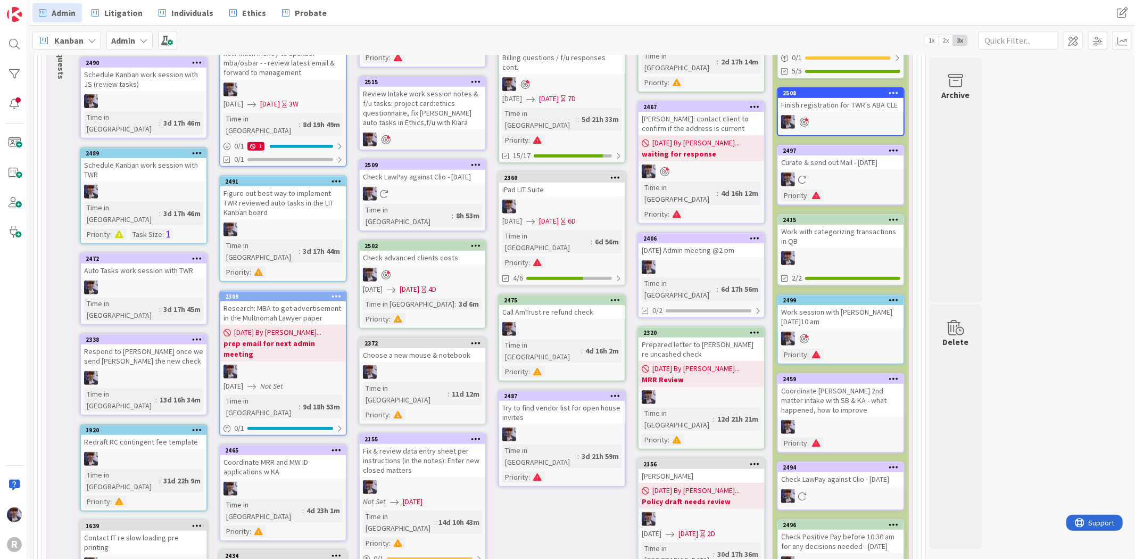
click at [804, 390] on div "Coordinate [PERSON_NAME] 2nd matter intake with SB & KA - what happened, how to…" at bounding box center [841, 400] width 126 height 33
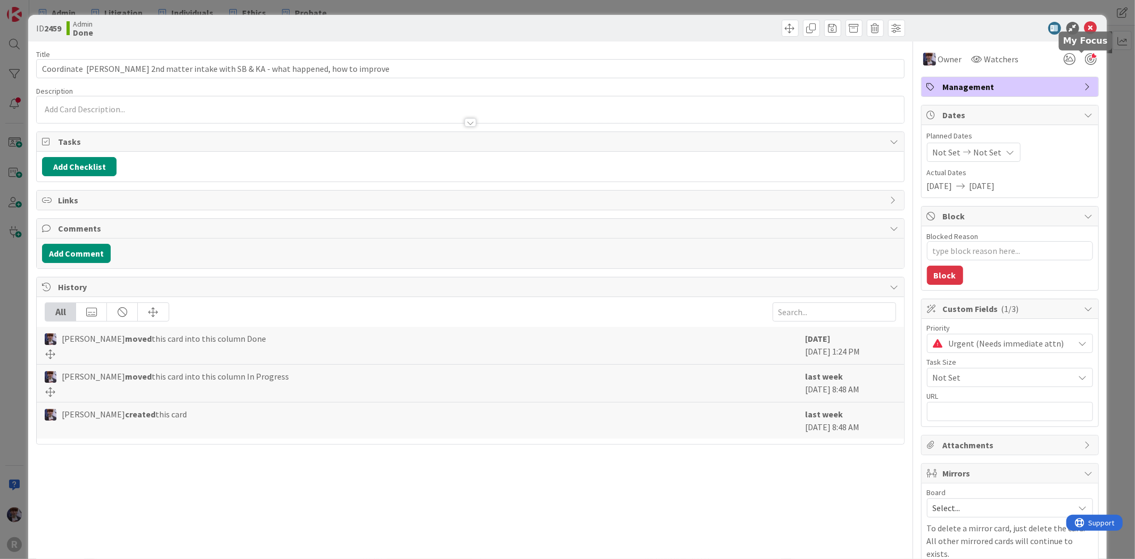
click at [1085, 60] on div at bounding box center [1091, 59] width 12 height 12
click at [1111, 109] on div "ID 2459 Admin Done Title 84 / 128 Coordinate [PERSON_NAME] 2nd matter intake wi…" at bounding box center [567, 279] width 1135 height 559
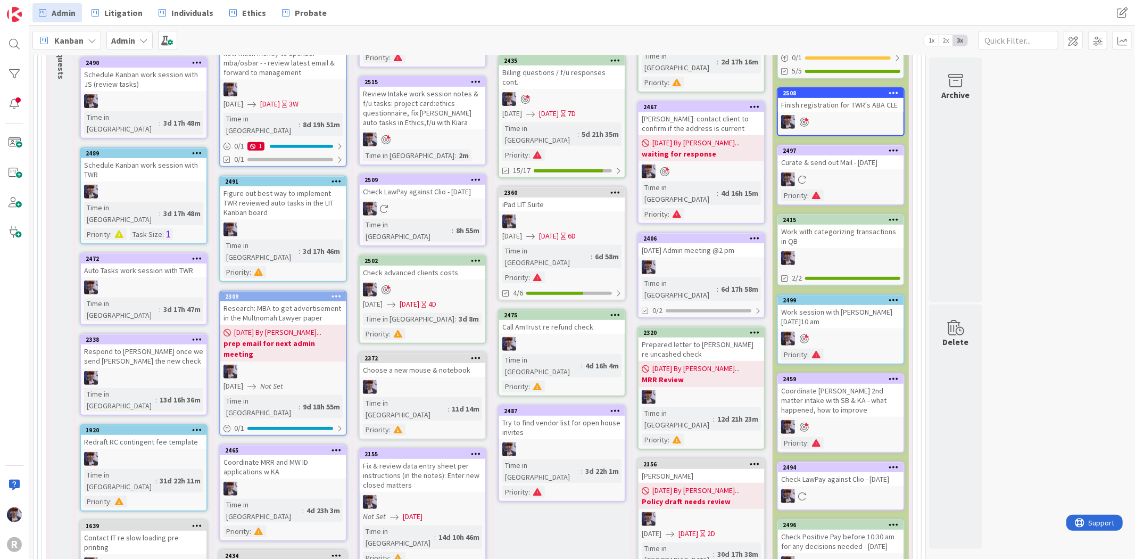
click at [859, 236] on div "Work with categorizing transactions in QB" at bounding box center [841, 236] width 126 height 23
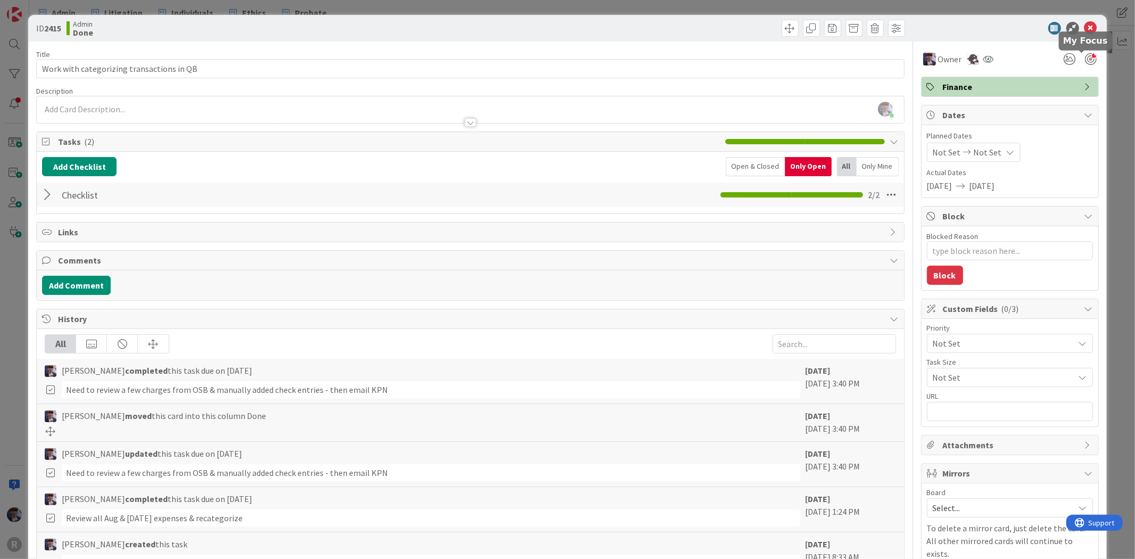
click at [1085, 59] on div at bounding box center [1091, 59] width 12 height 12
click at [17, 188] on div "ID 2415 Admin Done Title 41 / 128 Work with categorizing transactions in QB Des…" at bounding box center [567, 279] width 1135 height 559
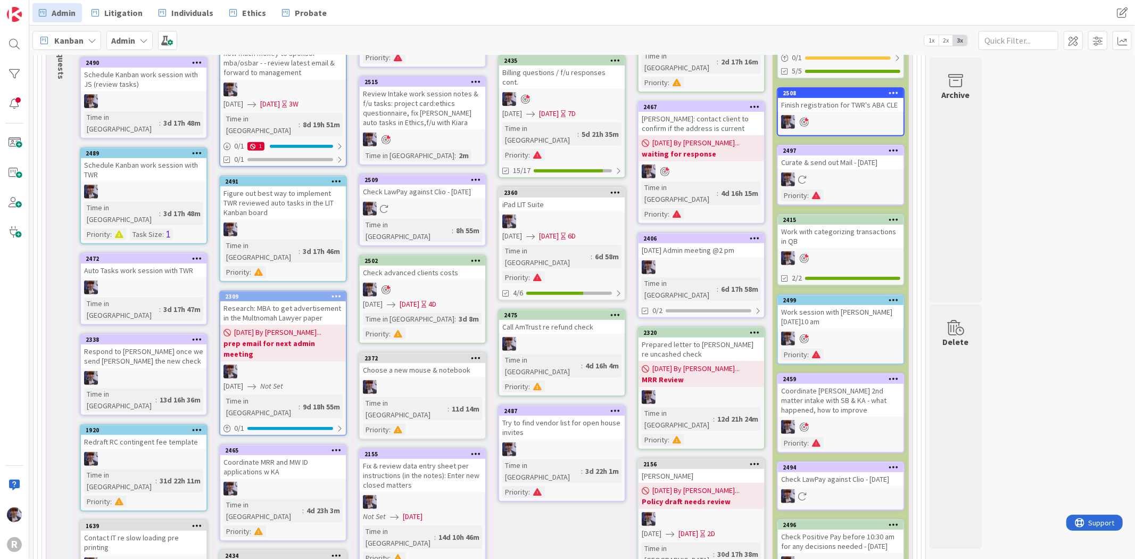
click at [85, 37] on div "Kanban" at bounding box center [66, 40] width 69 height 19
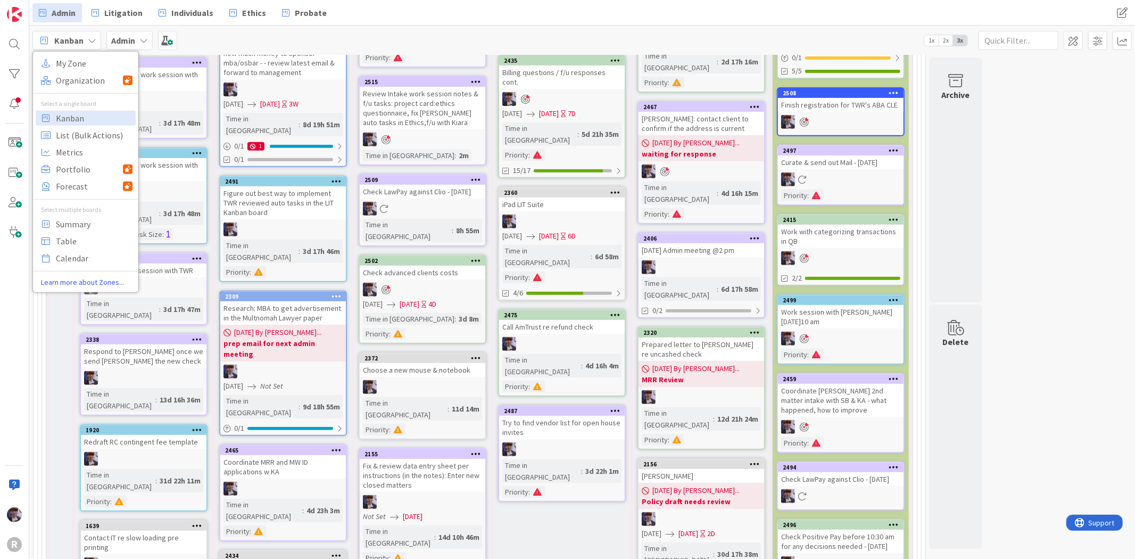
click at [86, 54] on div "My Zone Organization Select a single board Kanban List (Bulk Actions) Metrics P…" at bounding box center [85, 172] width 106 height 242
click at [86, 56] on span "My Zone" at bounding box center [94, 63] width 77 height 16
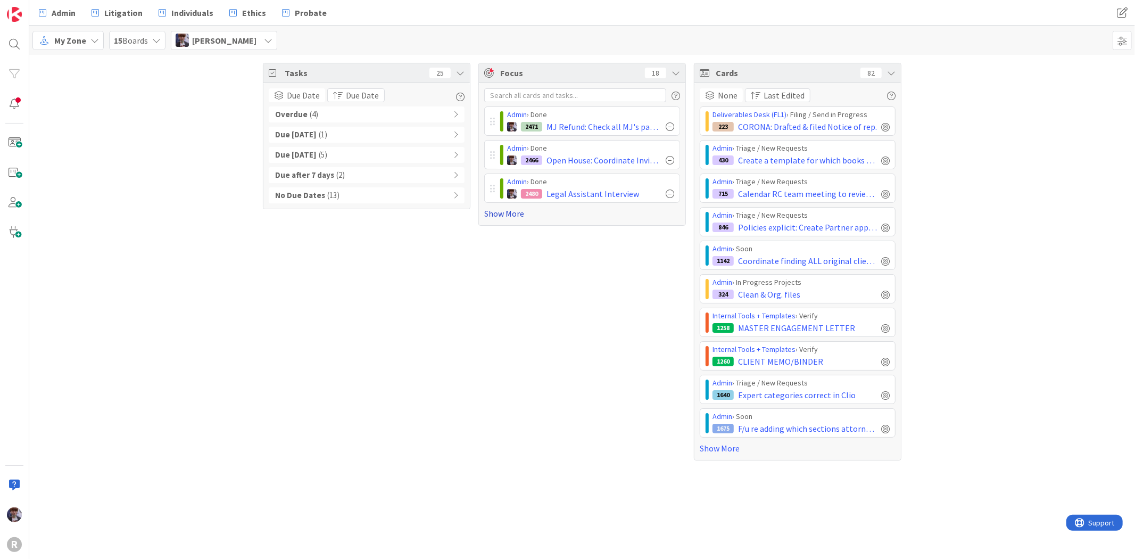
click at [501, 212] on link "Show More" at bounding box center [582, 213] width 196 height 13
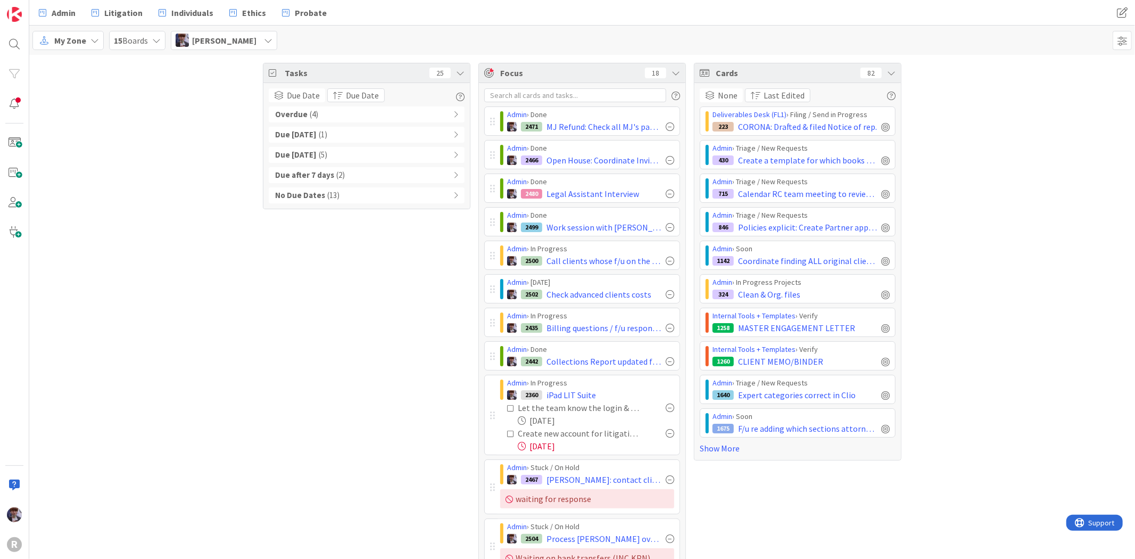
click at [881, 67] on div "Cards 82" at bounding box center [798, 73] width 207 height 20
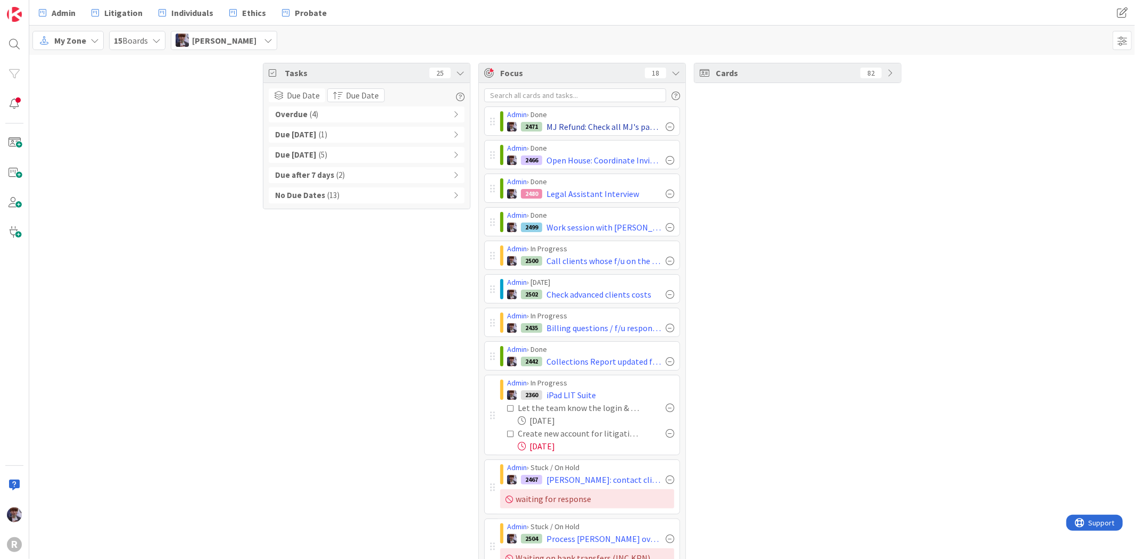
click at [666, 125] on div at bounding box center [670, 126] width 9 height 9
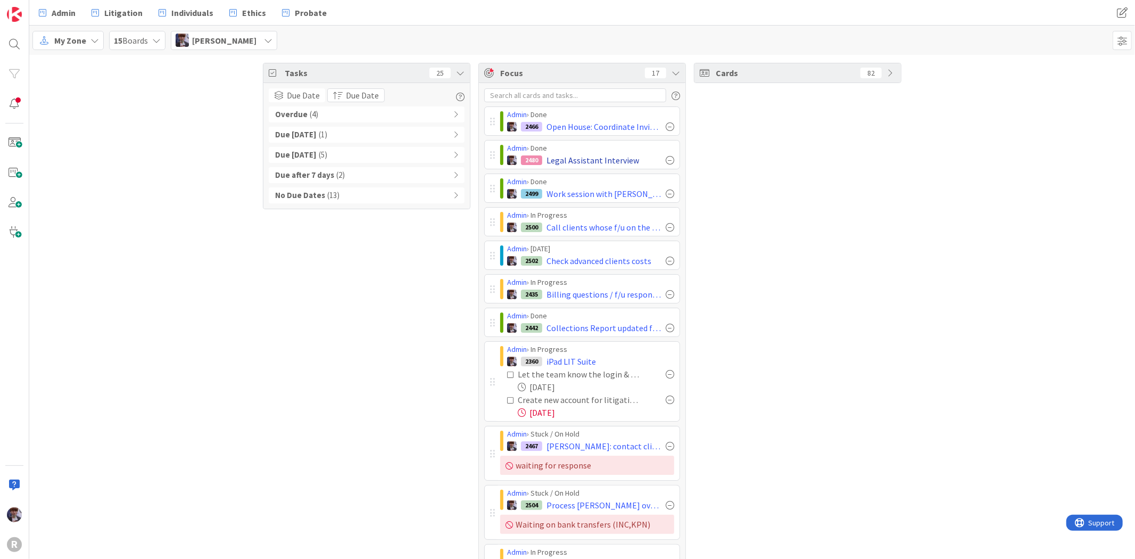
click at [668, 160] on div at bounding box center [670, 160] width 9 height 9
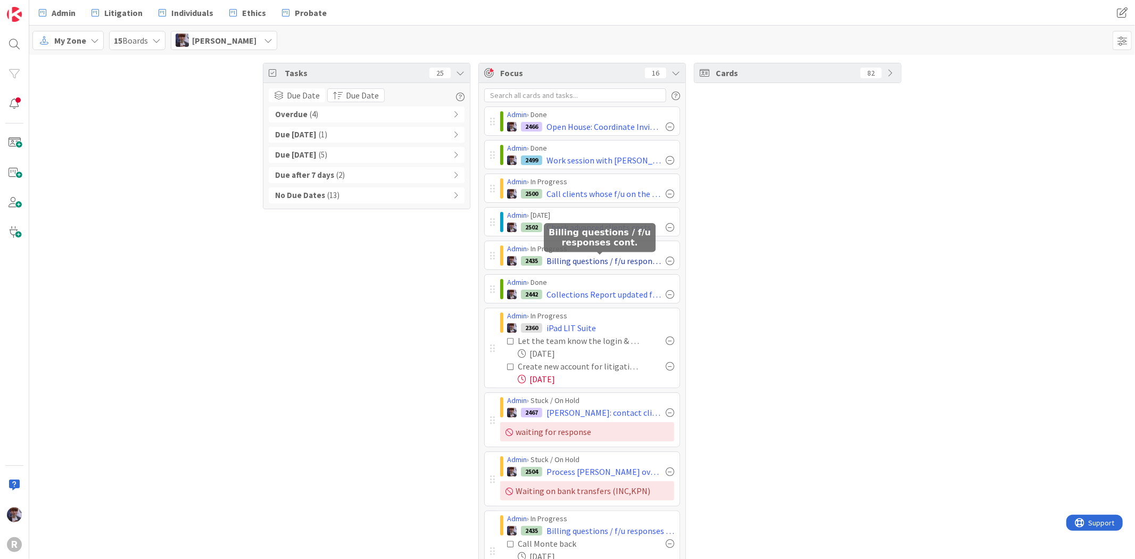
click at [666, 261] on div at bounding box center [670, 261] width 9 height 9
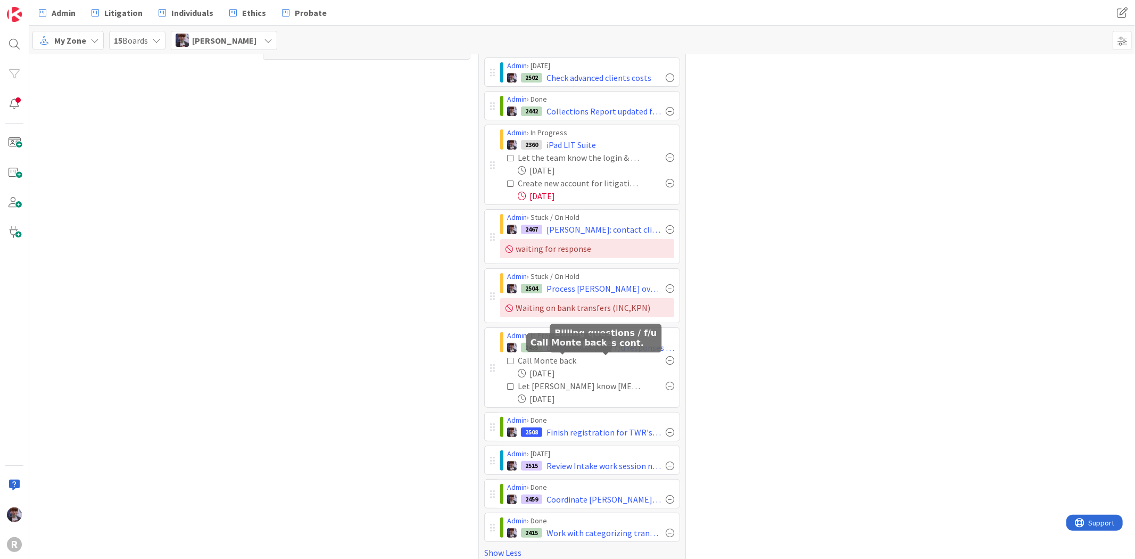
scroll to position [165, 0]
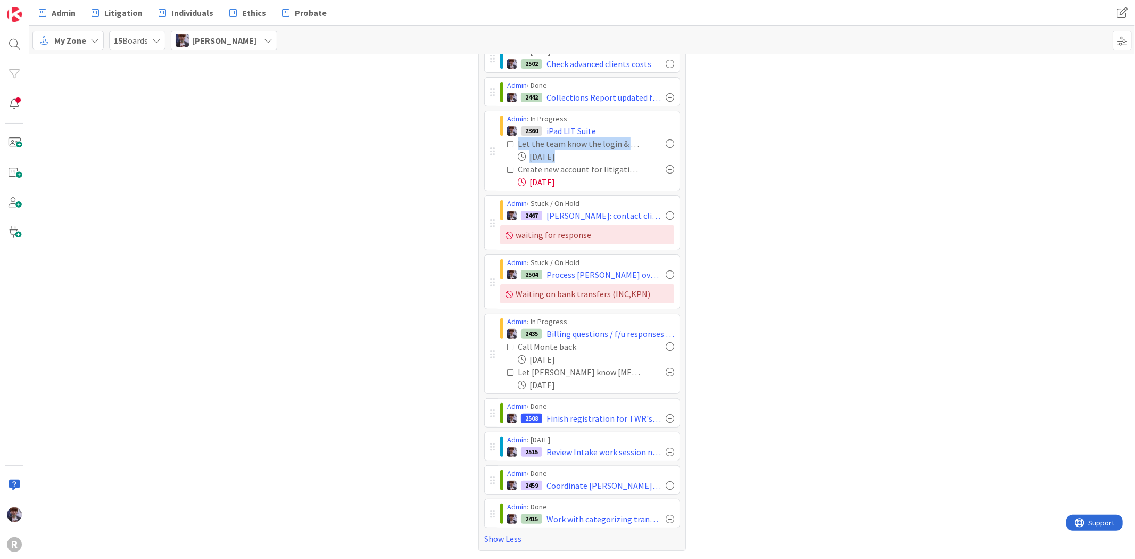
click at [486, 161] on div "Admin › In Progress 2360 iPad LIT Suite Let the team know the login & accounts …" at bounding box center [582, 151] width 196 height 80
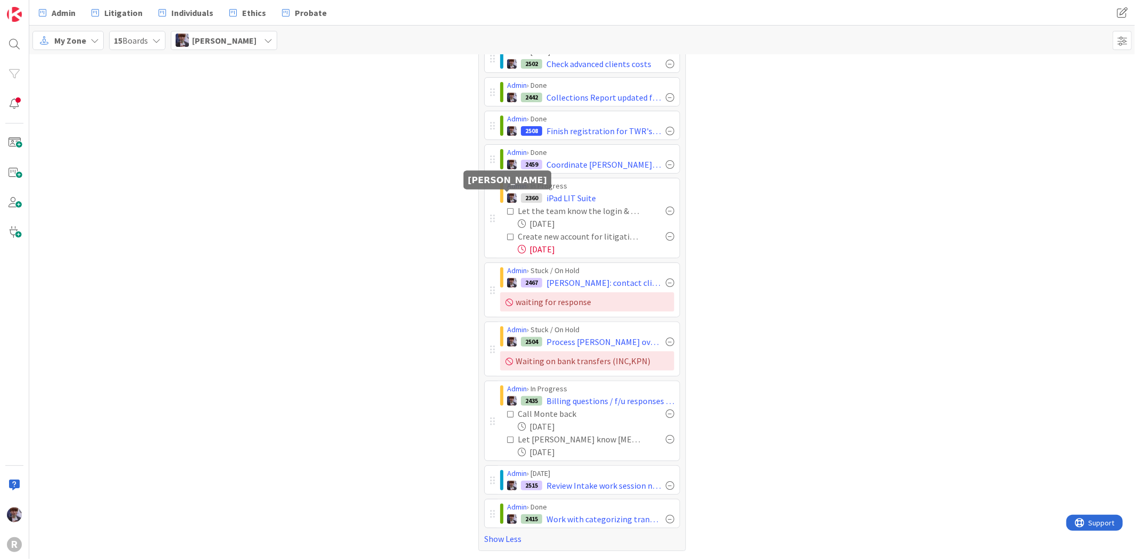
drag, startPoint x: 507, startPoint y: 193, endPoint x: 507, endPoint y: 187, distance: 6.4
click at [507, 187] on link "Admin" at bounding box center [517, 186] width 20 height 10
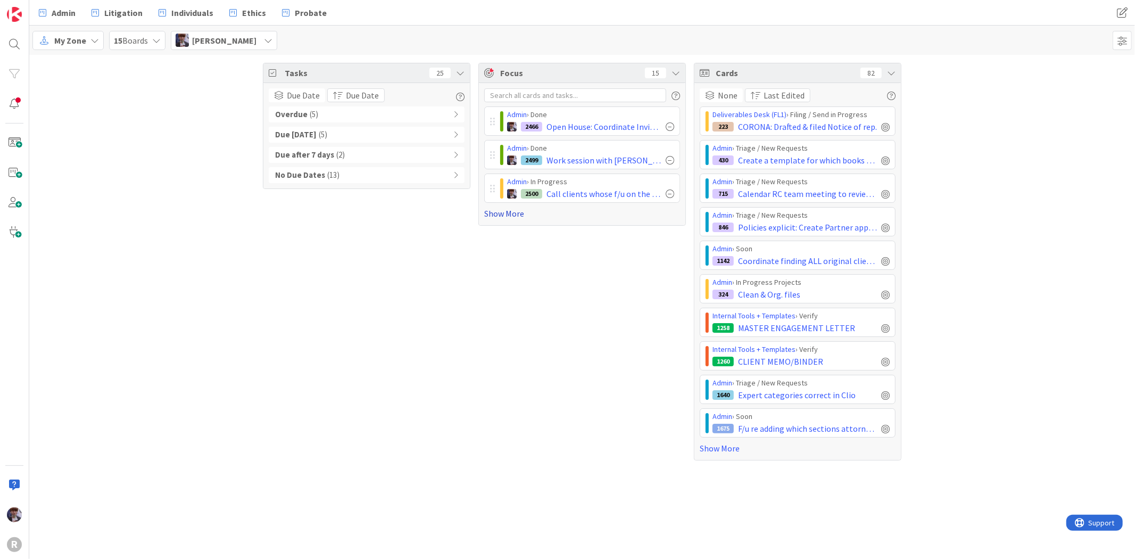
click at [501, 210] on link "Show More" at bounding box center [582, 213] width 196 height 13
